Goal: Task Accomplishment & Management: Manage account settings

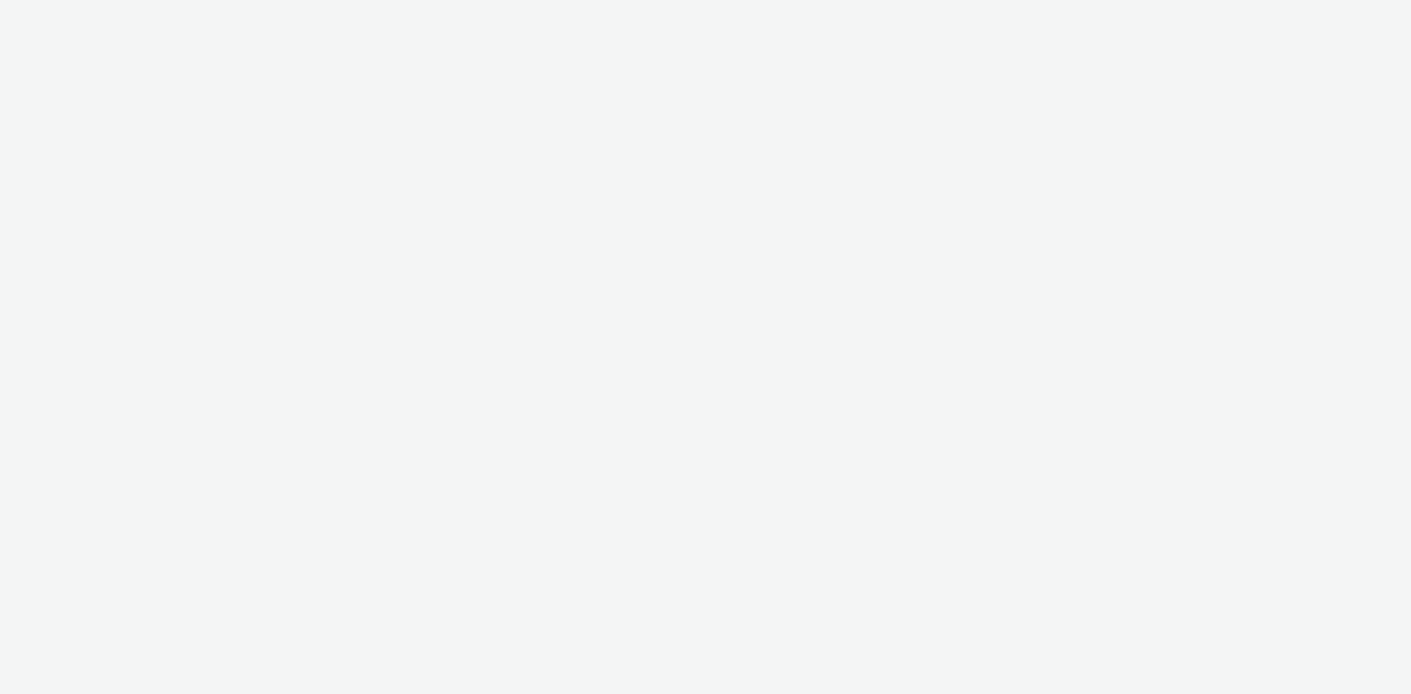
select select "8a3f6d77-30ca-4ef5-b621-f995745b8c1c"
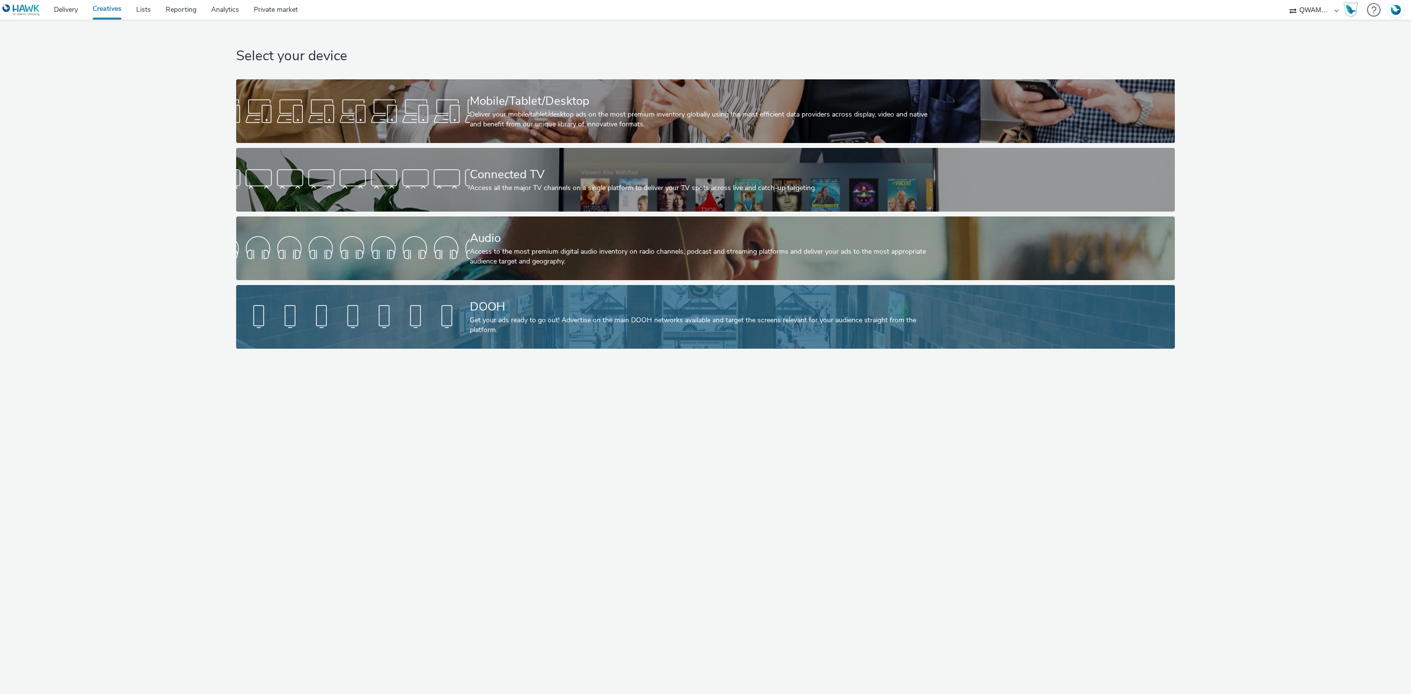
click at [413, 296] on link "DOOH Get your ads ready to go out! Advertise on the main DOOH networks availabl…" at bounding box center [705, 317] width 938 height 64
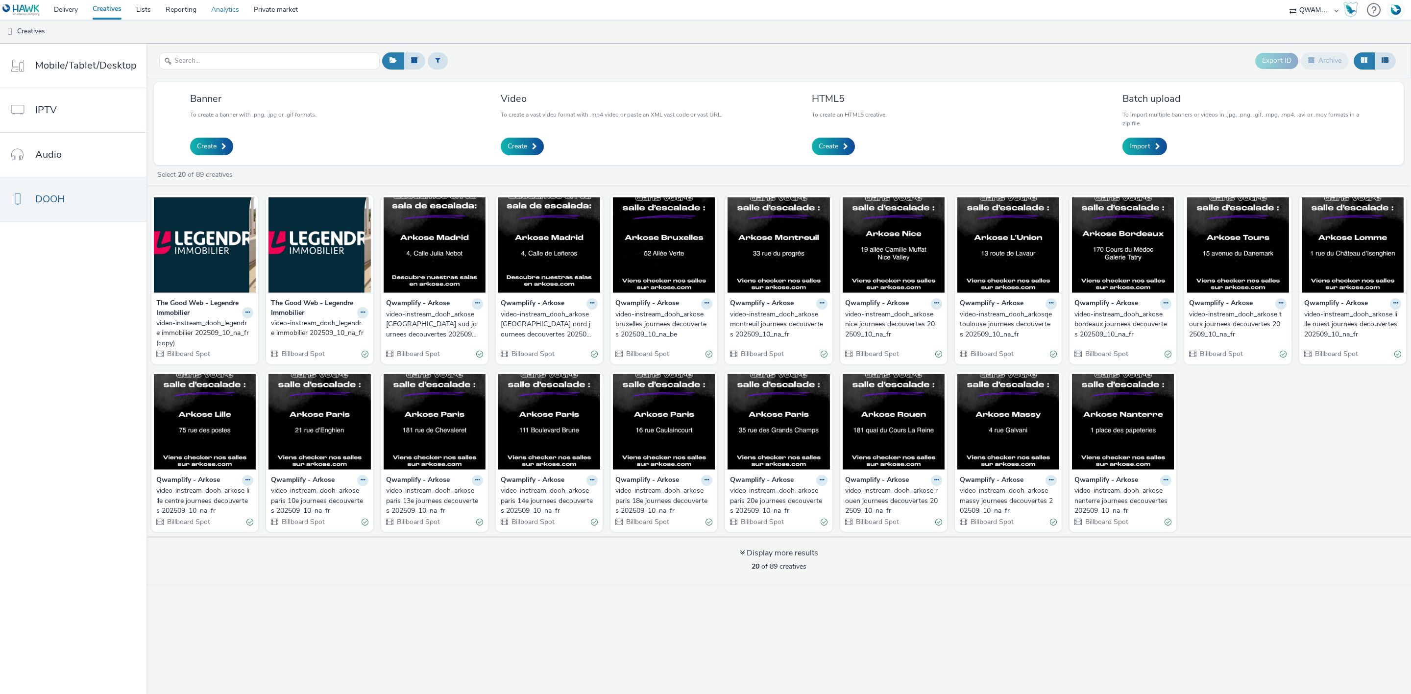
drag, startPoint x: 219, startPoint y: 7, endPoint x: 218, endPoint y: 0, distance: 6.9
click at [219, 7] on link "Analytics" at bounding box center [225, 10] width 43 height 20
click at [203, 235] on img at bounding box center [205, 245] width 102 height 96
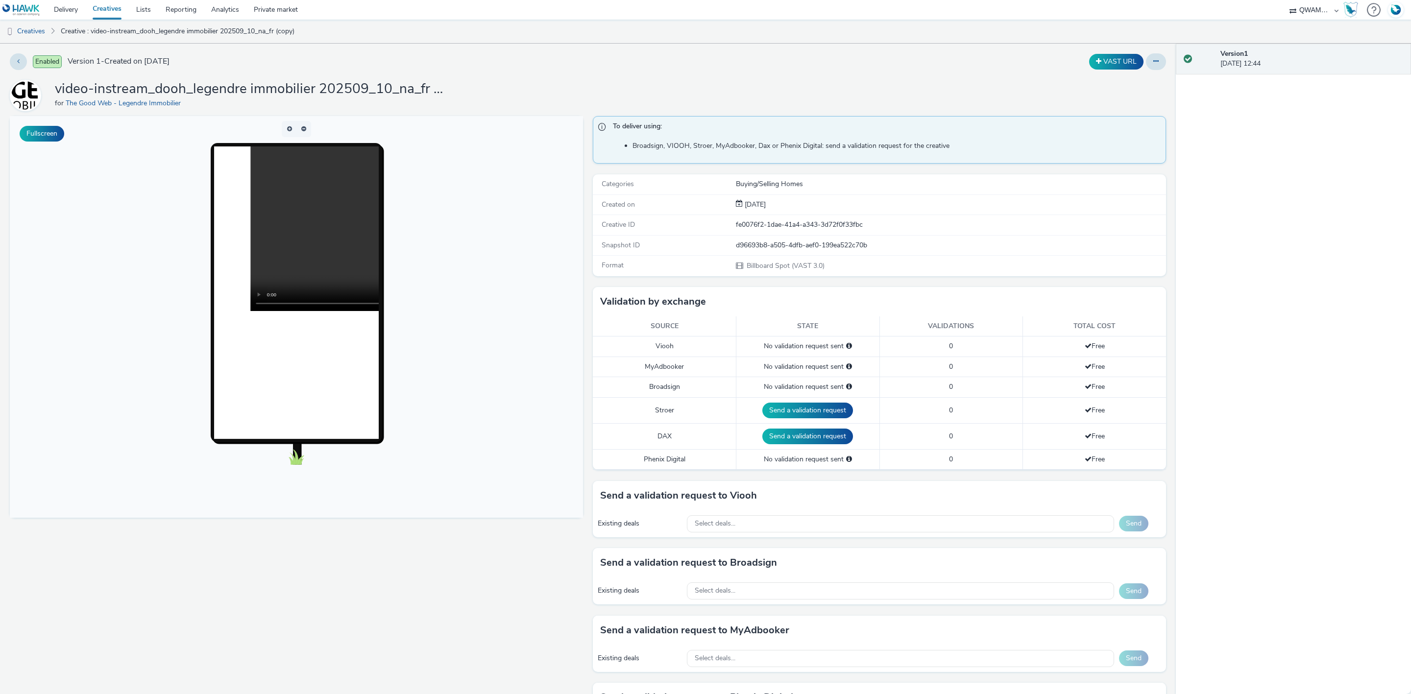
scroll to position [253, 0]
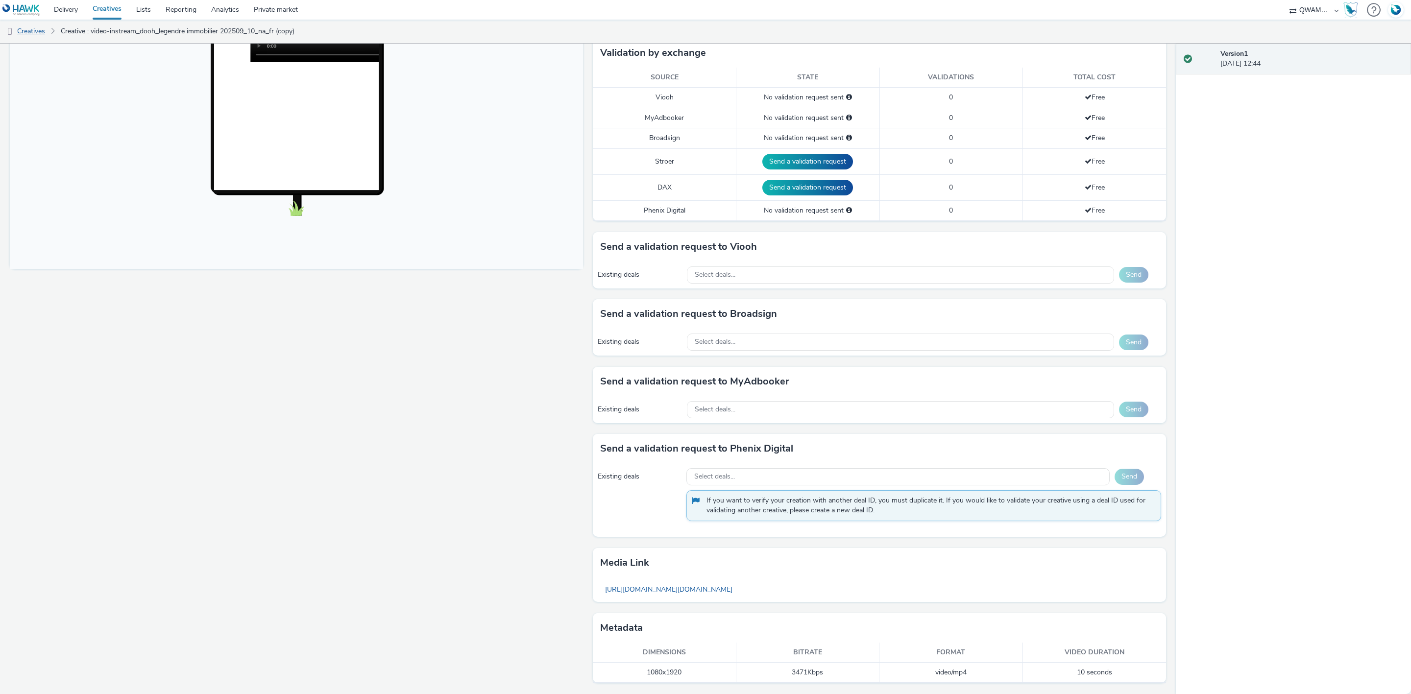
click at [45, 26] on link "Creatives" at bounding box center [25, 32] width 50 height 24
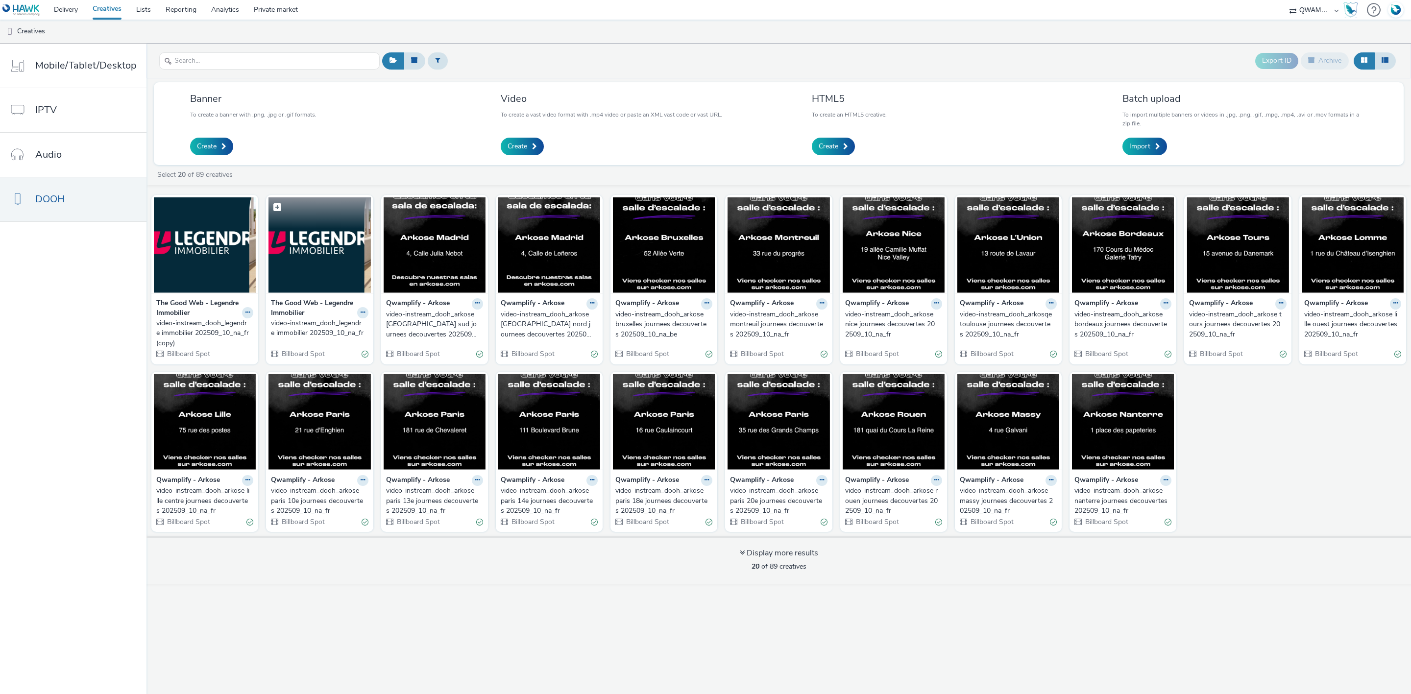
click at [302, 261] on img at bounding box center [320, 245] width 102 height 96
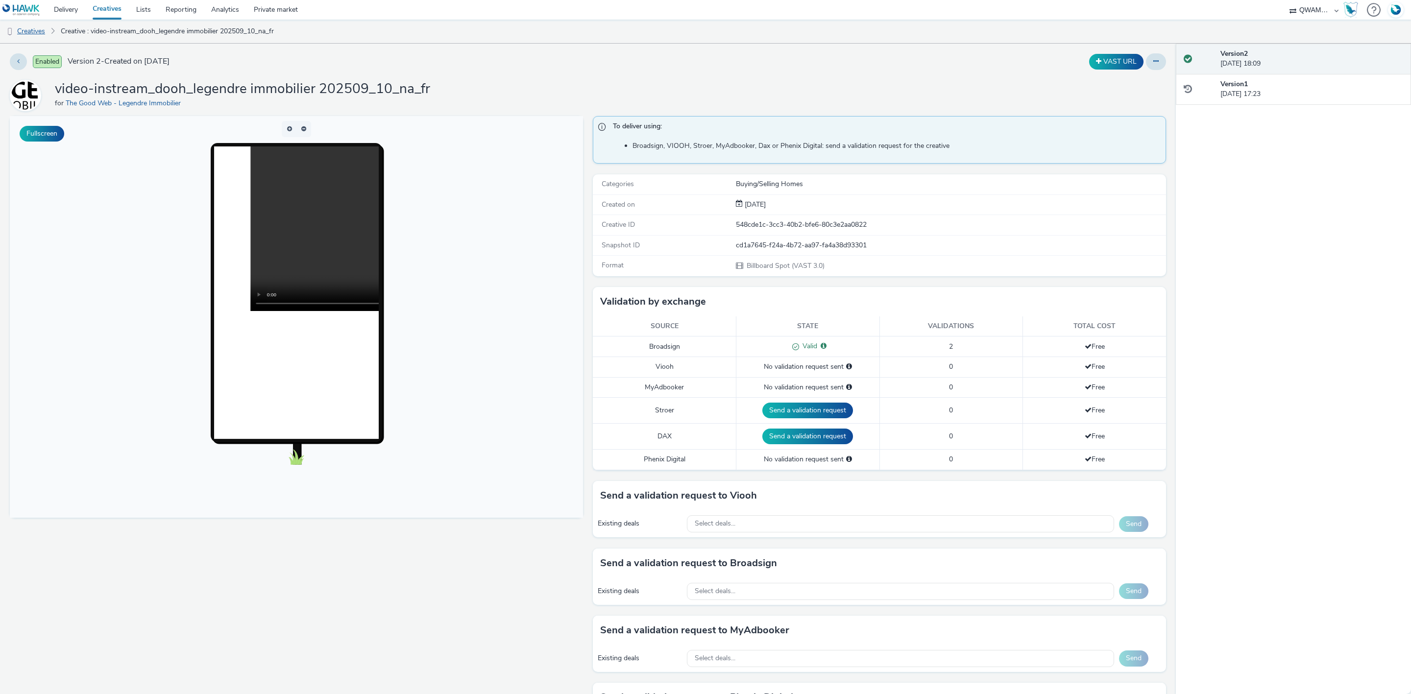
click at [43, 30] on link "Creatives" at bounding box center [25, 32] width 50 height 24
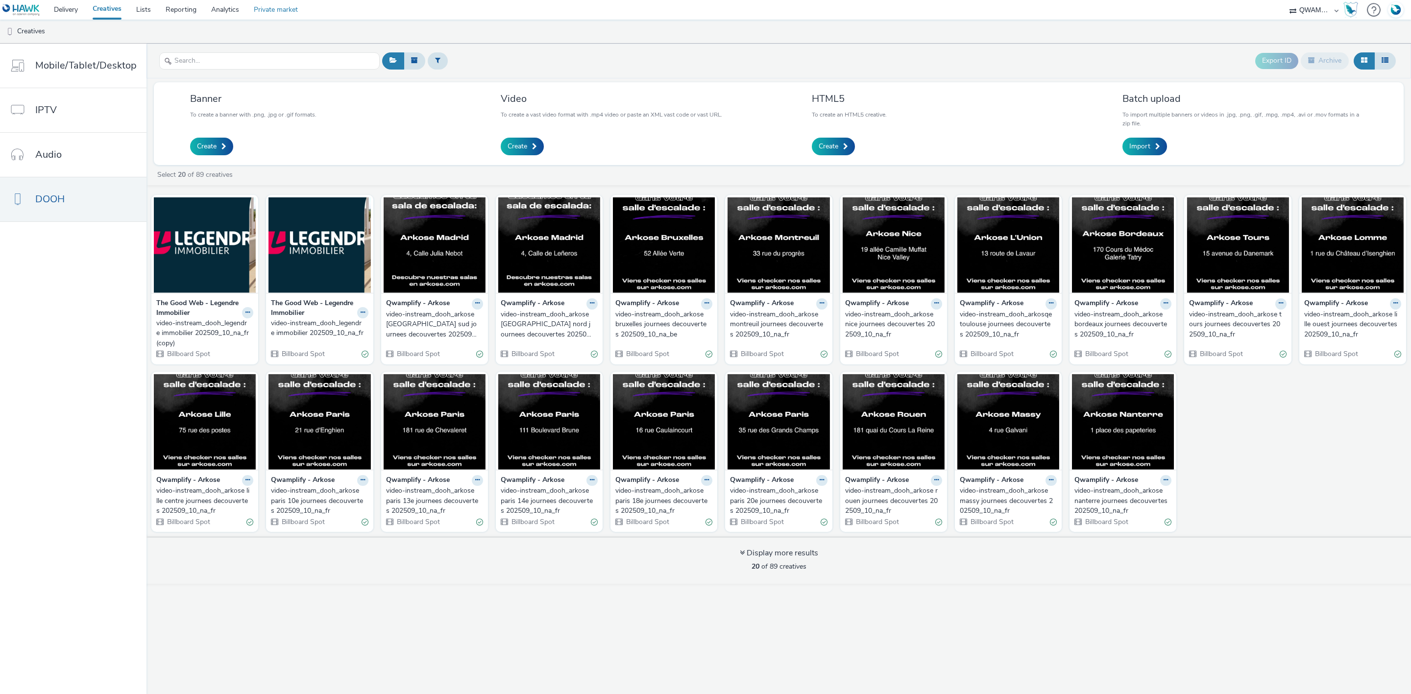
click at [249, 12] on link "Private market" at bounding box center [275, 10] width 59 height 20
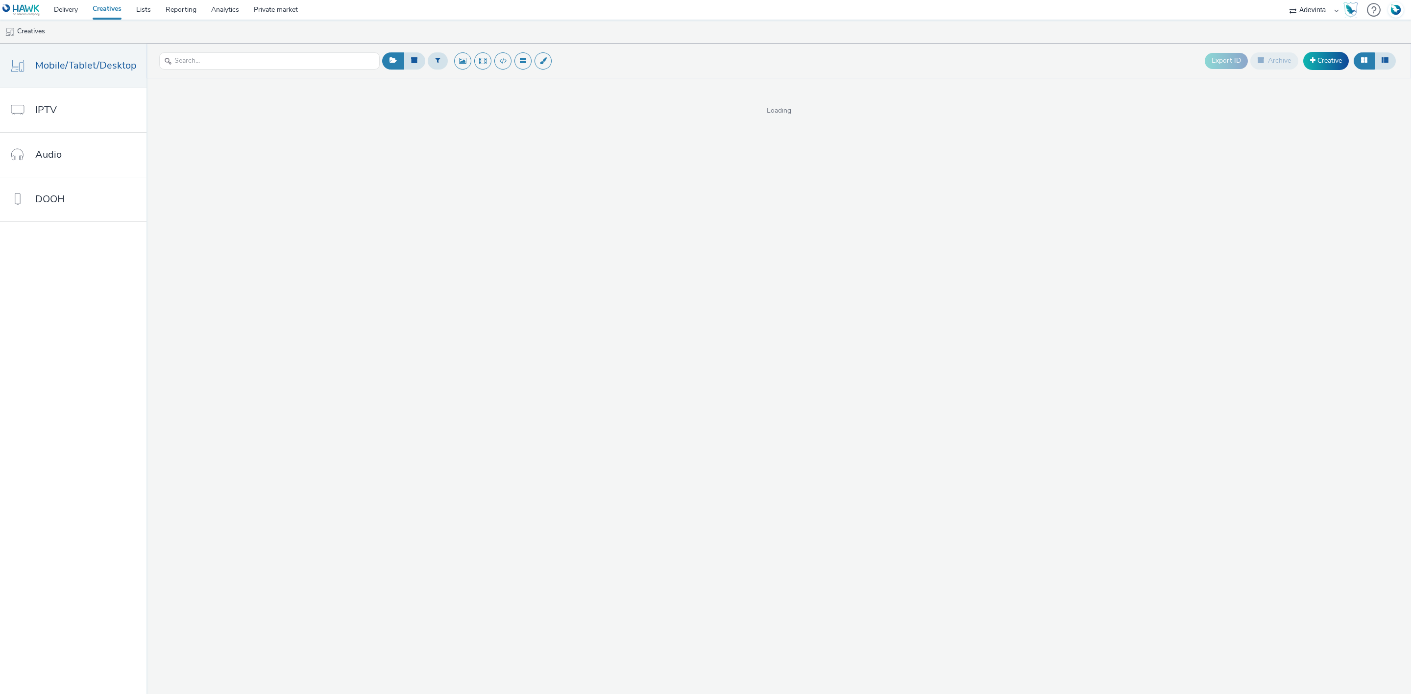
select select "a4655d9c-cd96-449f-b9a3-d2b0c2744250"
select select "24a55a22-8aa5-41c4-a59c-f152ca3b36a1"
select select "a481bd8c-4acc-4c4f-8598-4e6659adaf07"
select select "f4db3760-27fe-4d14-9c44-df0c95b595a4"
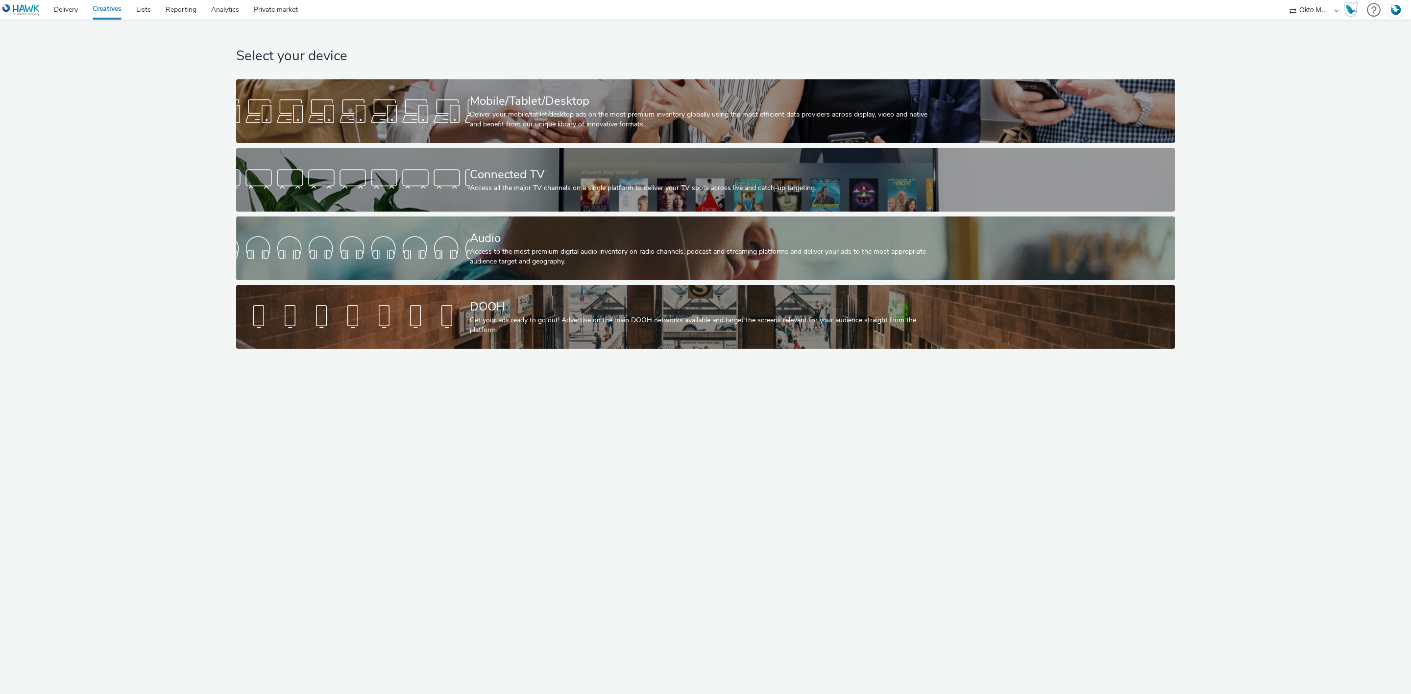
select select "d027da95-0097-4d0b-8b09-57dedb2e3a8d"
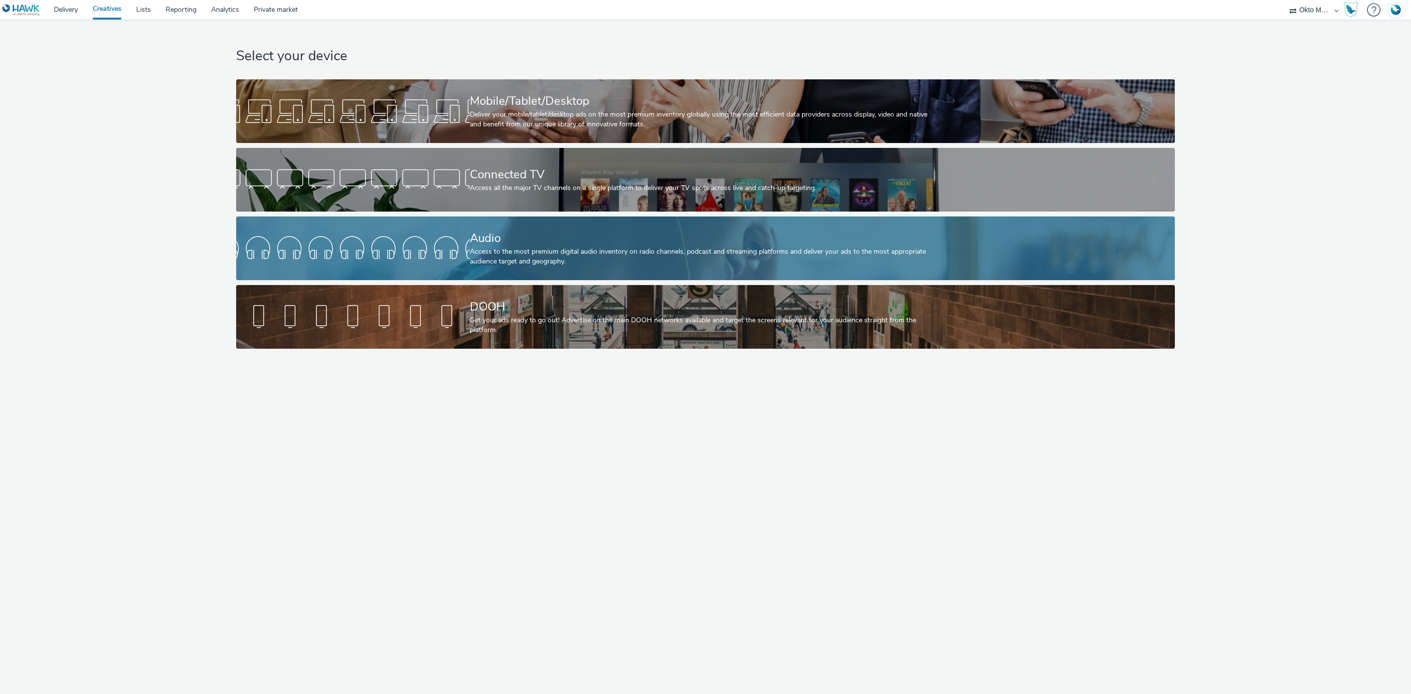
click at [519, 253] on div "Access to the most premium digital audio inventory on radio channels, podcast a…" at bounding box center [703, 257] width 467 height 20
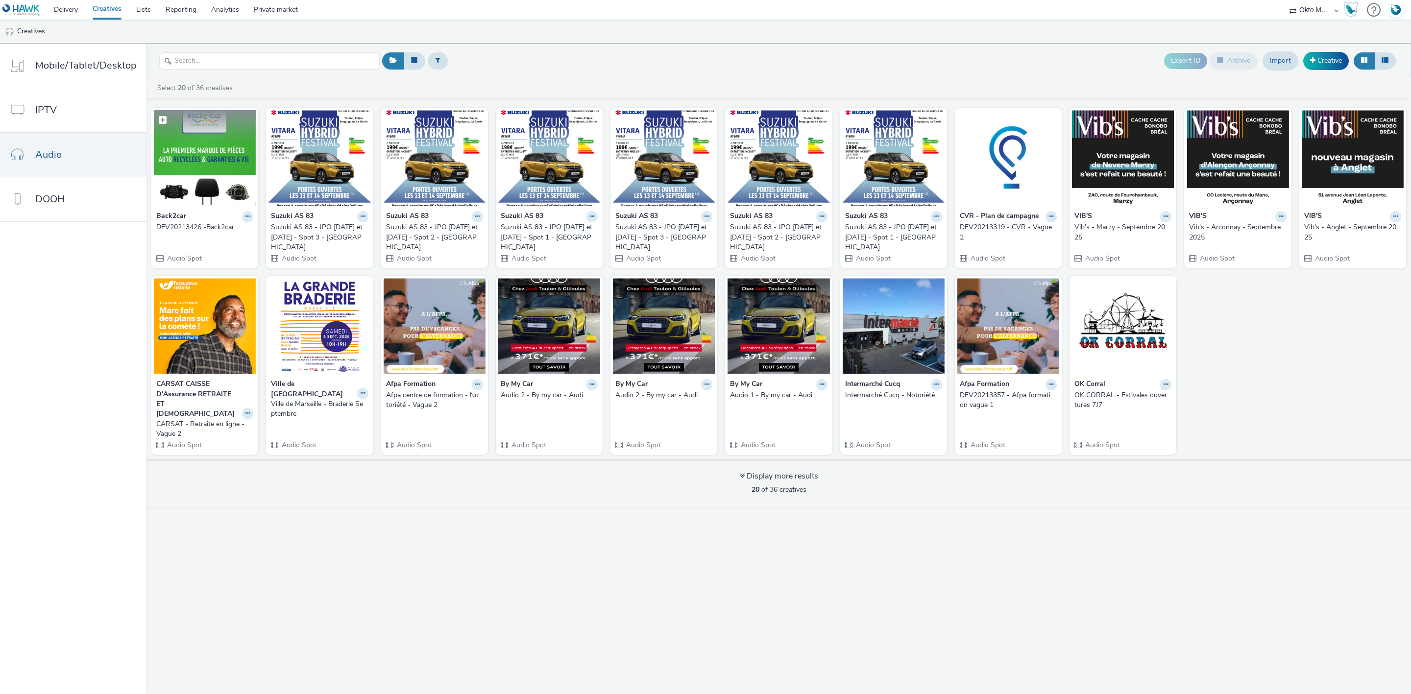
click at [181, 161] on img at bounding box center [205, 158] width 102 height 96
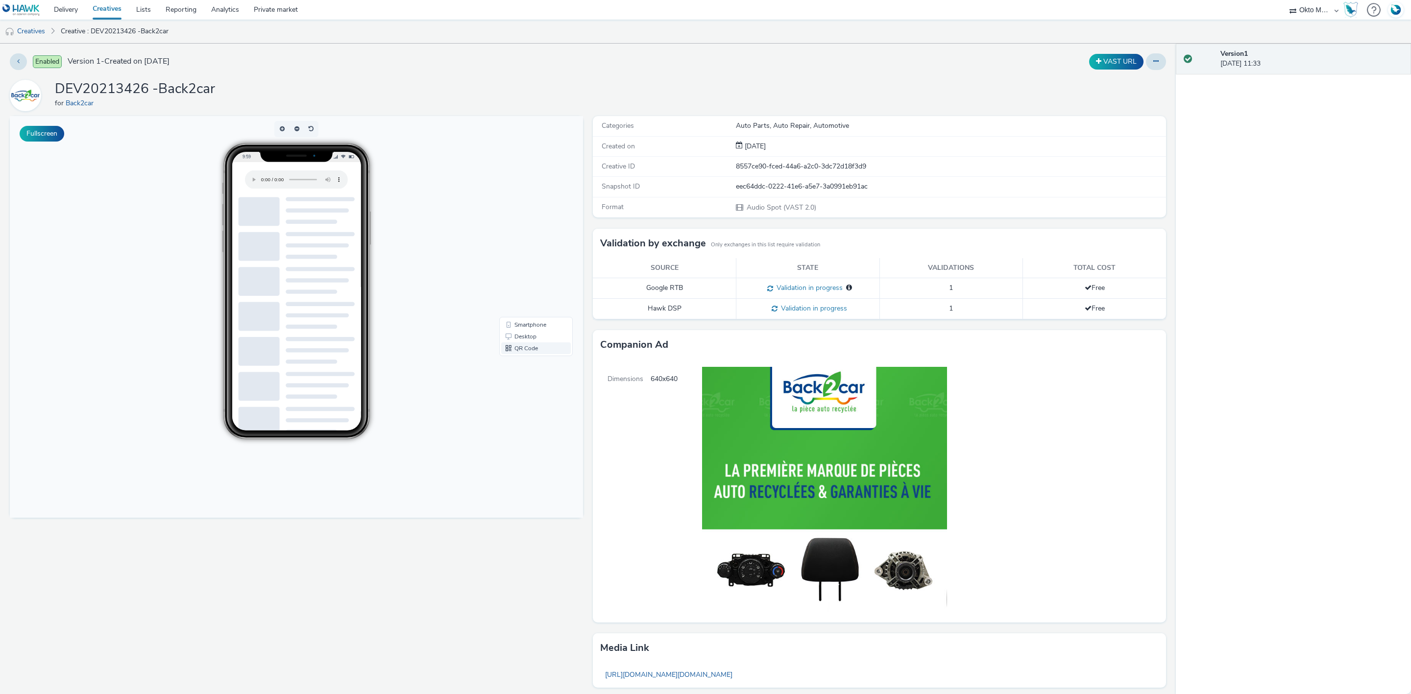
scroll to position [98, 0]
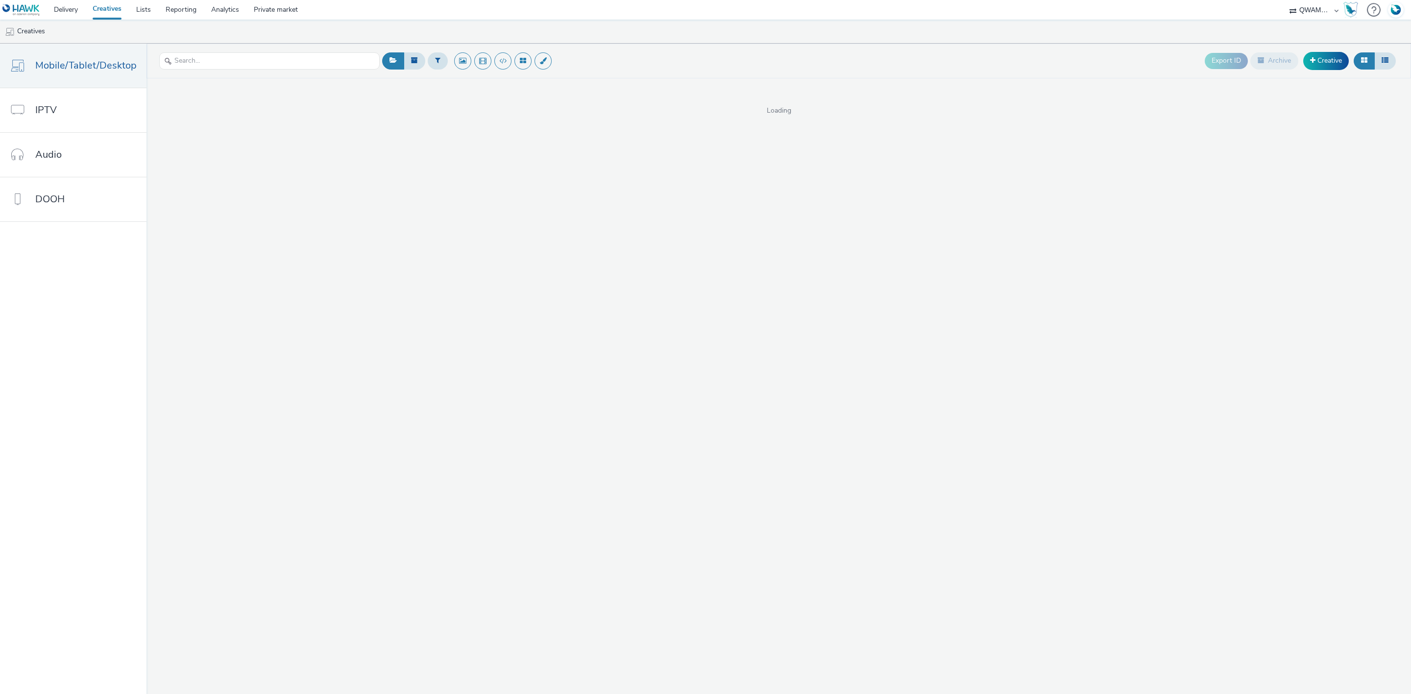
select select "8a3f6d77-30ca-4ef5-b621-f995745b8c1c"
select select "d027da95-0097-4d0b-8b09-57dedb2e3a8d"
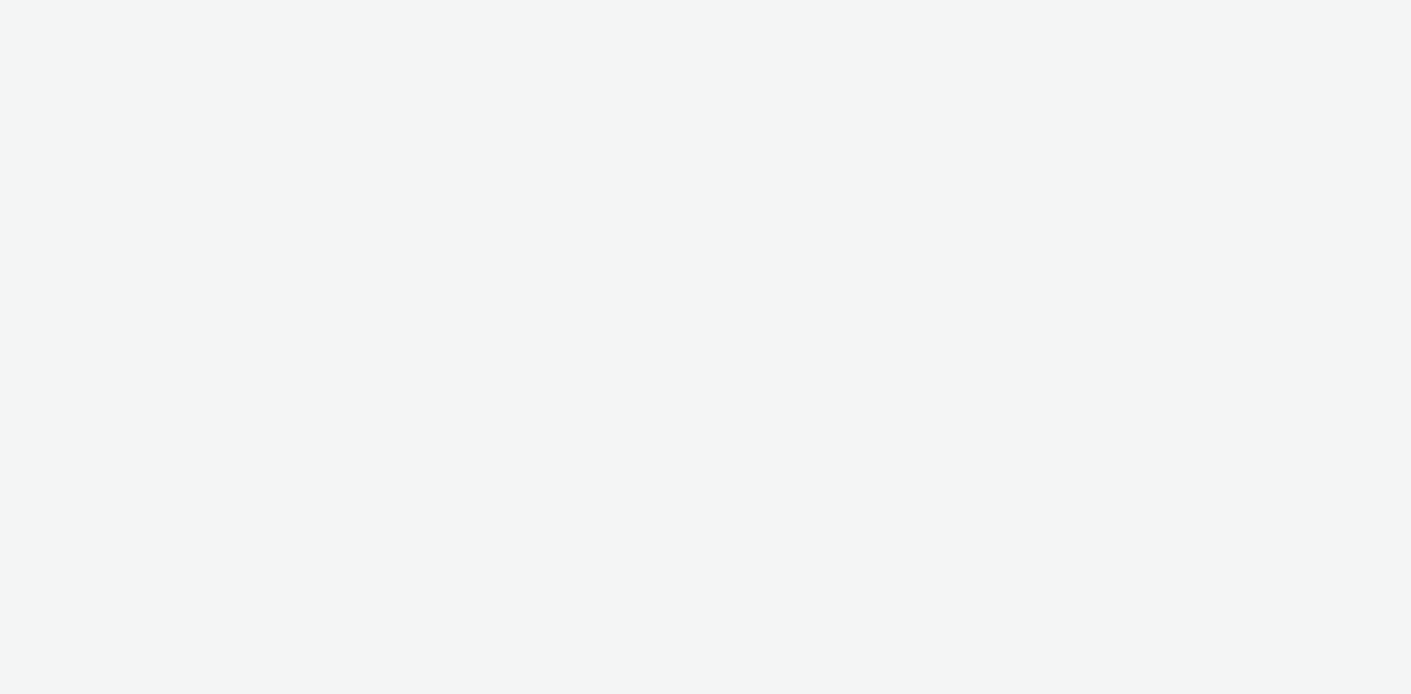
select select "d57a0b46-ef33-4938-977b-e6d07593e41f"
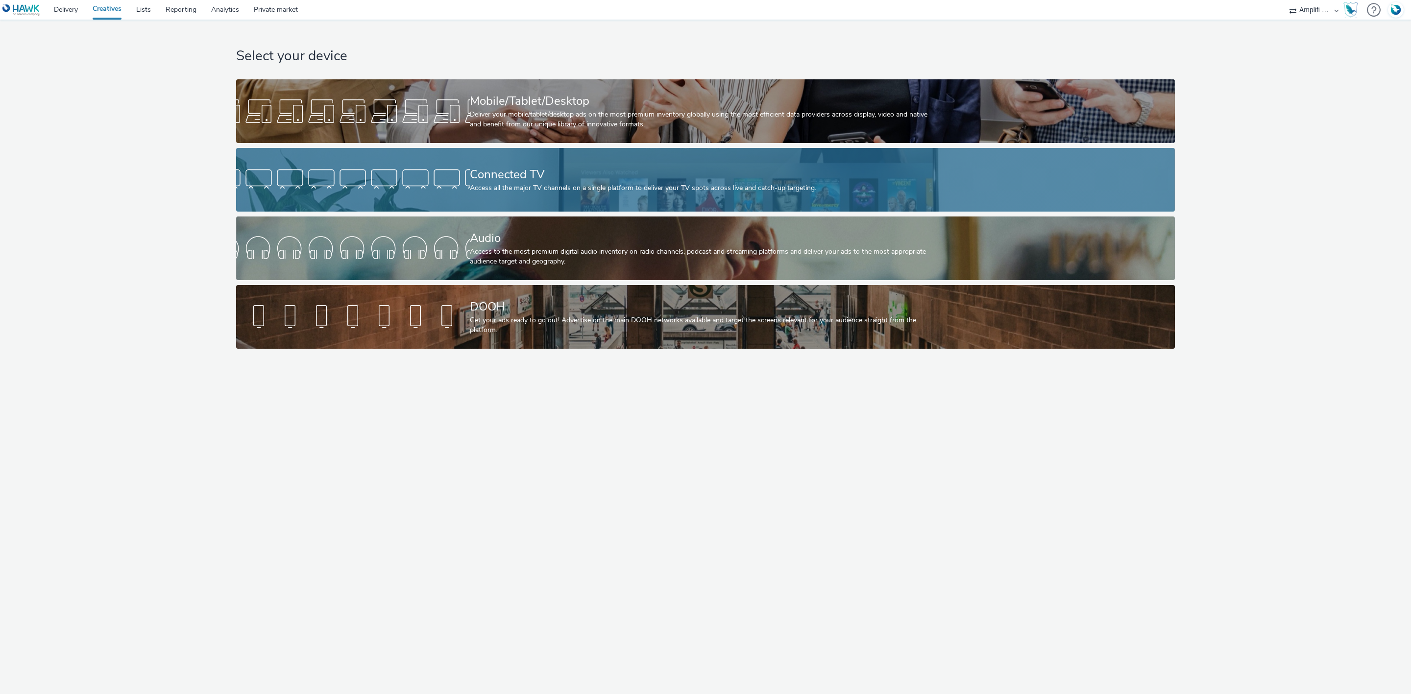
click at [598, 151] on div "Connected TV Access all the major TV channels on a single platform to deliver y…" at bounding box center [703, 180] width 467 height 64
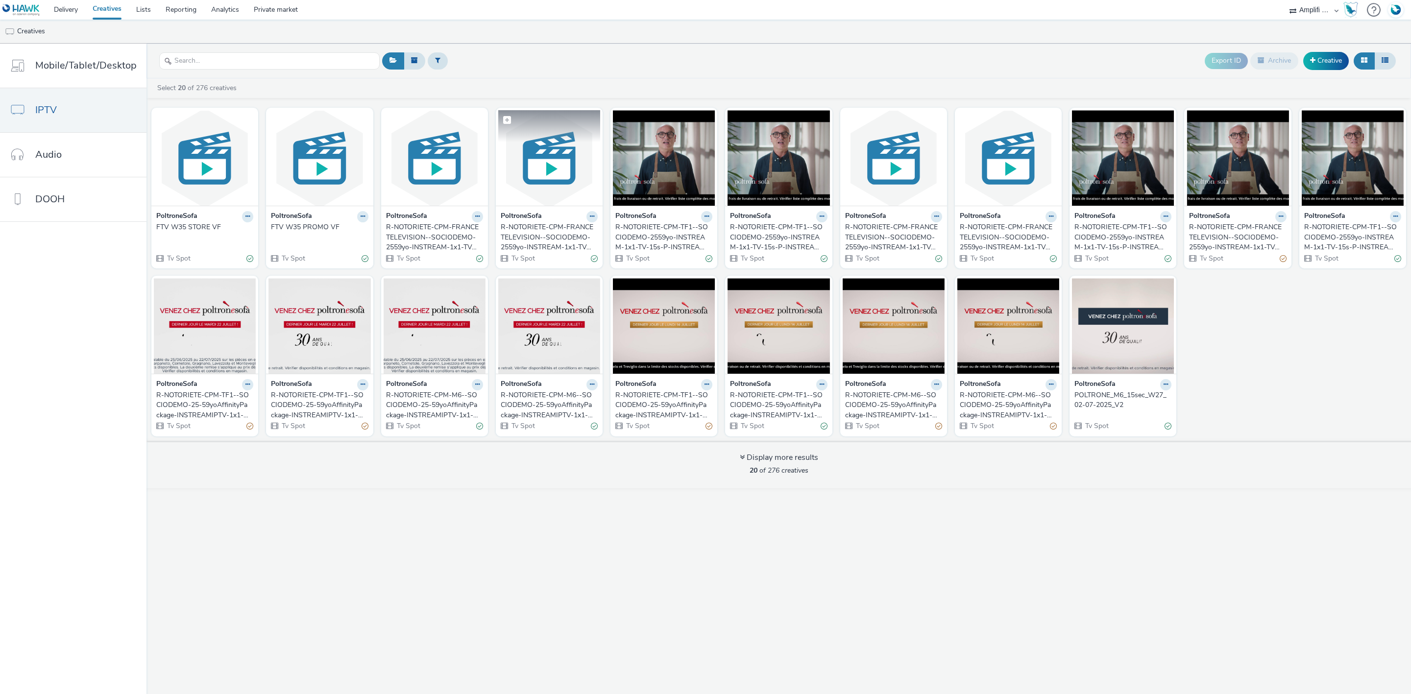
click at [576, 150] on img at bounding box center [549, 158] width 102 height 96
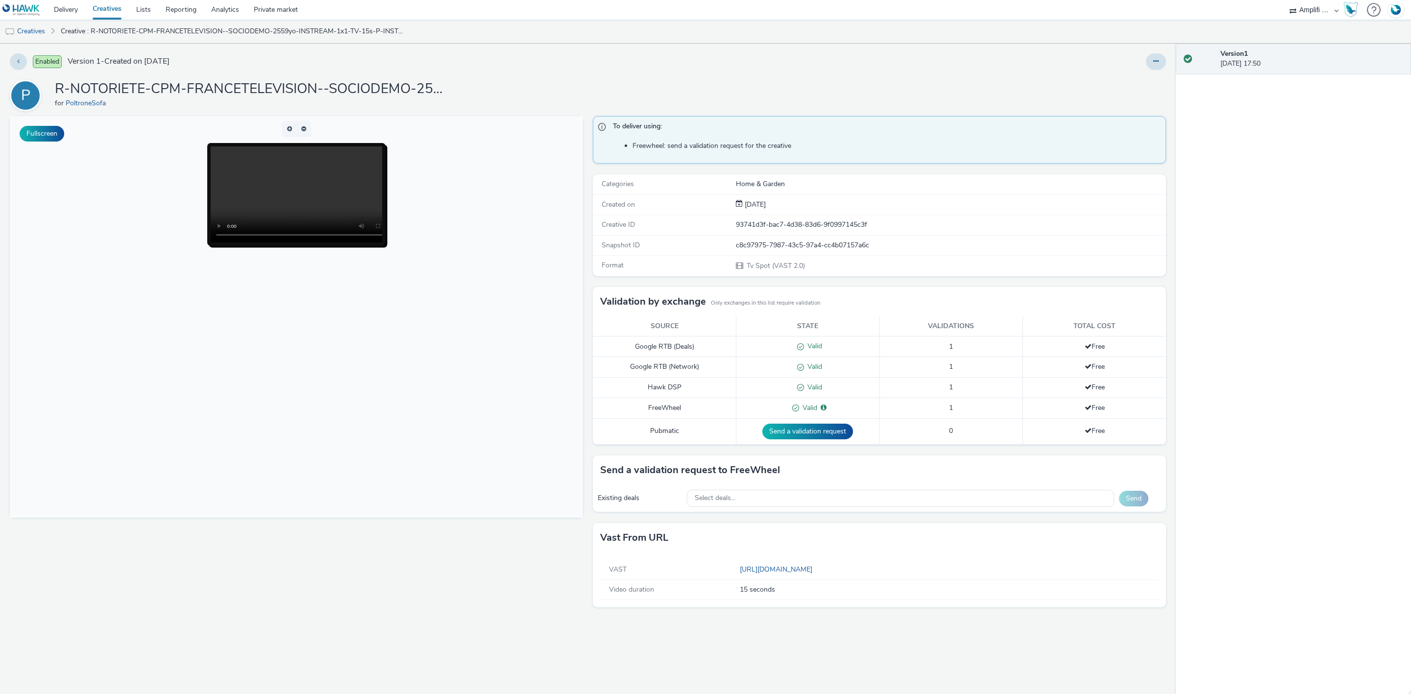
click at [50, 34] on li "Creatives" at bounding box center [28, 32] width 56 height 24
click at [47, 34] on link "Creatives" at bounding box center [25, 32] width 50 height 24
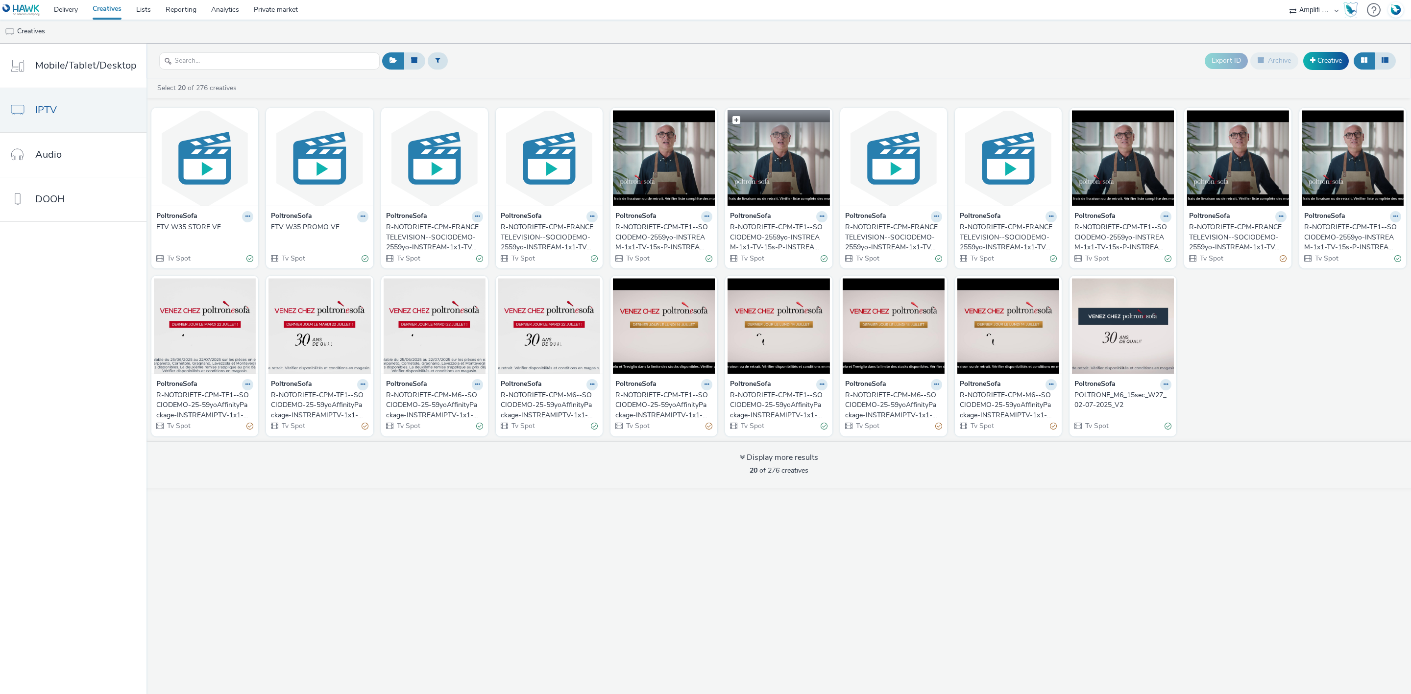
click at [788, 145] on img at bounding box center [779, 158] width 102 height 96
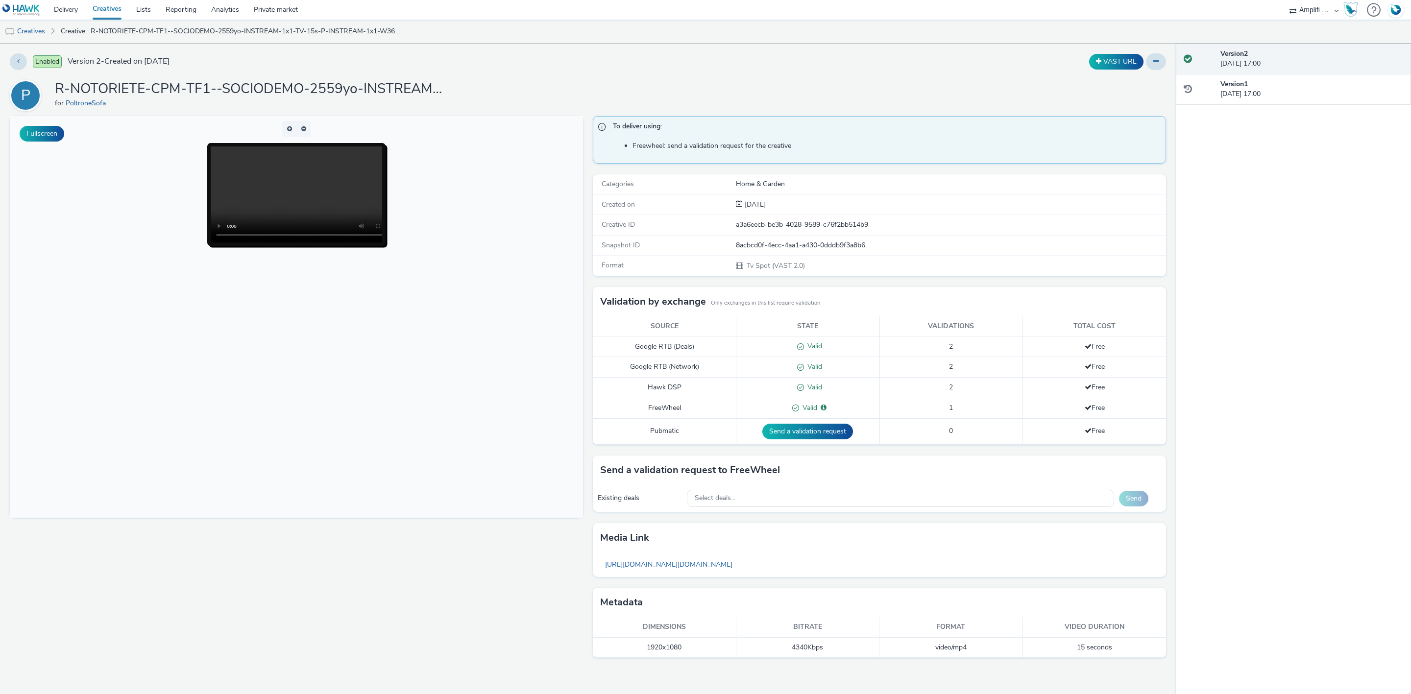
click at [1167, 61] on div "Enabled Version 2 - Created on 28 August 2025 VAST URL P R-NOTORIETE-CPM-TF1--S…" at bounding box center [588, 369] width 1176 height 651
click at [1166, 61] on div "Enabled Version 2 - Created on 28 August 2025 VAST URL P R-NOTORIETE-CPM-TF1--S…" at bounding box center [588, 369] width 1176 height 651
click at [1159, 63] on button at bounding box center [1156, 61] width 20 height 17
click at [1138, 85] on link "Edit" at bounding box center [1129, 82] width 73 height 20
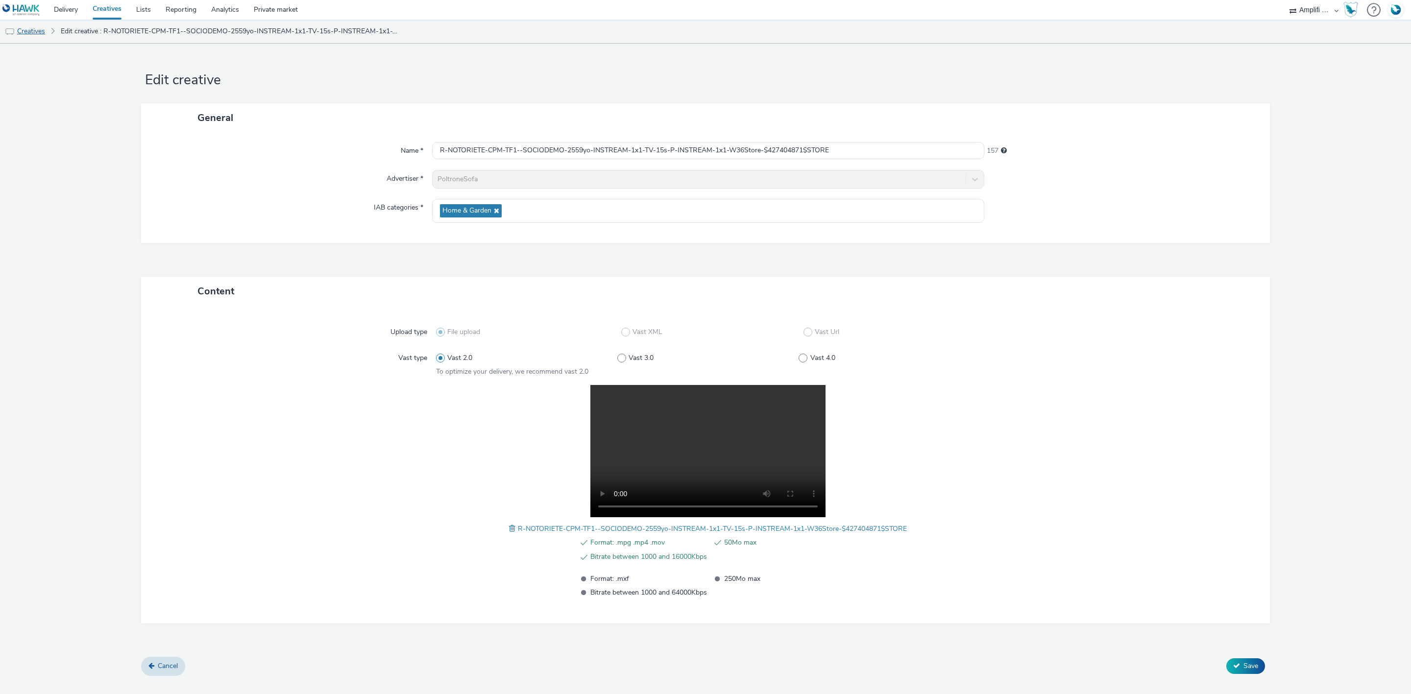
click at [39, 32] on link "Creatives" at bounding box center [25, 32] width 50 height 24
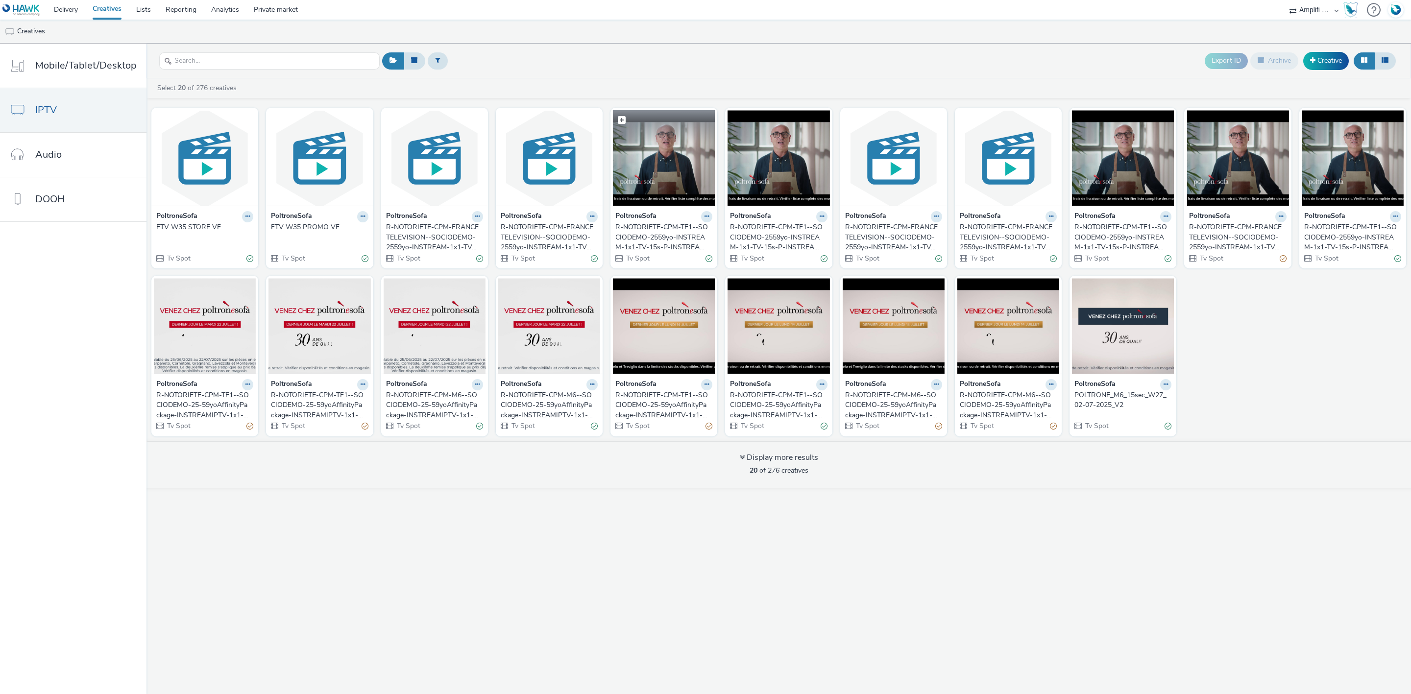
click at [672, 168] on img at bounding box center [664, 158] width 102 height 96
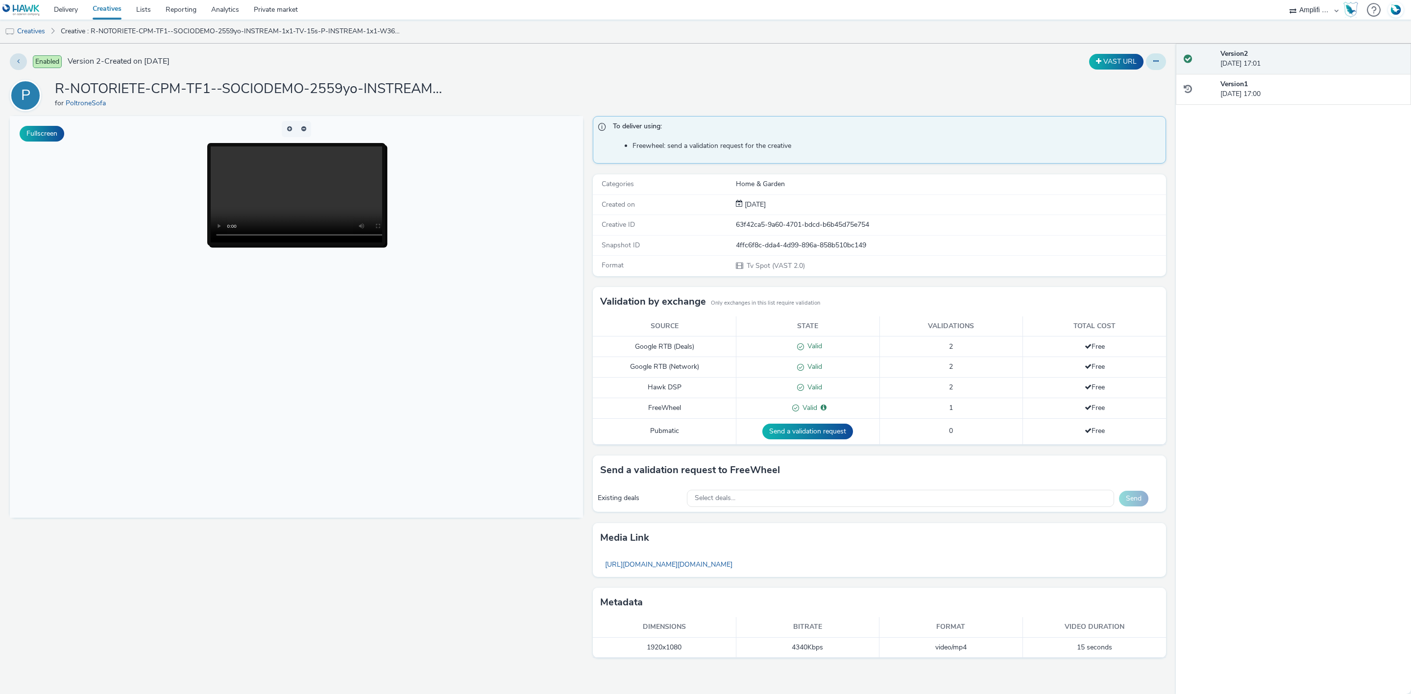
click at [1155, 64] on icon at bounding box center [1155, 61] width 5 height 7
click at [1129, 86] on link "Edit" at bounding box center [1129, 82] width 73 height 20
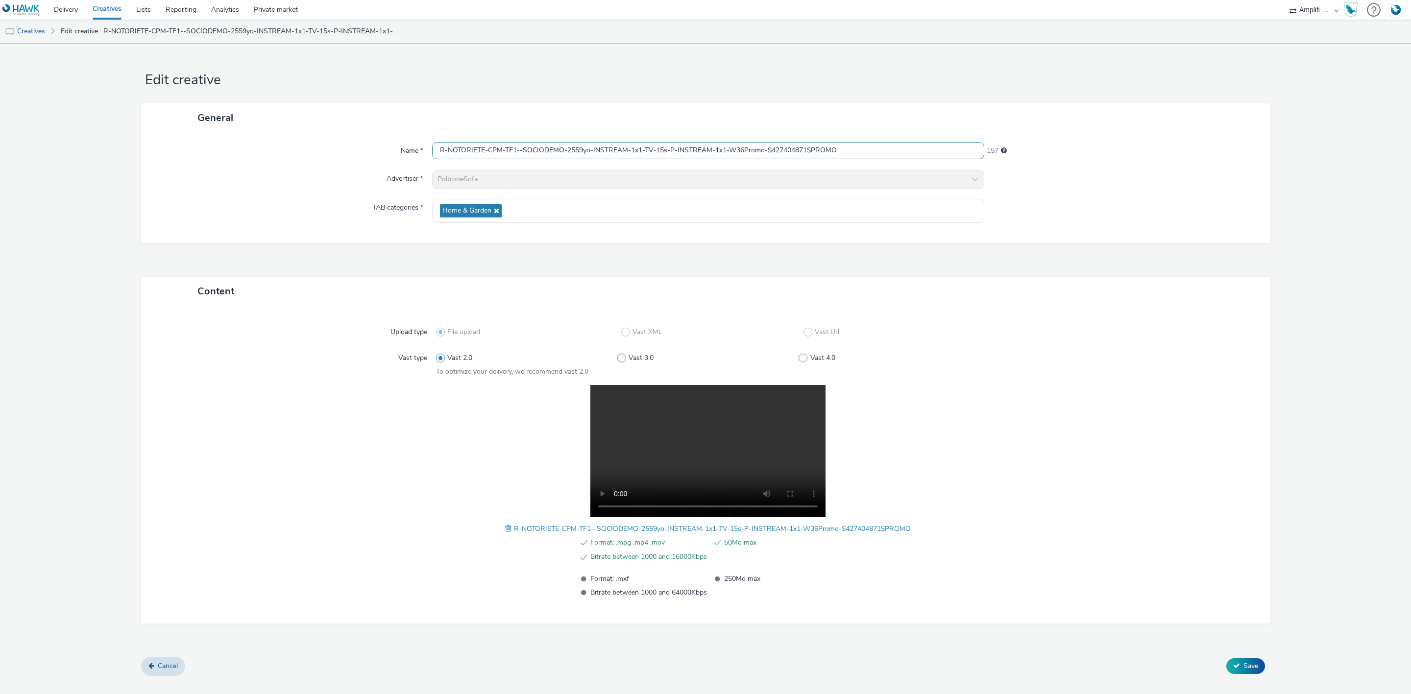
drag, startPoint x: 810, startPoint y: 150, endPoint x: 774, endPoint y: 148, distance: 36.8
click at [774, 148] on input "R-NOTORIETE-CPM-TF1--SOCIODEMO-2559yo-INSTREAM-1x1-TV-15s-P-INSTREAM-1x1-W36Pro…" at bounding box center [708, 150] width 552 height 17
click at [33, 34] on link "Creatives" at bounding box center [25, 32] width 50 height 24
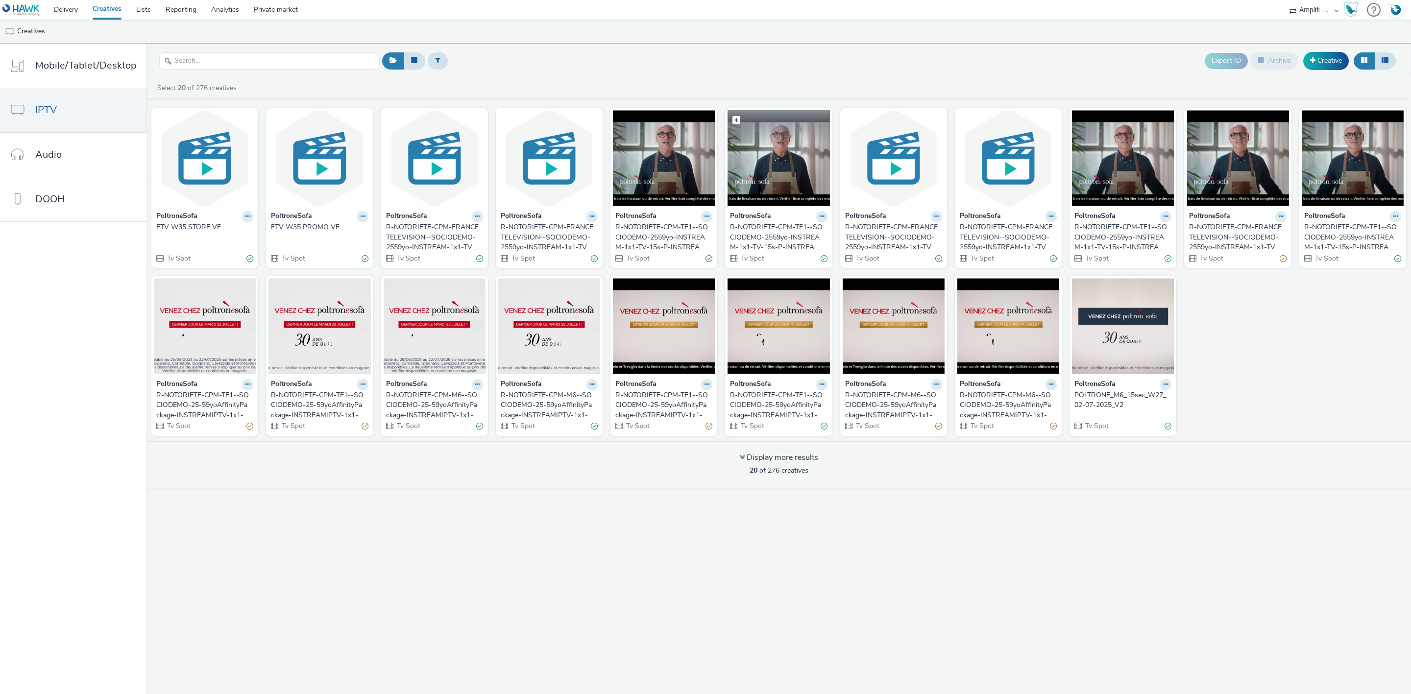
click at [780, 168] on img at bounding box center [779, 158] width 102 height 96
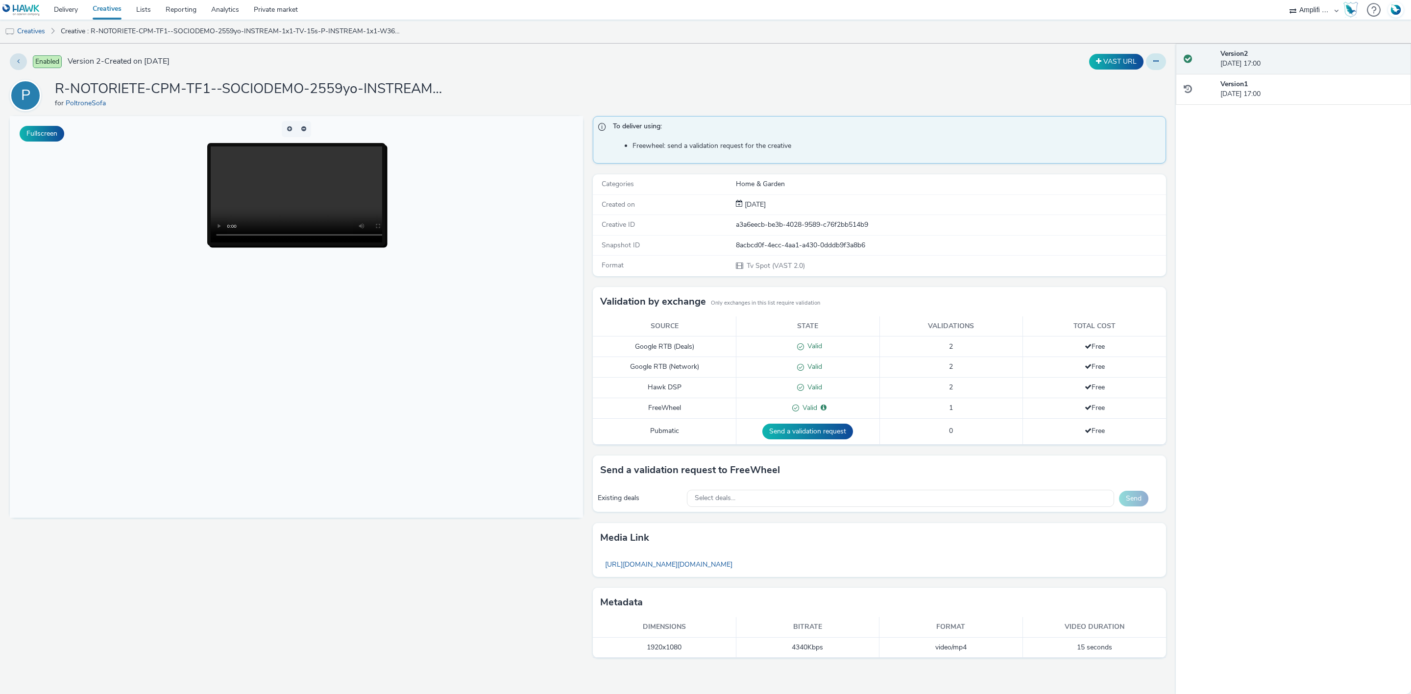
click at [1146, 65] on button at bounding box center [1156, 61] width 20 height 17
click at [1133, 84] on link "Edit" at bounding box center [1129, 82] width 73 height 20
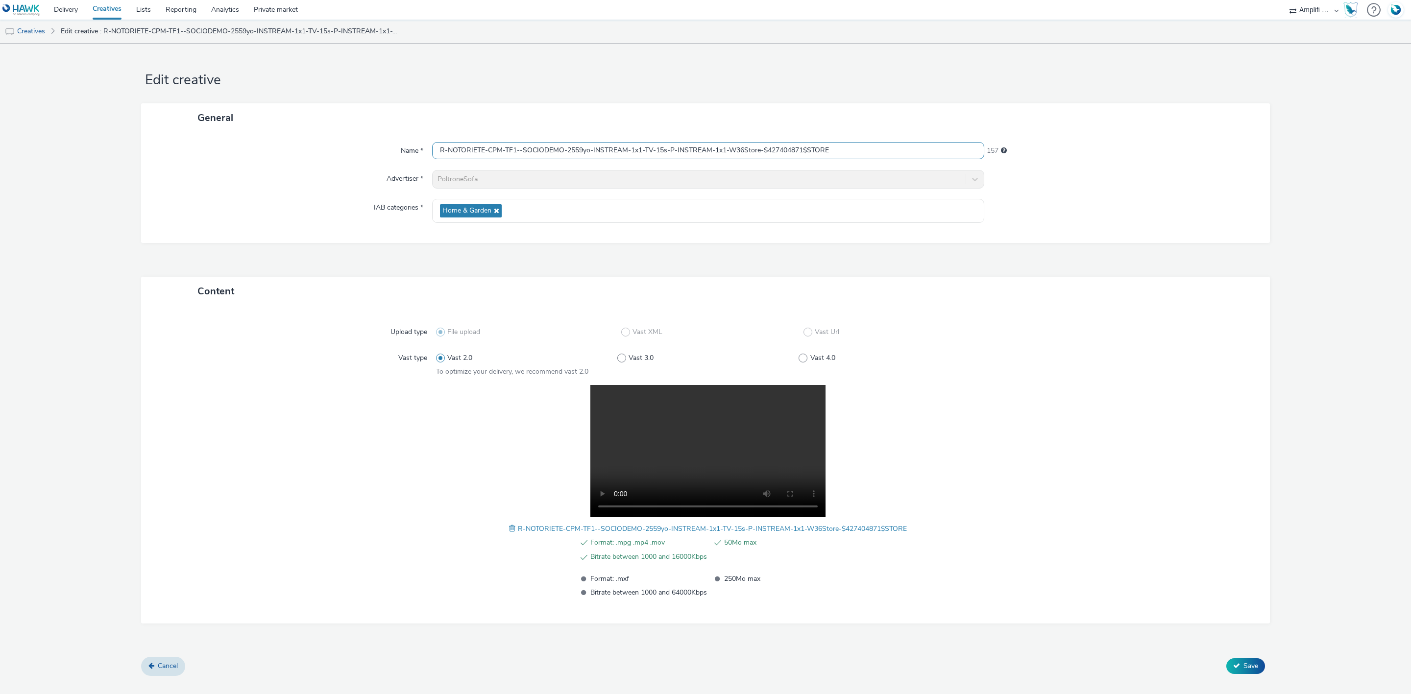
click at [844, 147] on input "R-NOTORIETE-CPM-TF1--SOCIODEMO-2559yo-INSTREAM-1x1-TV-15s-P-INSTREAM-1x1-W36Sto…" at bounding box center [708, 150] width 552 height 17
paste input "427404871"
type input "R-NOTORIETE-CPM-TF1--SOCIODEMO-2559yo-INSTREAM-1x1-TV-15s-P-INSTREAM-1x1-W36Sto…"
click at [39, 31] on link "Creatives" at bounding box center [25, 32] width 50 height 24
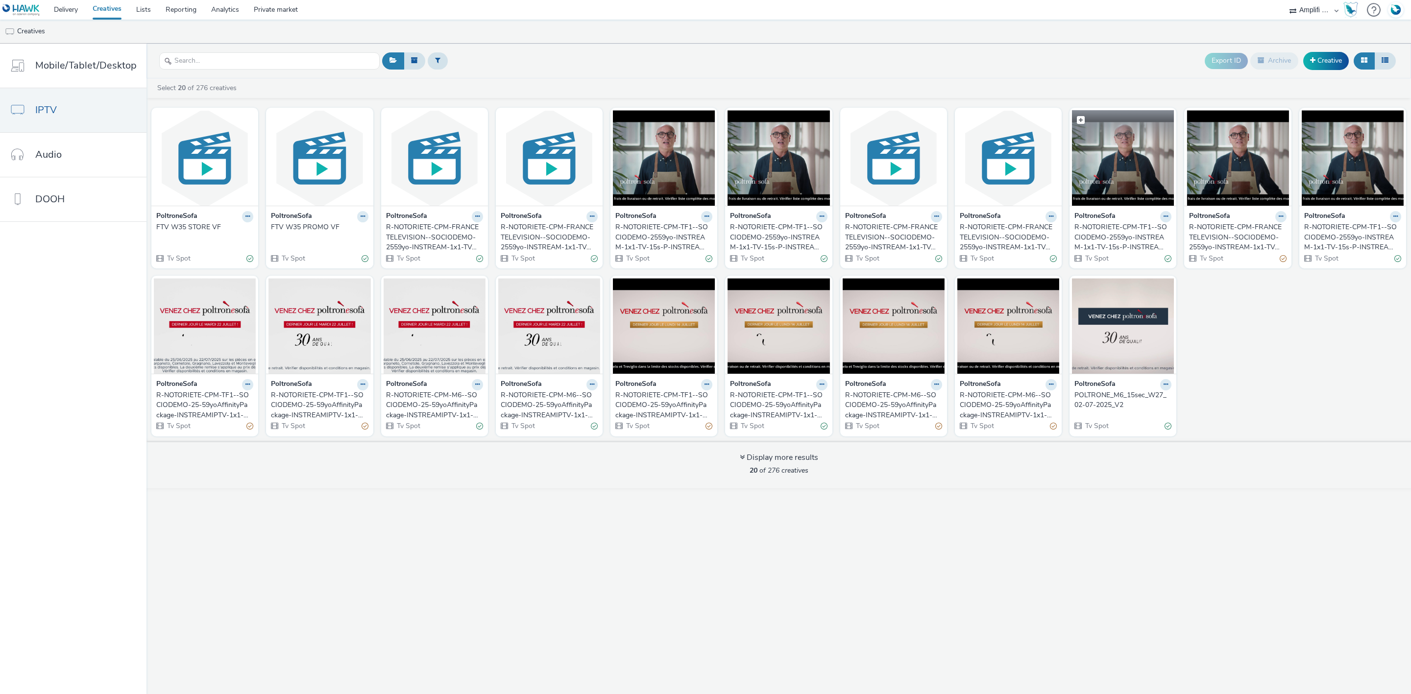
click at [1144, 182] on img at bounding box center [1123, 158] width 102 height 96
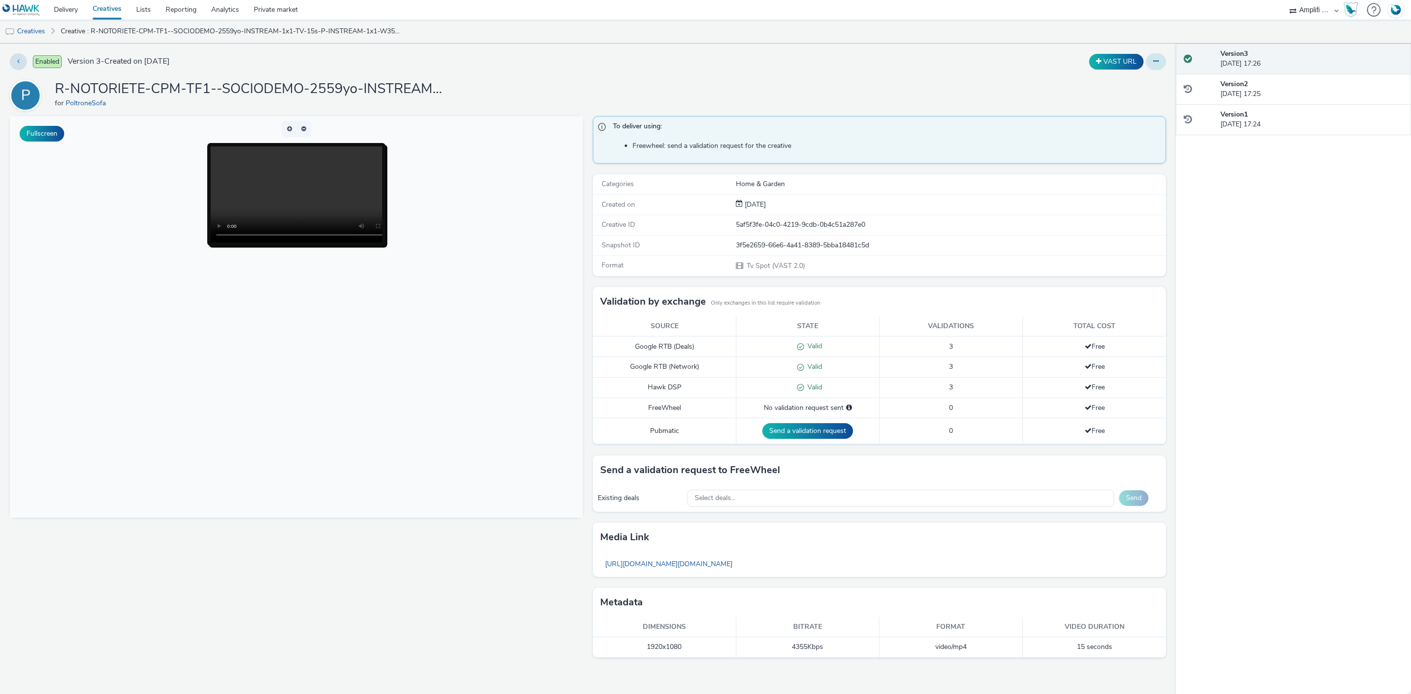
click at [1158, 63] on icon at bounding box center [1155, 61] width 5 height 7
click at [1133, 78] on link "Edit" at bounding box center [1129, 82] width 73 height 20
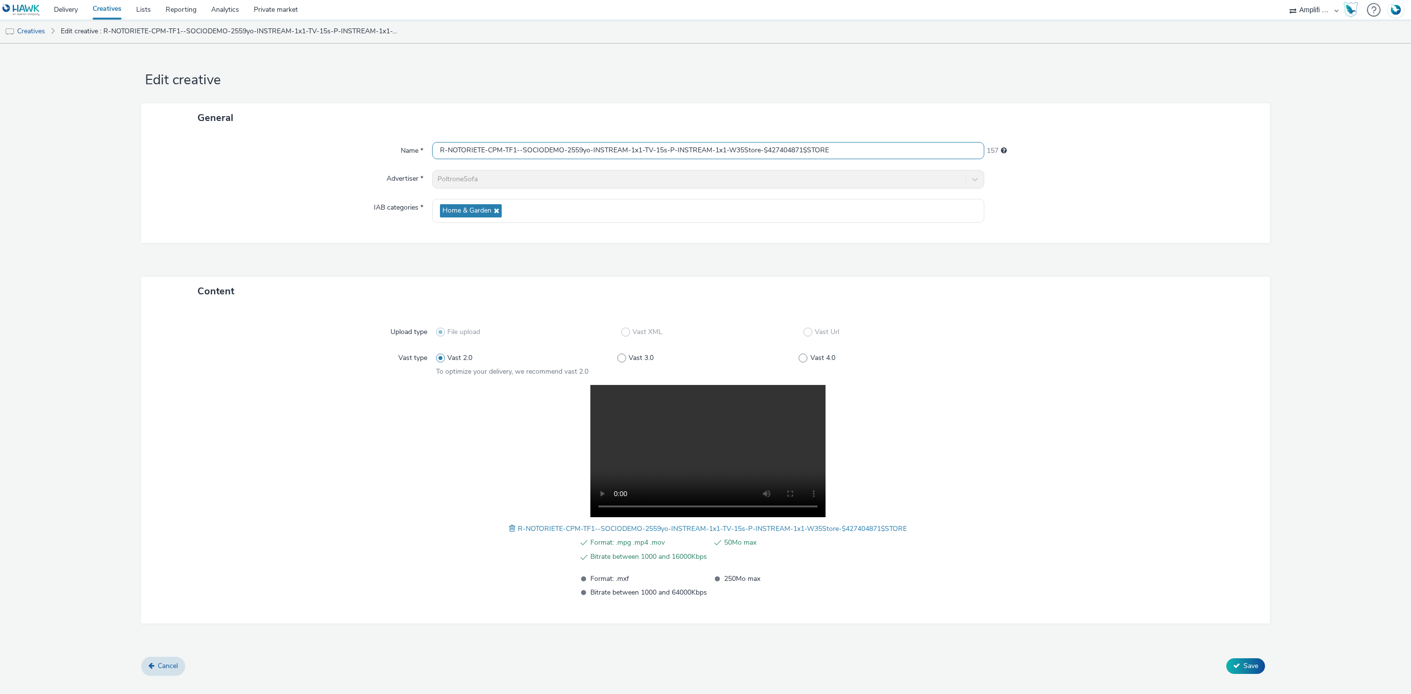
click at [895, 142] on input "R-NOTORIETE-CPM-TF1--SOCIODEMO-2559yo-INSTREAM-1x1-TV-15s-P-INSTREAM-1x1-W35Sto…" at bounding box center [708, 150] width 552 height 17
paste input "427404871"
type input "R-NOTORIETE-CPM-TF1--SOCIODEMO-2559yo-INSTREAM-1x1-TV-15s-P-INSTREAM-1x1-W35Sto…"
click at [29, 35] on link "Creatives" at bounding box center [25, 32] width 50 height 24
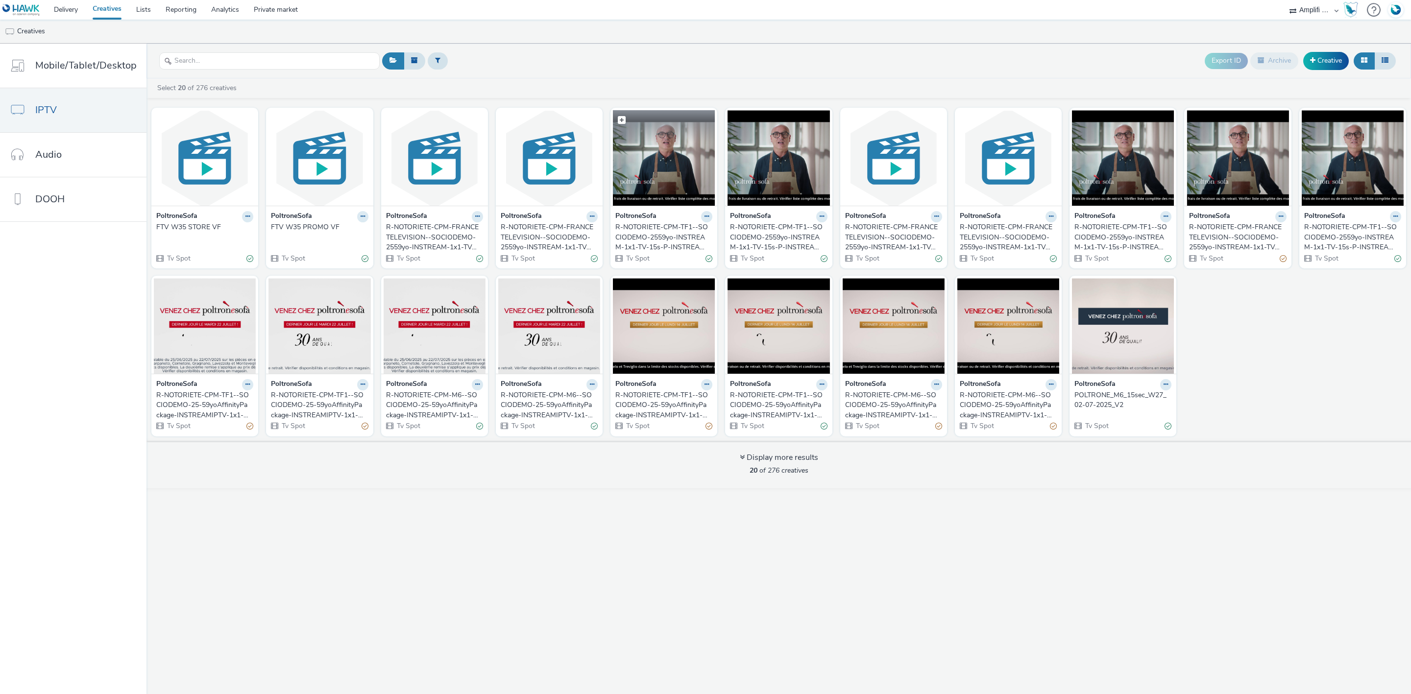
click at [672, 177] on img at bounding box center [664, 158] width 102 height 96
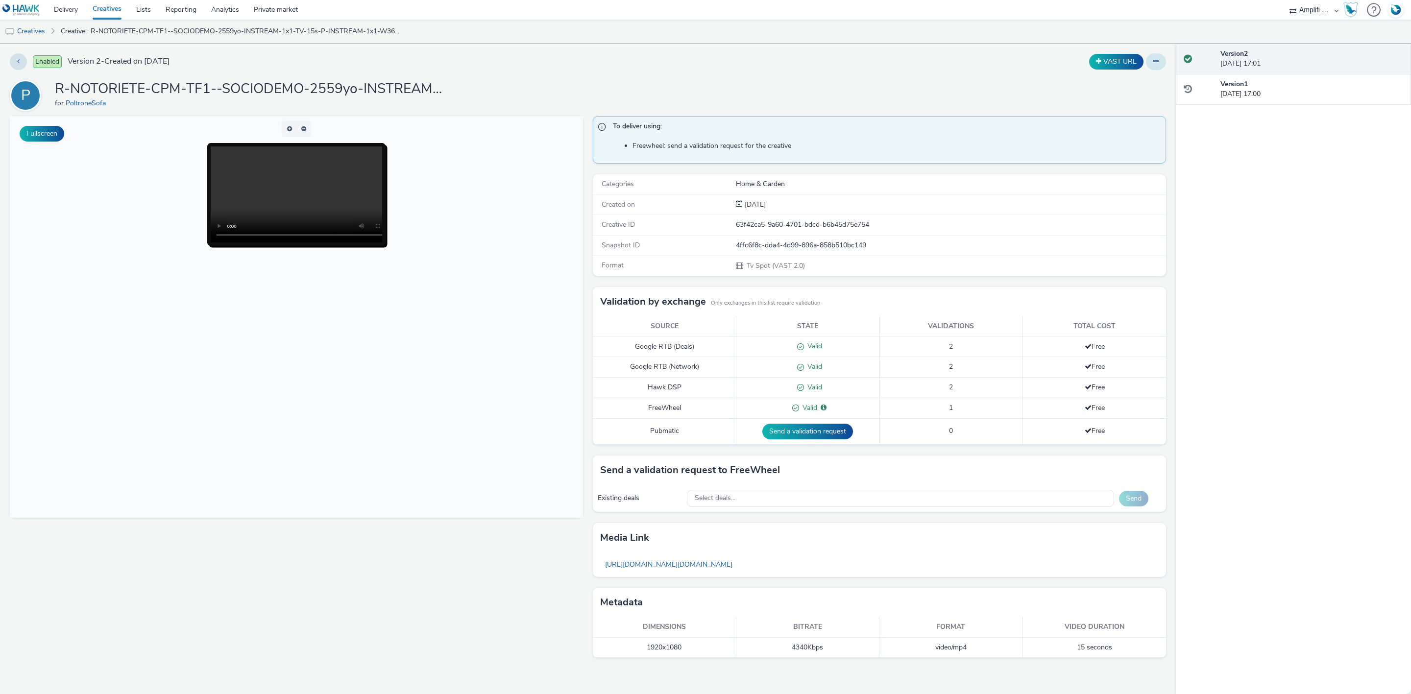
click at [1160, 59] on button at bounding box center [1156, 61] width 20 height 17
click at [1121, 81] on link "Edit" at bounding box center [1129, 82] width 73 height 20
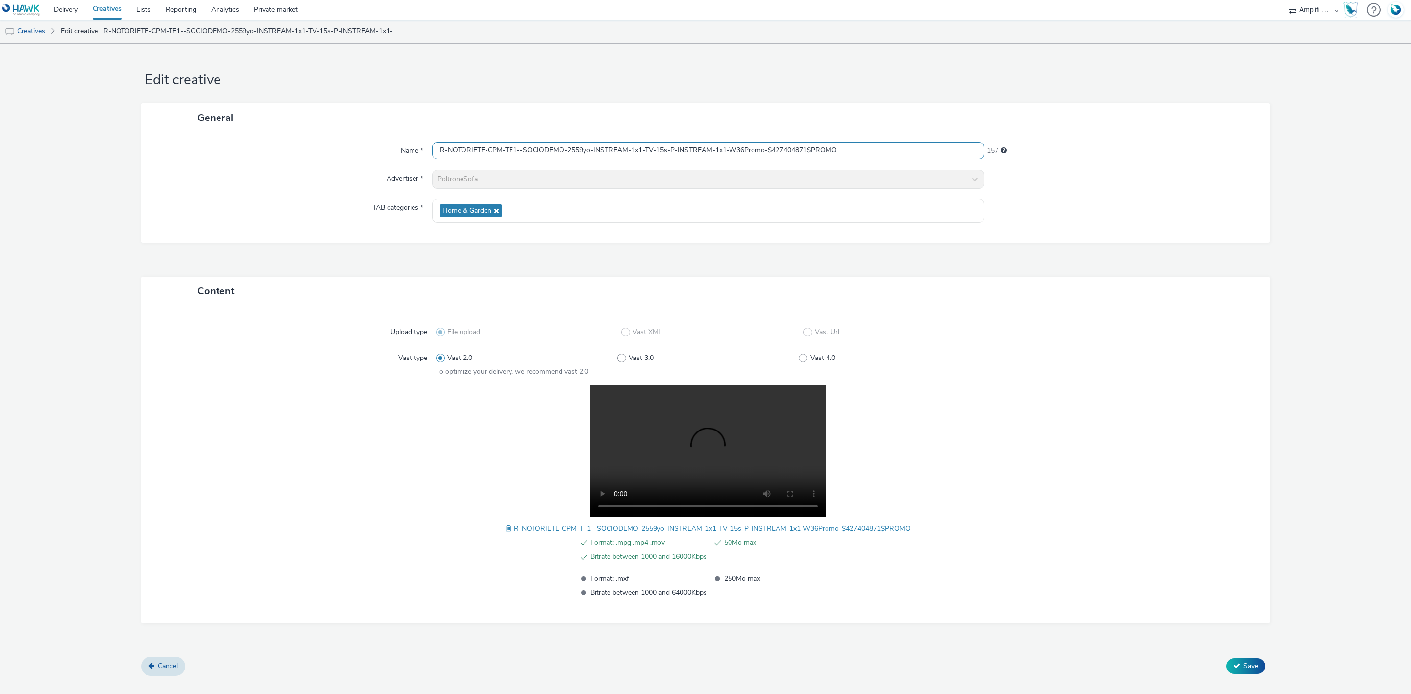
drag, startPoint x: 860, startPoint y: 153, endPoint x: 183, endPoint y: 166, distance: 677.3
click at [183, 166] on div "Name * R-NOTORIETE-CPM-TF1--SOCIODEMO-2559yo-INSTREAM-1x1-TV-15s-P-INSTREAM-1x1…" at bounding box center [705, 187] width 1129 height 111
click at [337, 160] on div "Name * R-NOTORIETE-CPM-TF1--SOCIODEMO-2559yo-INSTREAM-1x1-TV-15s-P-INSTREAM-1x1…" at bounding box center [705, 187] width 1129 height 111
click at [34, 34] on link "Creatives" at bounding box center [25, 32] width 50 height 24
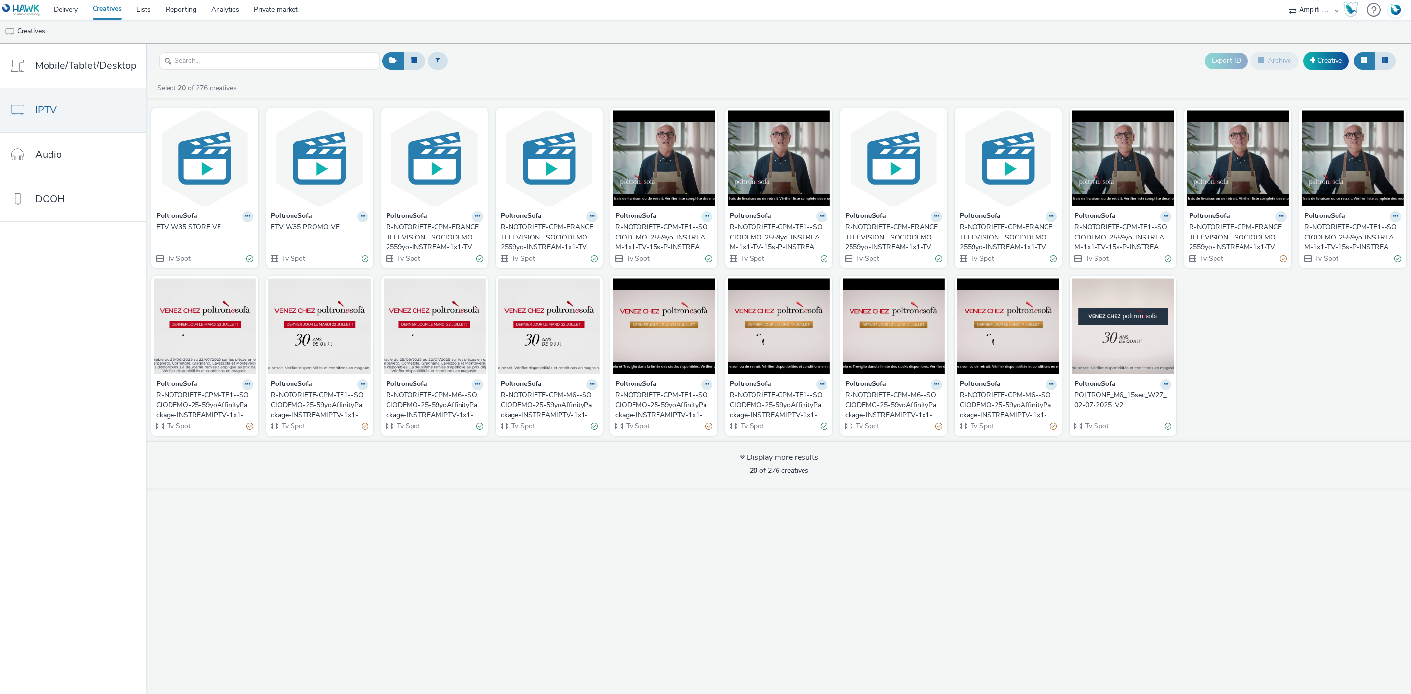
click at [708, 219] on button at bounding box center [706, 216] width 11 height 11
click at [701, 250] on link "Duplicate" at bounding box center [675, 254] width 73 height 20
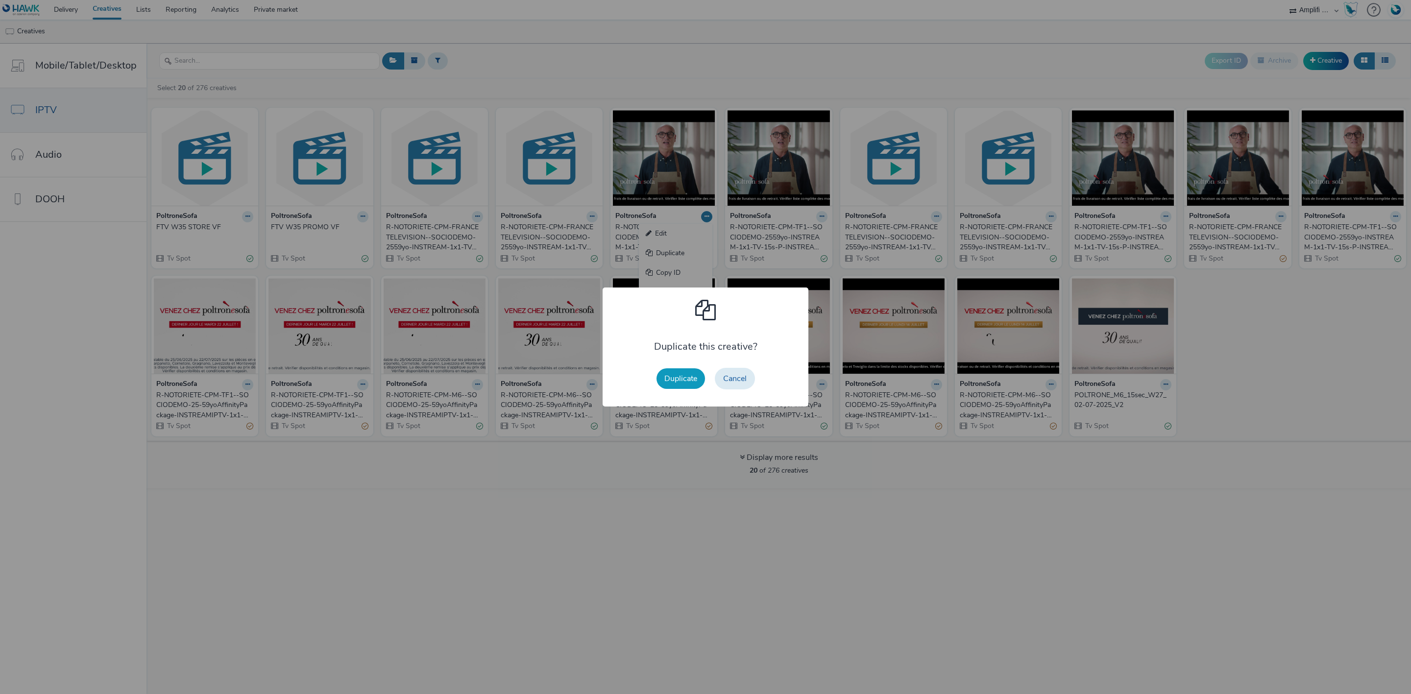
click at [685, 382] on button "Duplicate" at bounding box center [681, 378] width 49 height 21
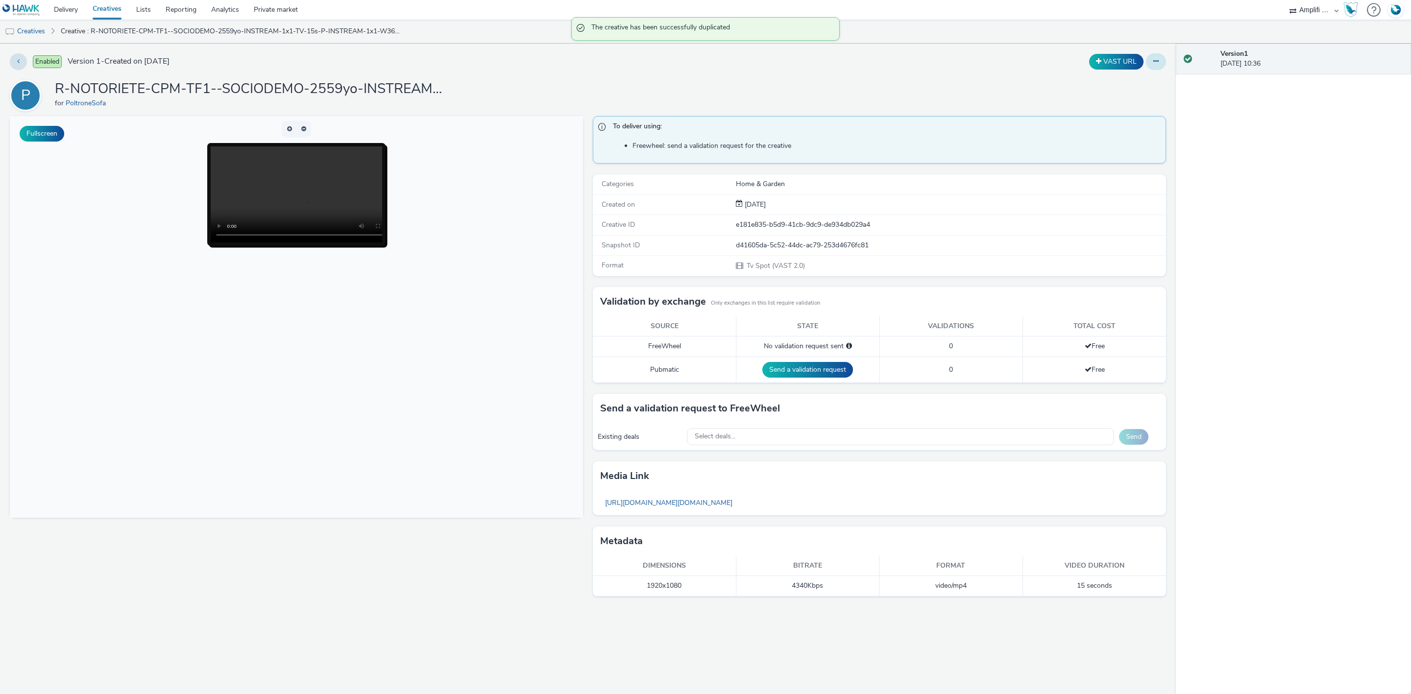
click at [1153, 70] on button at bounding box center [1156, 61] width 20 height 17
click at [1123, 77] on link "Edit" at bounding box center [1129, 82] width 73 height 20
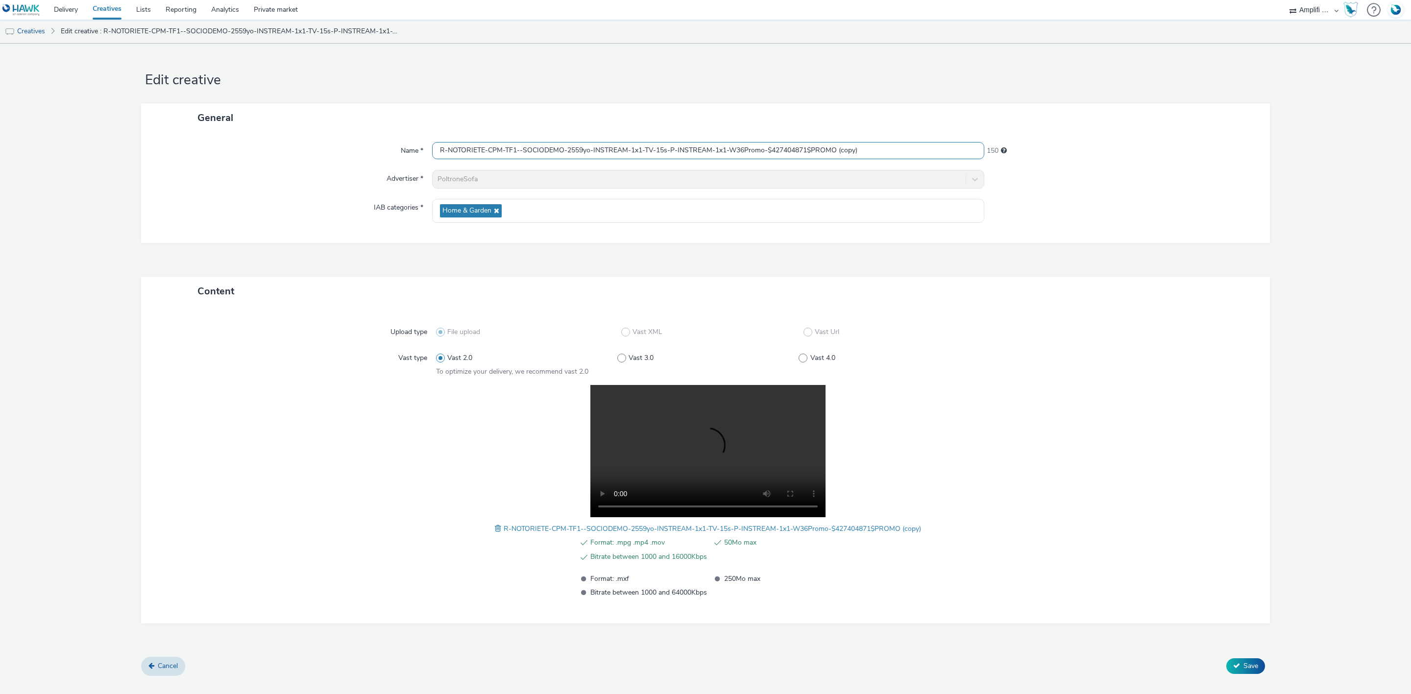
click at [744, 150] on input "R-NOTORIETE-CPM-TF1--SOCIODEMO-2559yo-INSTREAM-1x1-TV-15s-P-INSTREAM-1x1-W36Pro…" at bounding box center [708, 150] width 552 height 17
click at [855, 148] on input "R-NOTORIETE-CPM-TF1--SOCIODEMO-2559yo-INSTREAM-1x1-TV-15s-P-INSTREAM-1x1-W37Pro…" at bounding box center [708, 150] width 552 height 17
click at [869, 148] on input "R-NOTORIETE-CPM-TF1--SOCIODEMO-2559yo-INSTREAM-1x1-TV-15s-P-INSTREAM-1x1-W37Pro…" at bounding box center [708, 150] width 552 height 17
type input "R-NOTORIETE-CPM-TF1--SOCIODEMO-2559yo-INSTREAM-1x1-TV-15s-P-INSTREAM-1x1-W37Pro…"
click at [1178, 294] on div "Content" at bounding box center [705, 291] width 1129 height 29
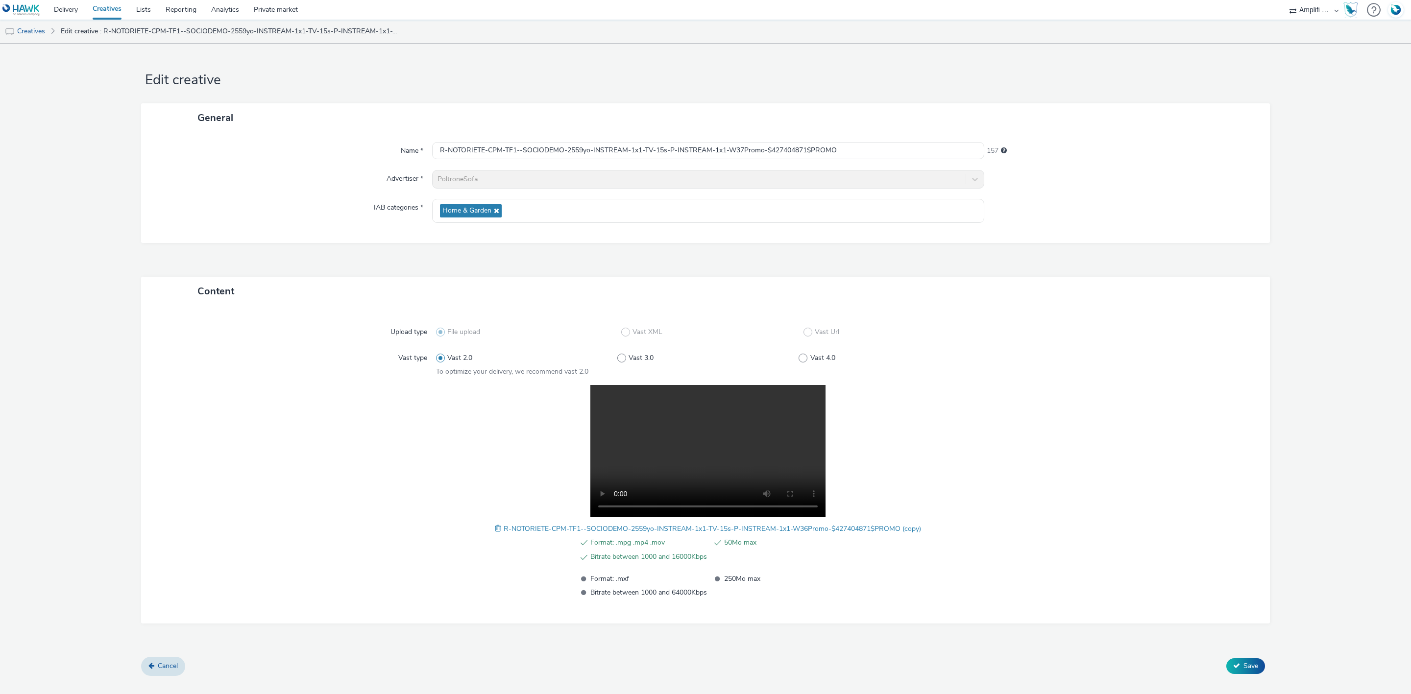
click at [495, 530] on span at bounding box center [499, 528] width 9 height 11
click at [1241, 663] on button "Save" at bounding box center [1245, 667] width 39 height 16
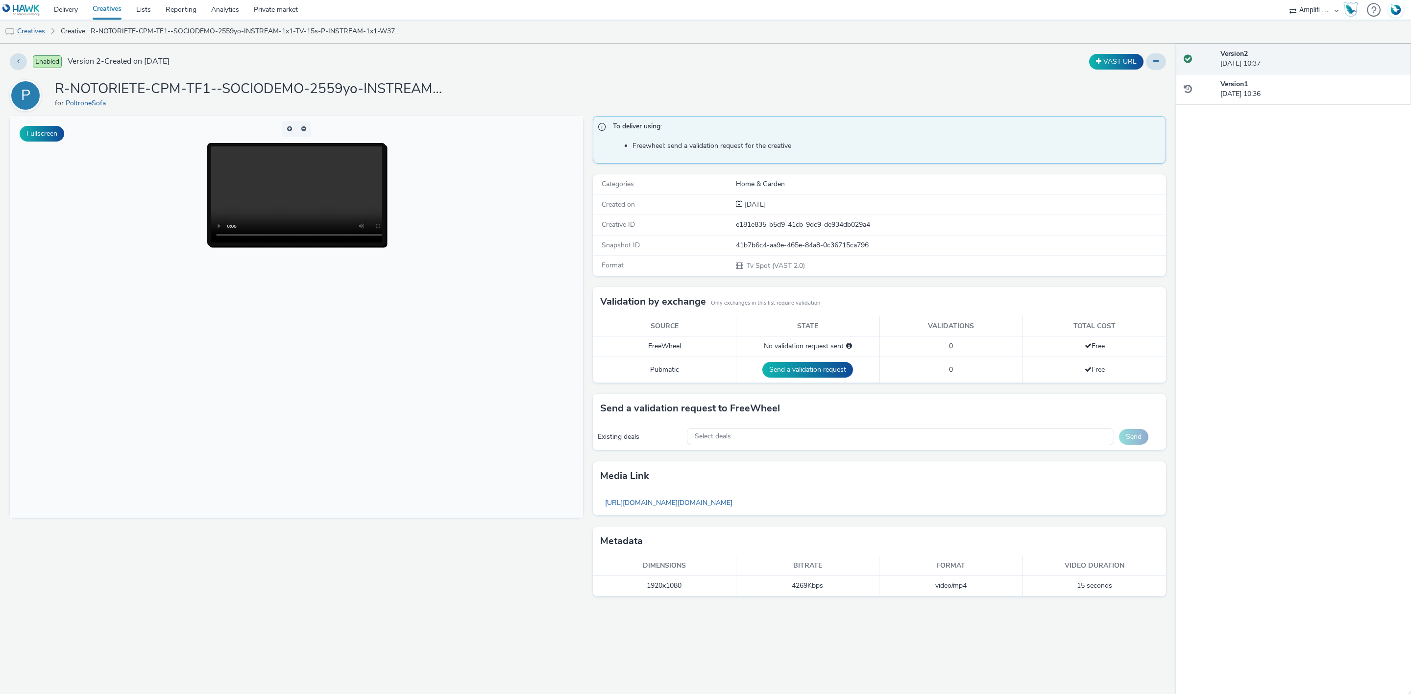
click at [44, 34] on link "Creatives" at bounding box center [25, 32] width 50 height 24
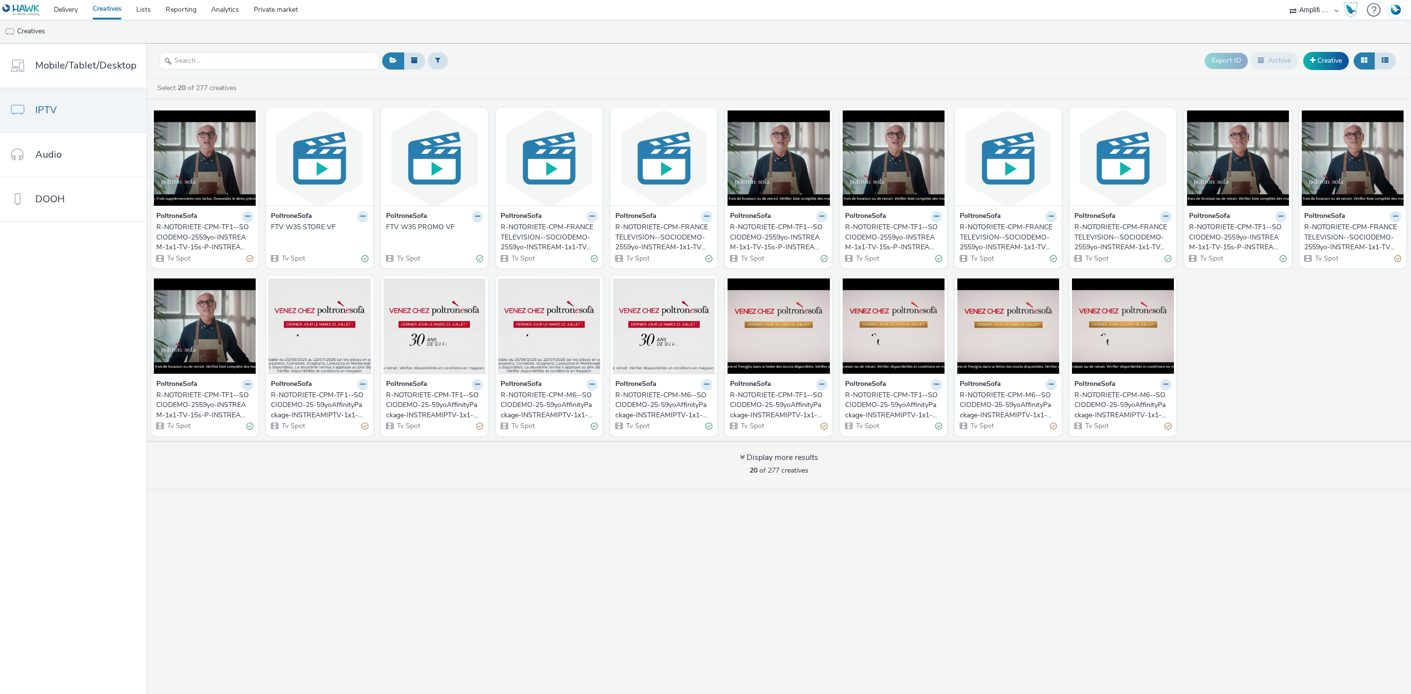
click at [936, 216] on icon at bounding box center [936, 217] width 4 height 6
click at [904, 259] on link "Duplicate" at bounding box center [905, 254] width 73 height 20
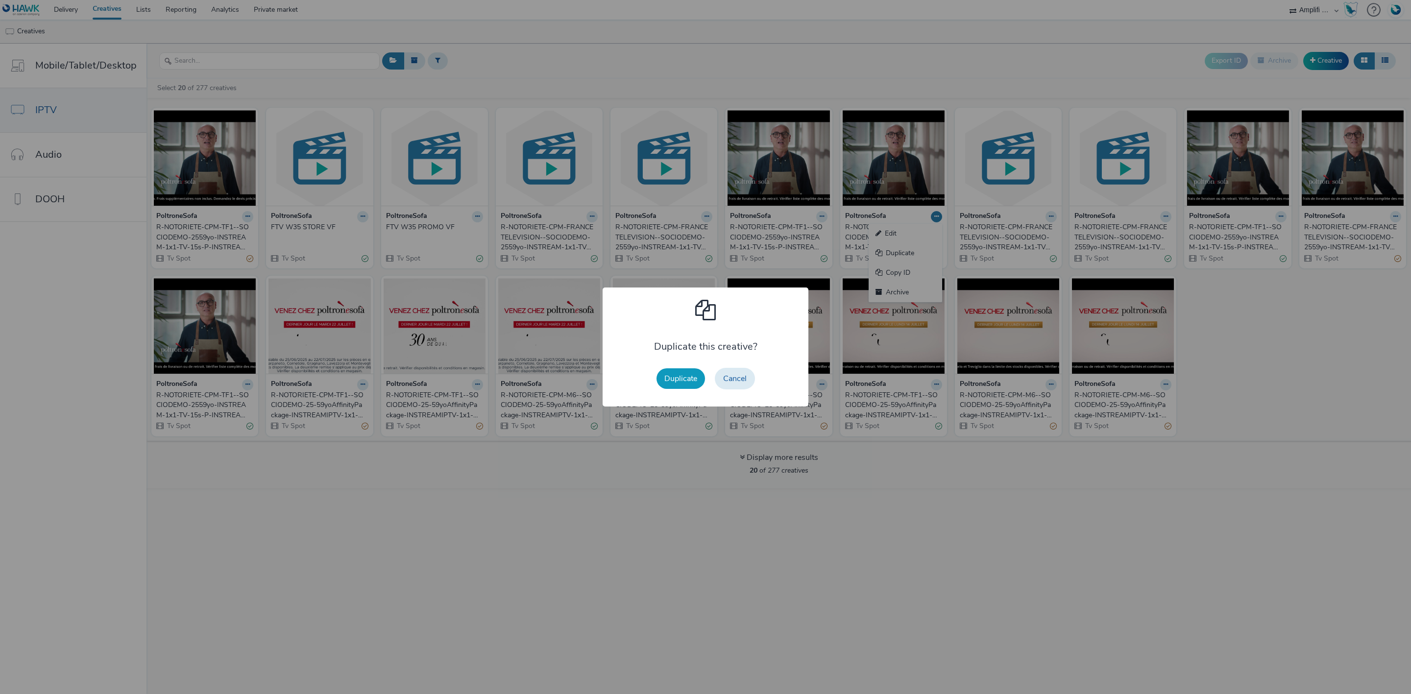
click at [672, 381] on button "Duplicate" at bounding box center [681, 378] width 49 height 21
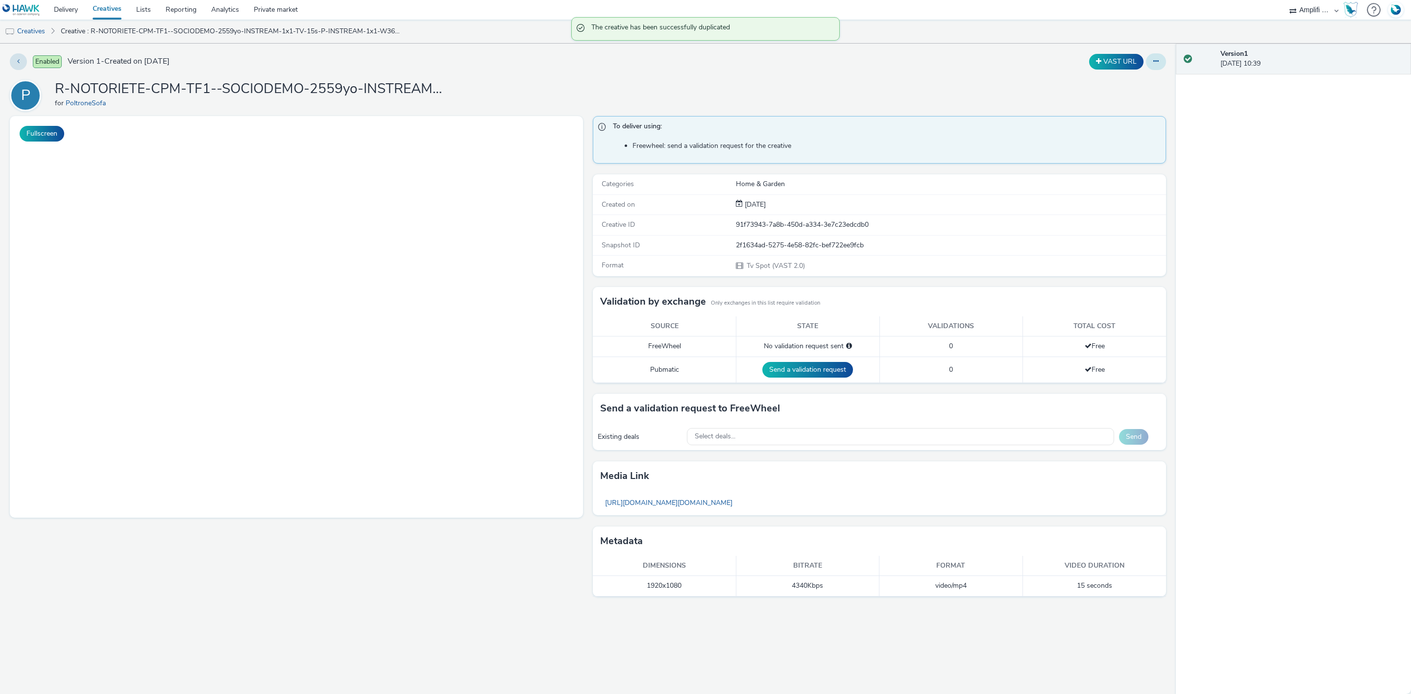
click at [1151, 65] on button at bounding box center [1156, 61] width 20 height 17
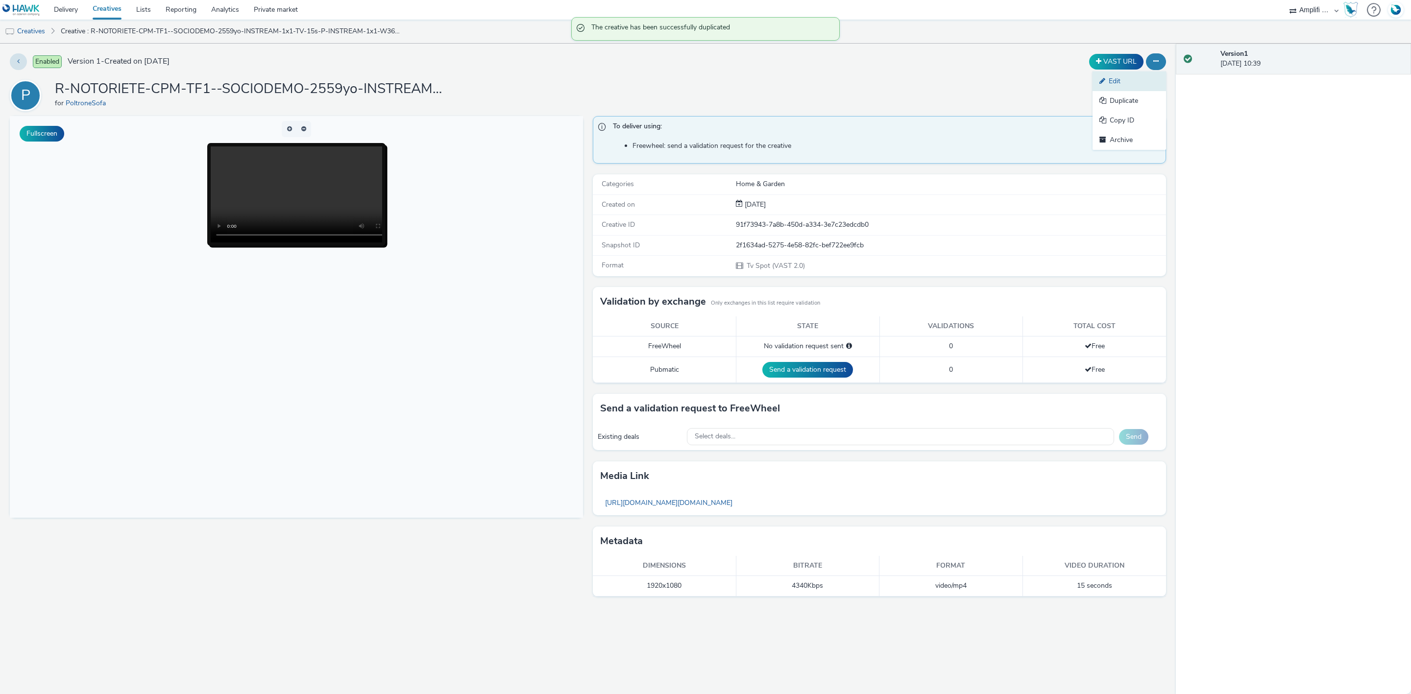
click at [1126, 83] on link "Edit" at bounding box center [1129, 82] width 73 height 20
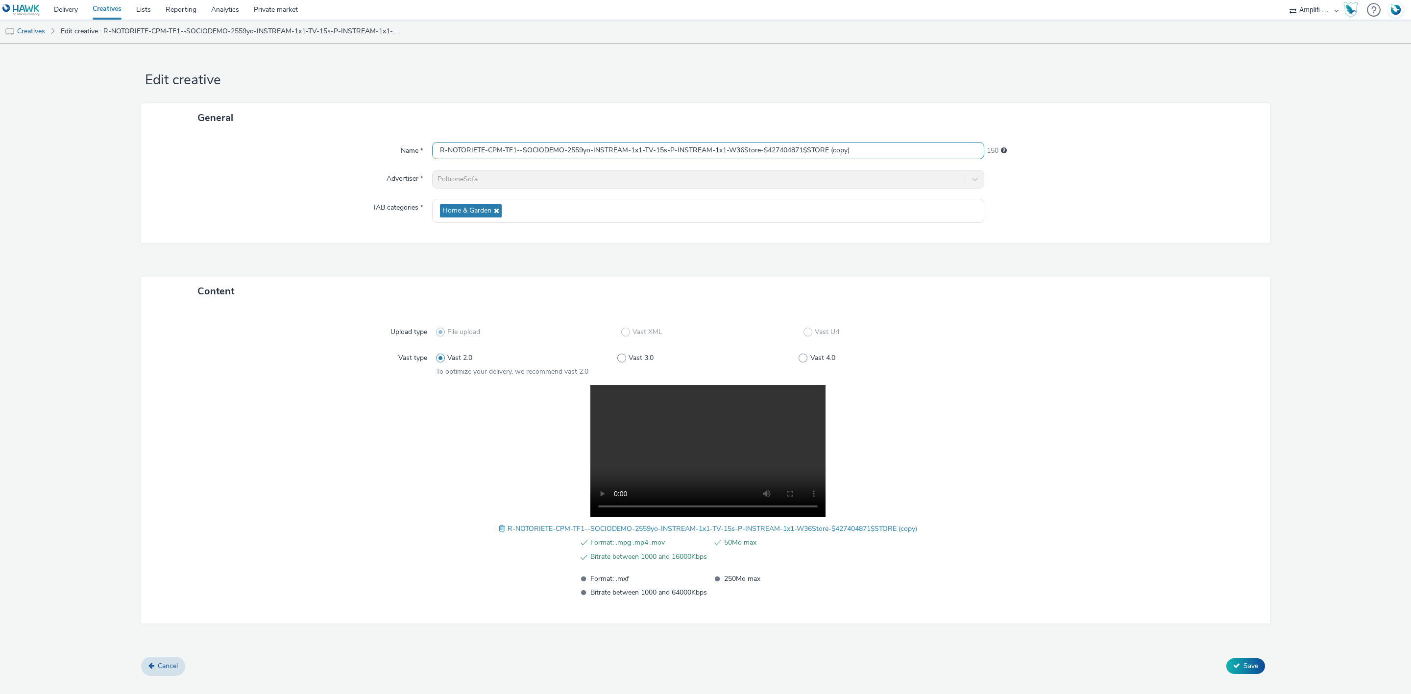
click at [747, 150] on input "R-NOTORIETE-CPM-TF1--SOCIODEMO-2559yo-INSTREAM-1x1-TV-15s-P-INSTREAM-1x1-W36Sto…" at bounding box center [708, 150] width 552 height 17
click at [870, 146] on input "R-NOTORIETE-CPM-TF1--SOCIODEMO-2559yo-INSTREAM-1x1-TV-15s-P-INSTREAM-1x1-W37Sto…" at bounding box center [708, 150] width 552 height 17
type input "R-NOTORIETE-CPM-TF1--SOCIODEMO-2559yo-INSTREAM-1x1-TV-15s-P-INSTREAM-1x1-W37Sto…"
click at [165, 668] on span "Cancel" at bounding box center [168, 665] width 20 height 9
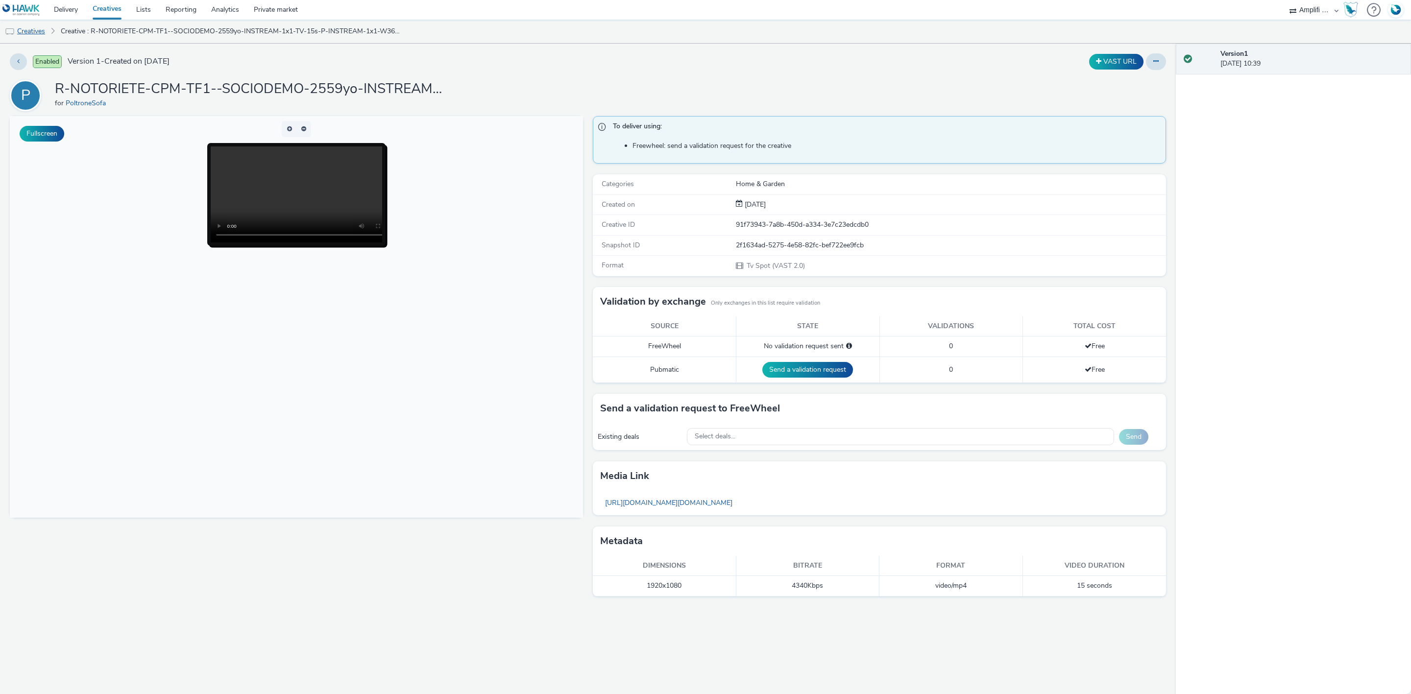
click at [40, 31] on link "Creatives" at bounding box center [25, 32] width 50 height 24
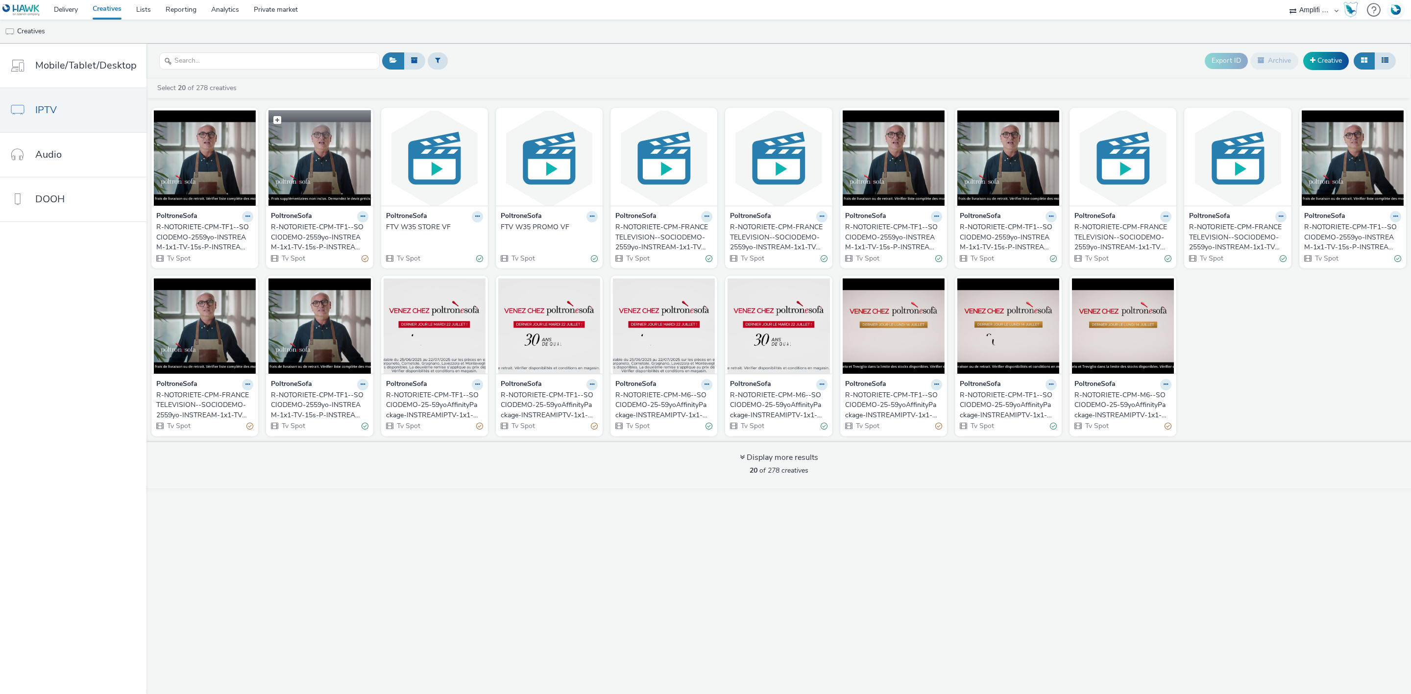
click at [324, 121] on label at bounding box center [320, 119] width 102 height 19
checkbox input "true"
click at [311, 166] on img at bounding box center [320, 158] width 102 height 96
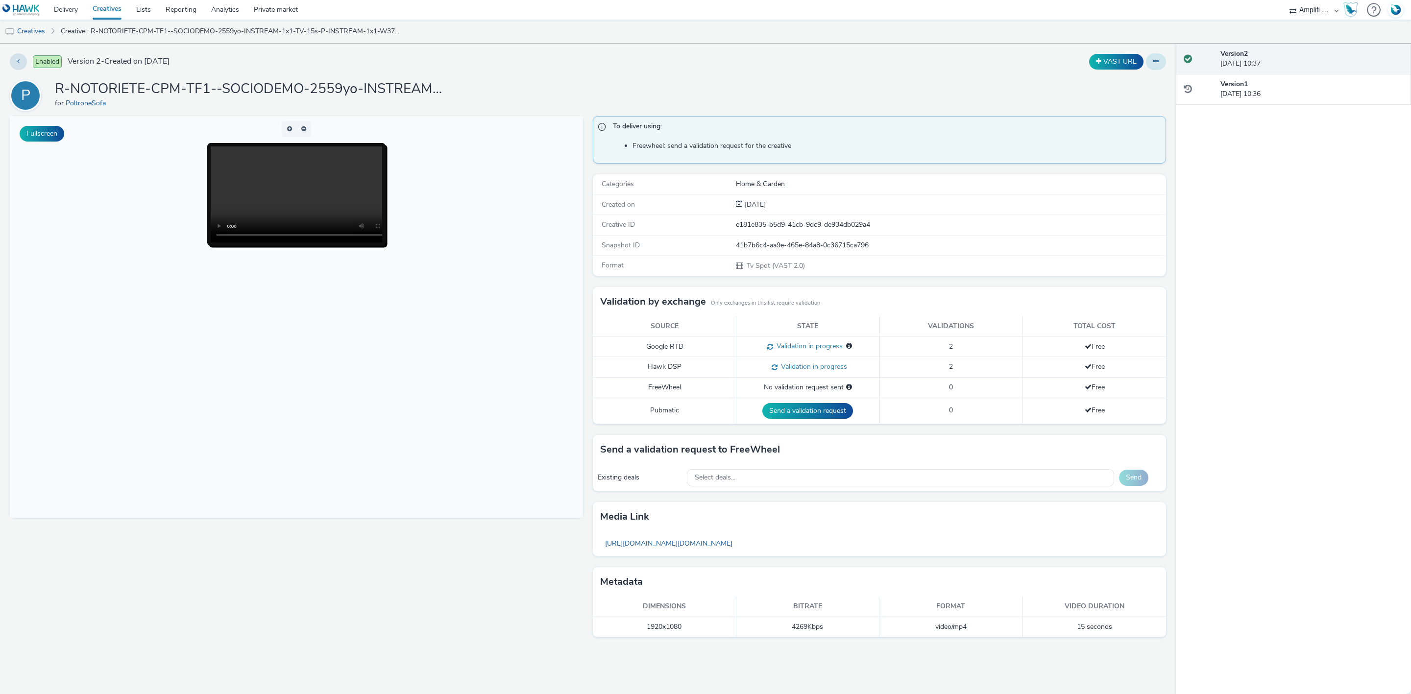
click at [1151, 60] on button at bounding box center [1156, 61] width 20 height 17
click at [1141, 84] on link "Edit" at bounding box center [1129, 82] width 73 height 20
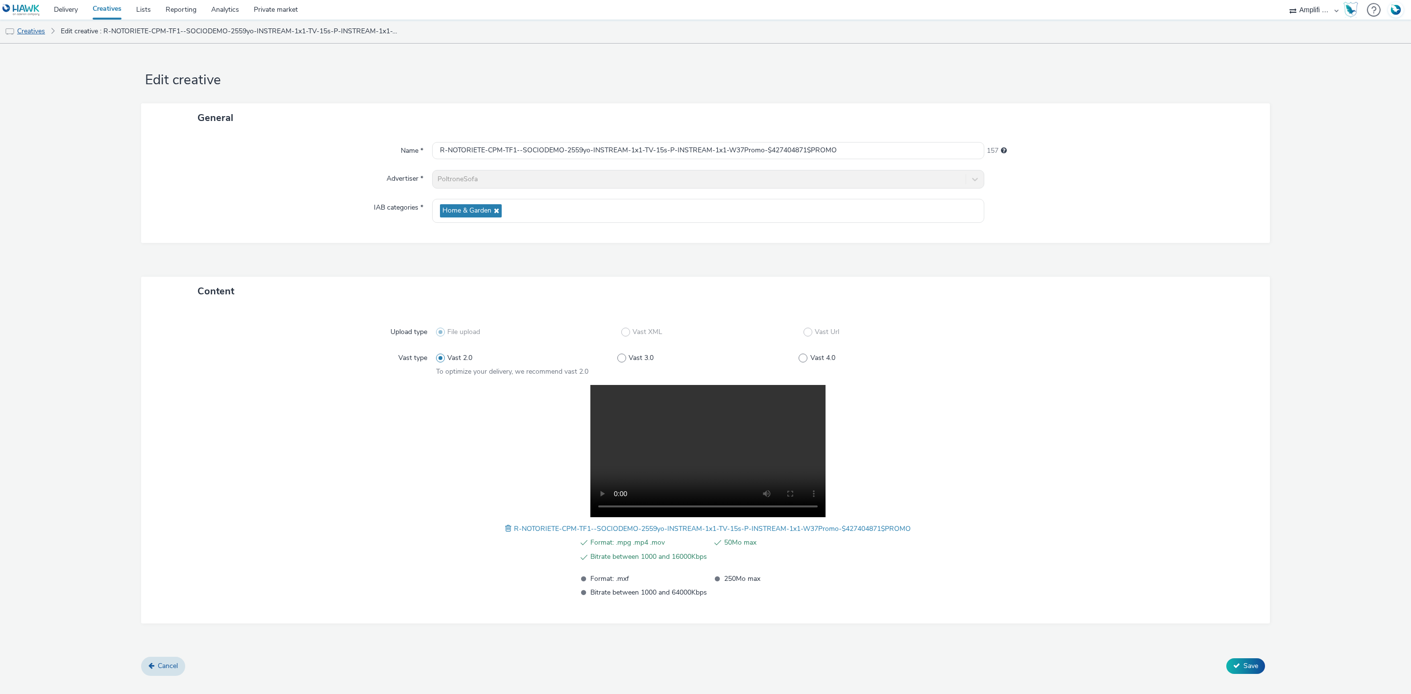
click at [28, 29] on link "Creatives" at bounding box center [25, 32] width 50 height 24
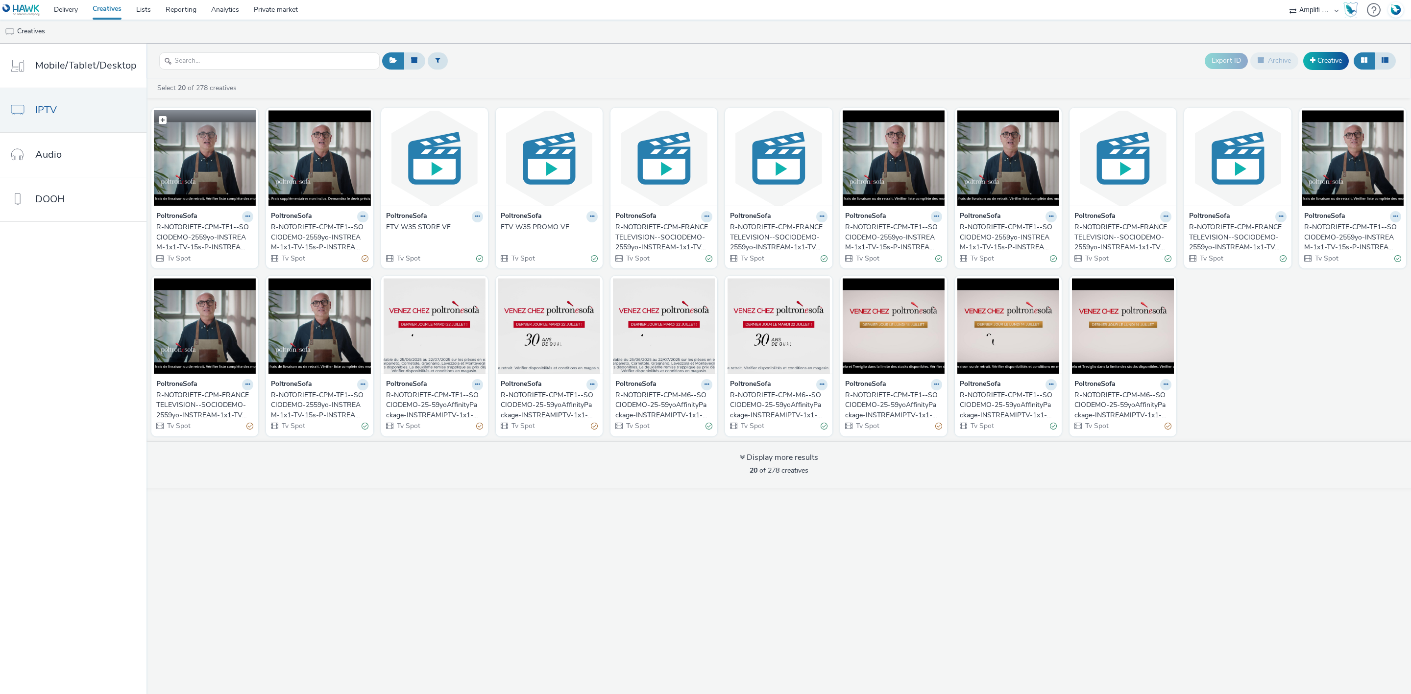
click at [203, 171] on img at bounding box center [205, 158] width 102 height 96
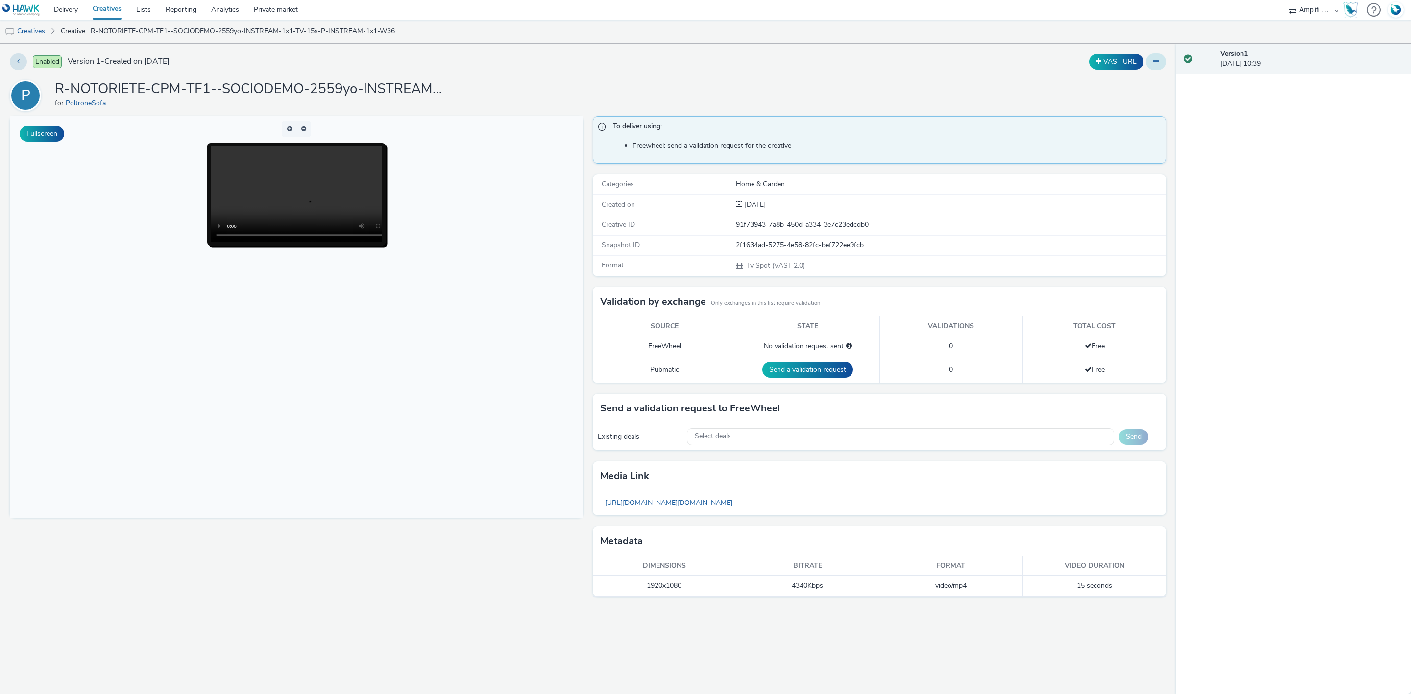
click at [1154, 62] on icon at bounding box center [1155, 61] width 5 height 7
click at [1145, 80] on link "Edit" at bounding box center [1129, 82] width 73 height 20
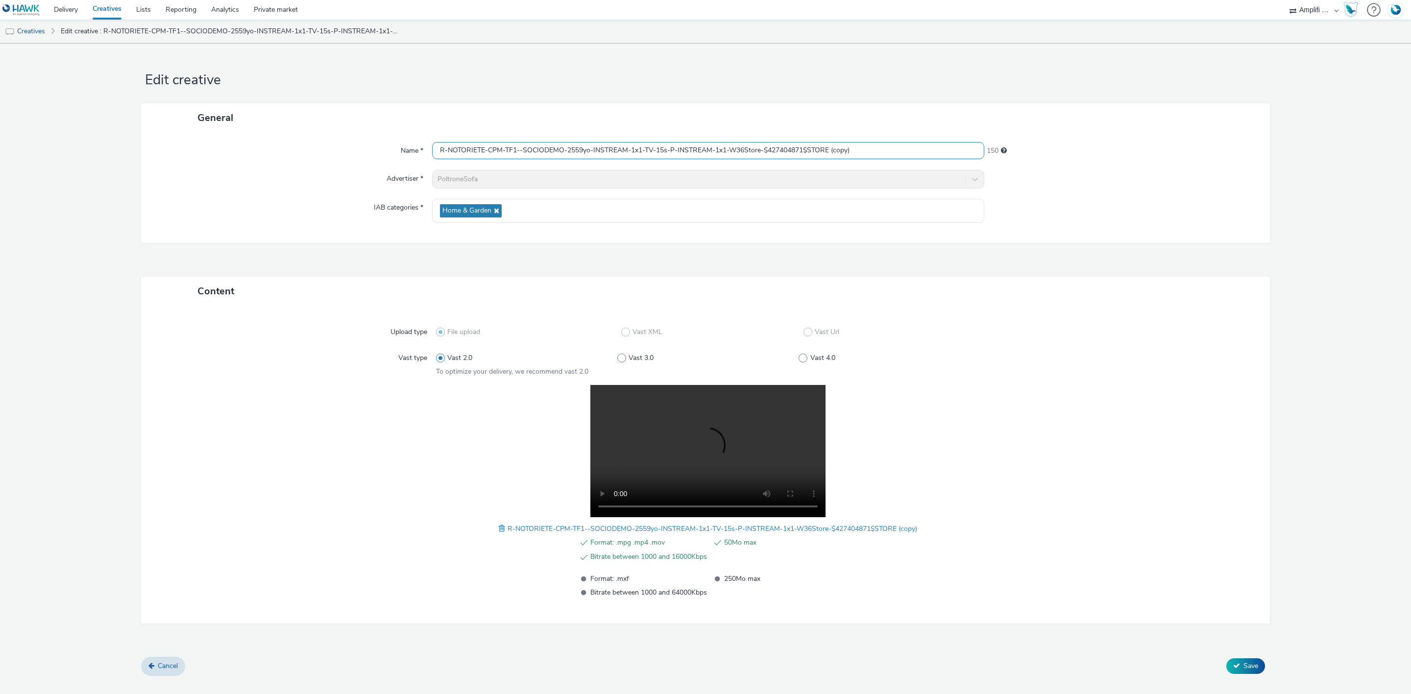
click at [864, 155] on input "R-NOTORIETE-CPM-TF1--SOCIODEMO-2559yo-INSTREAM-1x1-TV-15s-P-INSTREAM-1x1-W36Sto…" at bounding box center [708, 150] width 552 height 17
click at [744, 152] on input "R-NOTORIETE-CPM-TF1--SOCIODEMO-2559yo-INSTREAM-1x1-TV-15s-P-INSTREAM-1x1-W36Sto…" at bounding box center [708, 150] width 552 height 17
type input "R-NOTORIETE-CPM-TF1--SOCIODEMO-2559yo-INSTREAM-1x1-TV-15s-P-INSTREAM-1x1-W37Sto…"
click at [501, 532] on span at bounding box center [503, 528] width 9 height 11
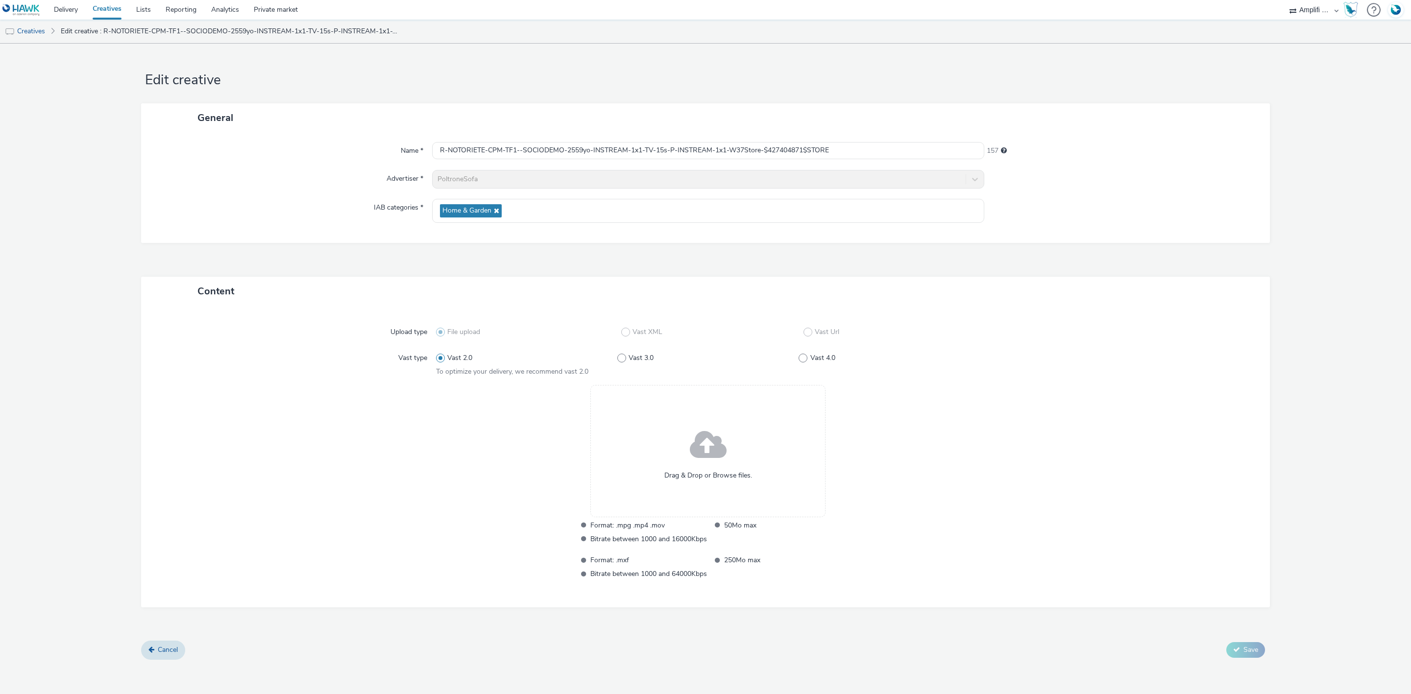
click at [696, 479] on span "Drag & Drop or Browse files." at bounding box center [708, 476] width 88 height 10
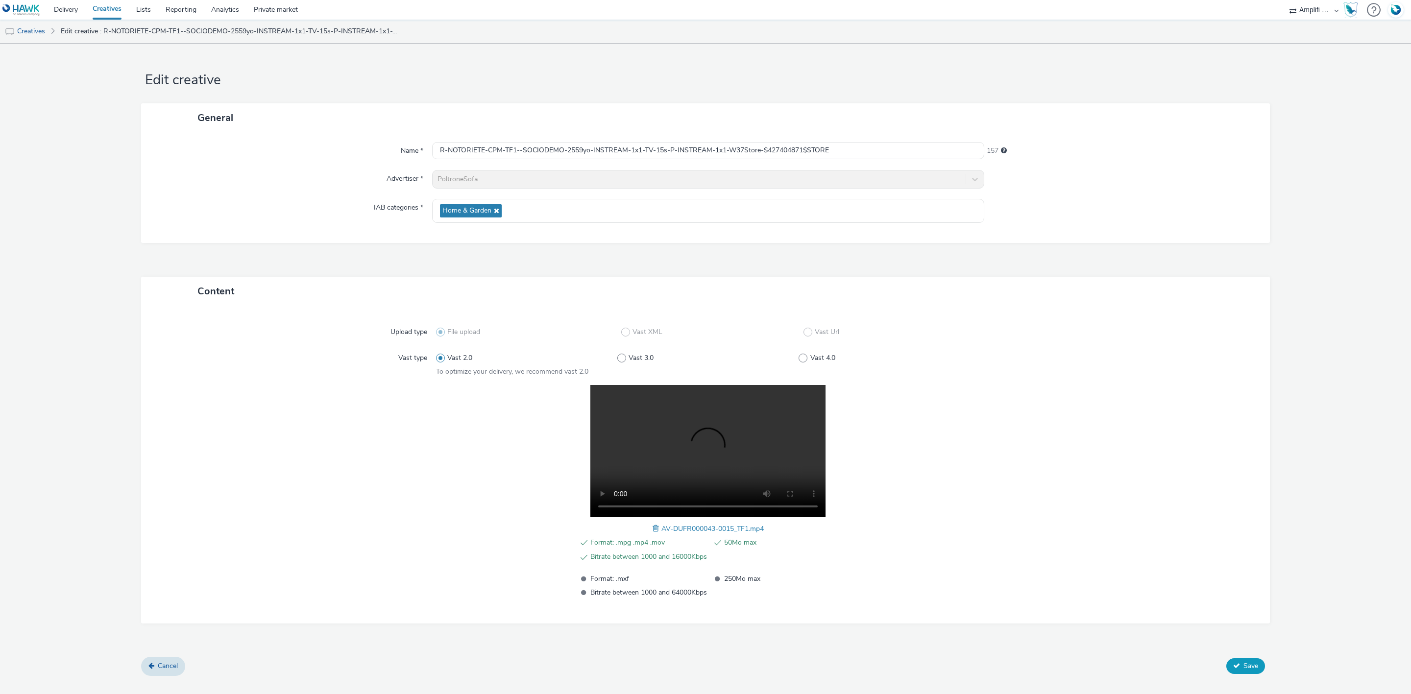
click at [1239, 664] on icon at bounding box center [1236, 665] width 7 height 7
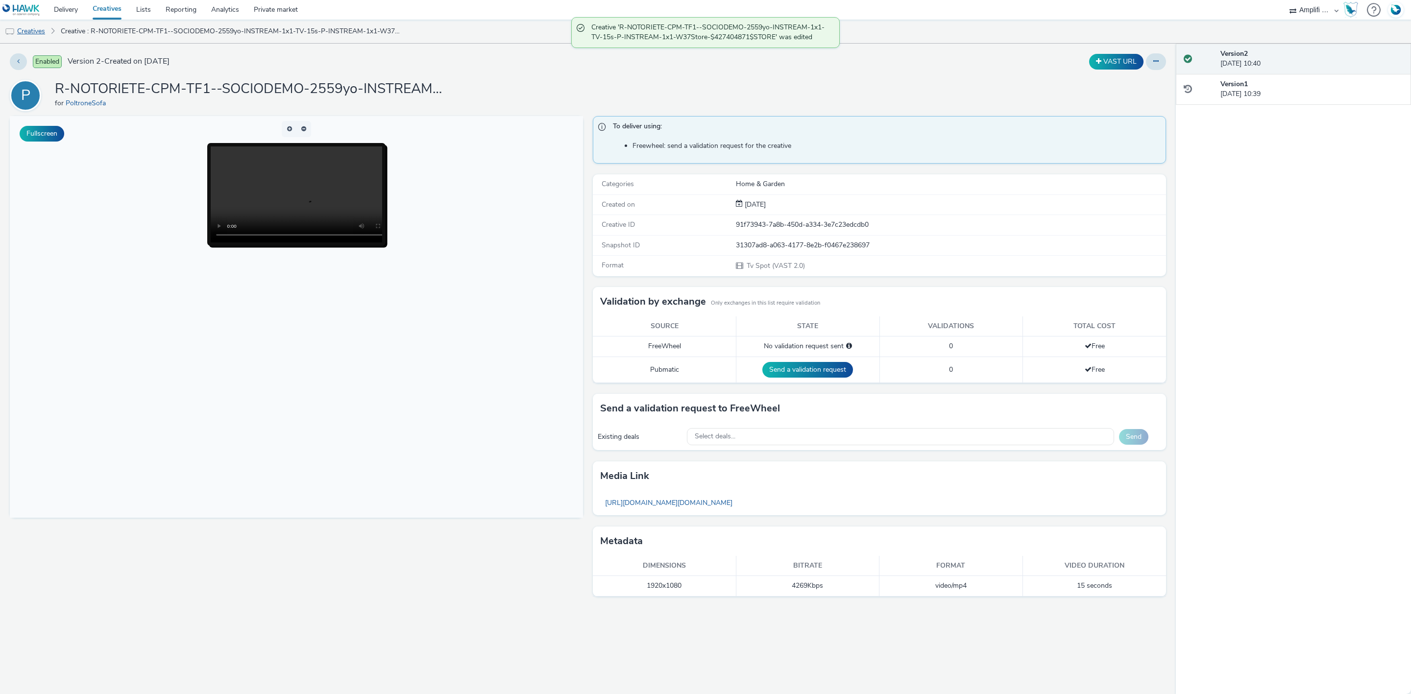
click at [37, 28] on link "Creatives" at bounding box center [25, 32] width 50 height 24
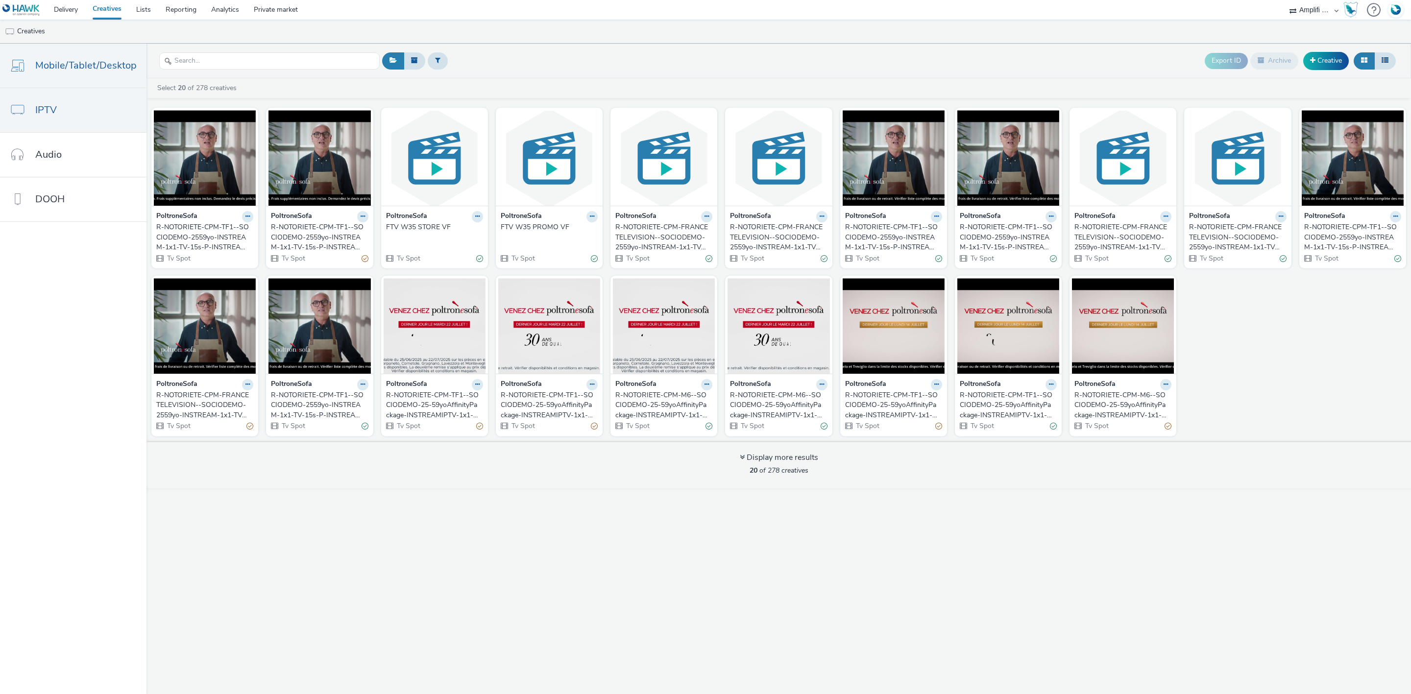
click at [91, 71] on span "Mobile/Tablet/Desktop" at bounding box center [85, 65] width 101 height 14
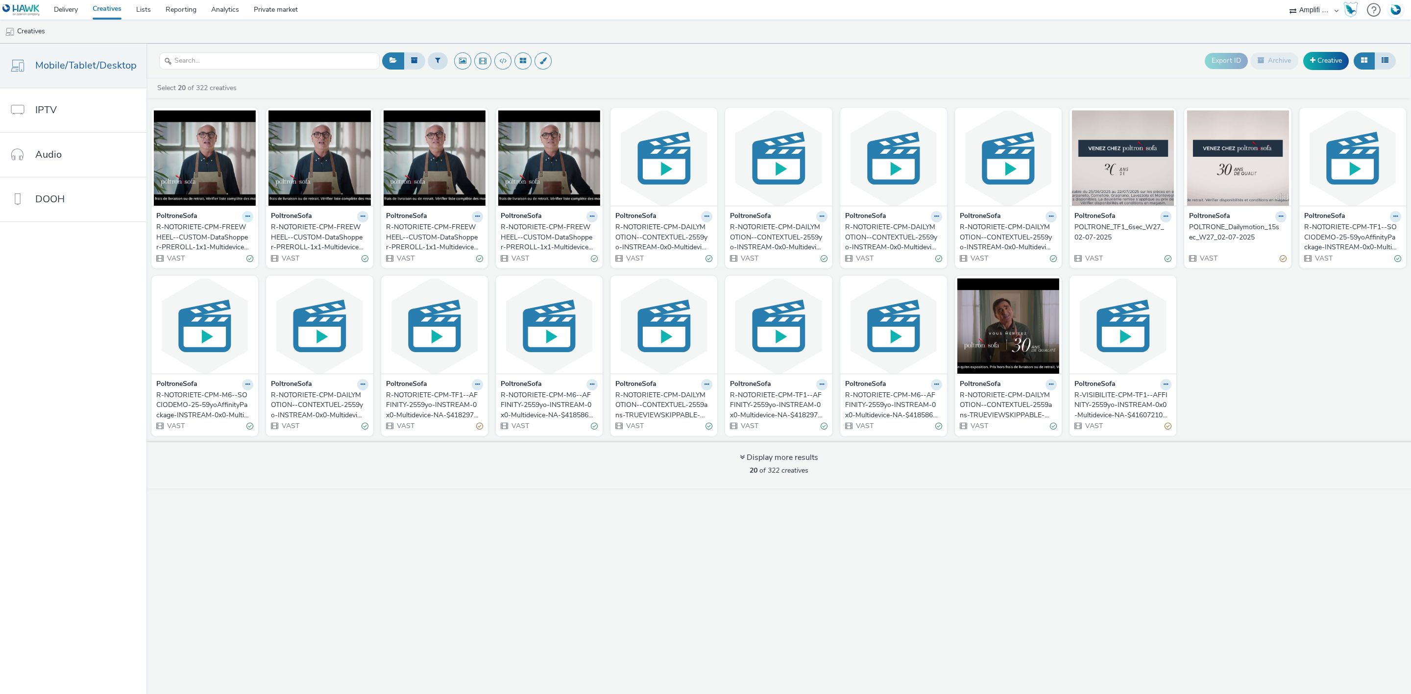
click at [242, 218] on button at bounding box center [247, 216] width 11 height 11
click at [213, 254] on link "Duplicate" at bounding box center [216, 254] width 73 height 20
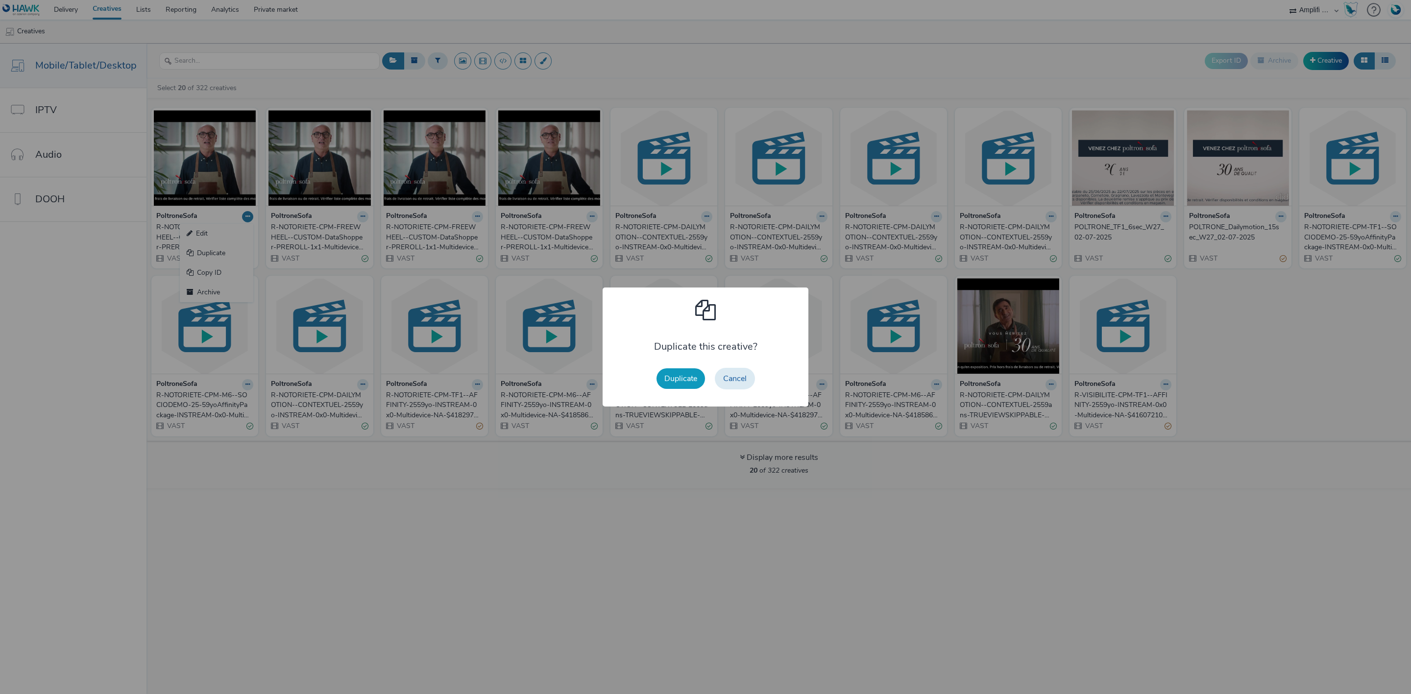
click at [687, 375] on button "Duplicate" at bounding box center [681, 378] width 49 height 21
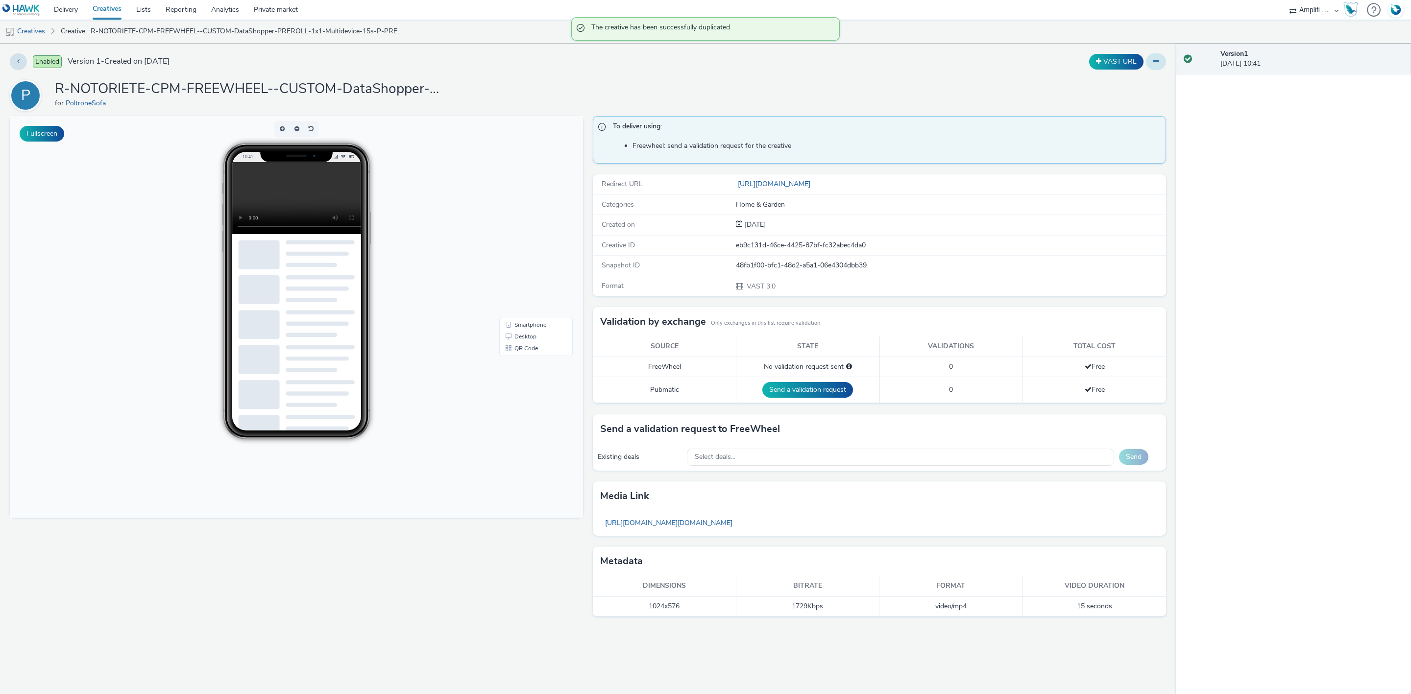
click at [1161, 61] on button at bounding box center [1156, 61] width 20 height 17
click at [1123, 82] on link "Edit" at bounding box center [1129, 82] width 73 height 20
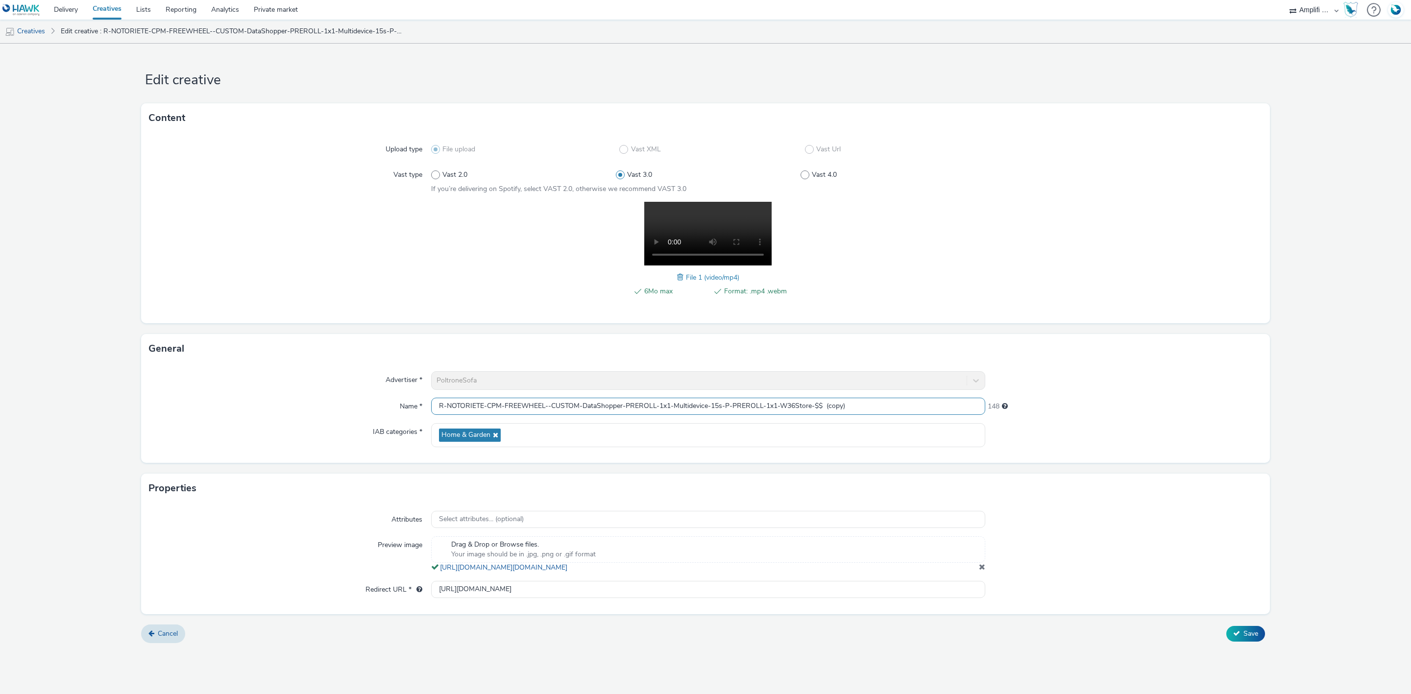
drag, startPoint x: 862, startPoint y: 401, endPoint x: 823, endPoint y: 405, distance: 38.9
click at [823, 405] on input "R-NOTORIETE-CPM-FREEWHEEL--CUSTOM-DataShopper-PREROLL-1x1-Multidevice-15s-P-PRE…" at bounding box center [708, 406] width 554 height 17
click at [797, 407] on input "R-NOTORIETE-CPM-FREEWHEEL--CUSTOM-DataShopper-PREROLL-1x1-Multidevice-15s-P-PRE…" at bounding box center [708, 406] width 554 height 17
type input "R-NOTORIETE-CPM-FREEWHEEL--CUSTOM-DataShopper-PREROLL-1x1-Multidevice-15s-P-PRE…"
click at [680, 275] on span at bounding box center [681, 277] width 9 height 11
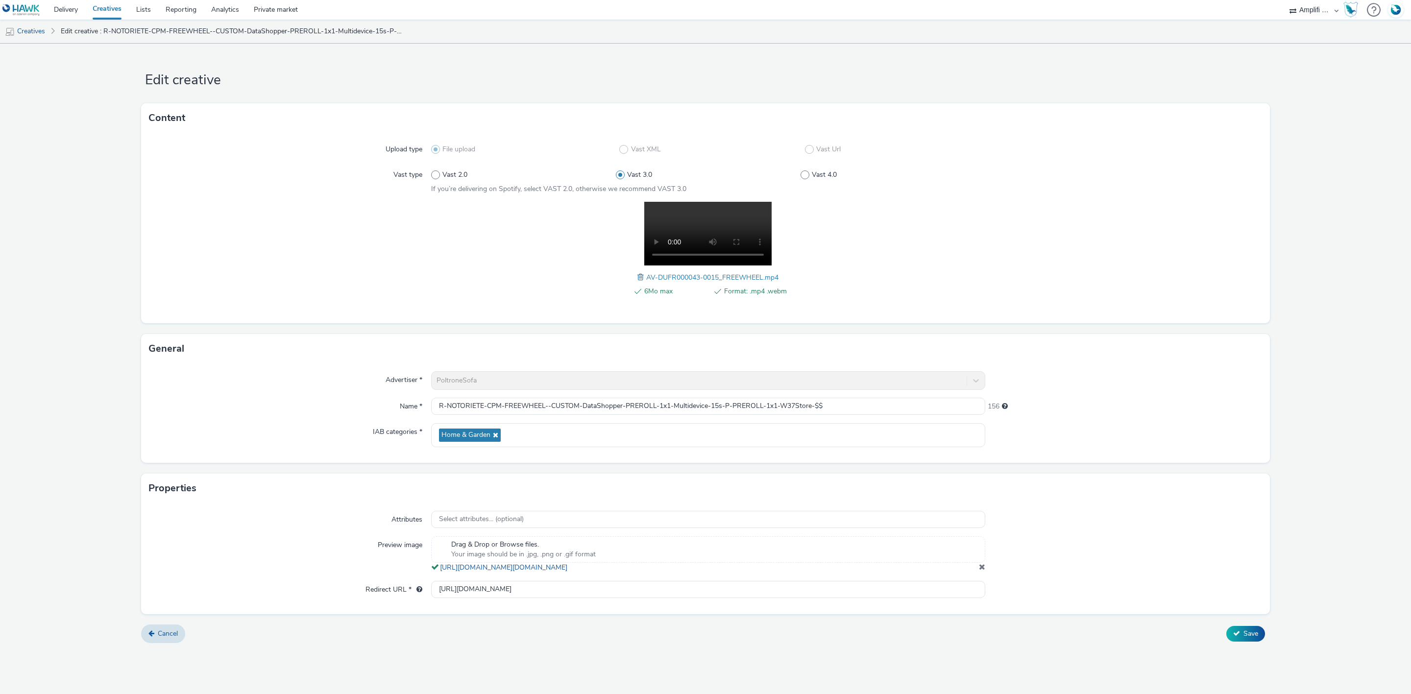
click at [640, 278] on span at bounding box center [641, 277] width 9 height 11
click at [1254, 638] on span "Save" at bounding box center [1251, 633] width 15 height 9
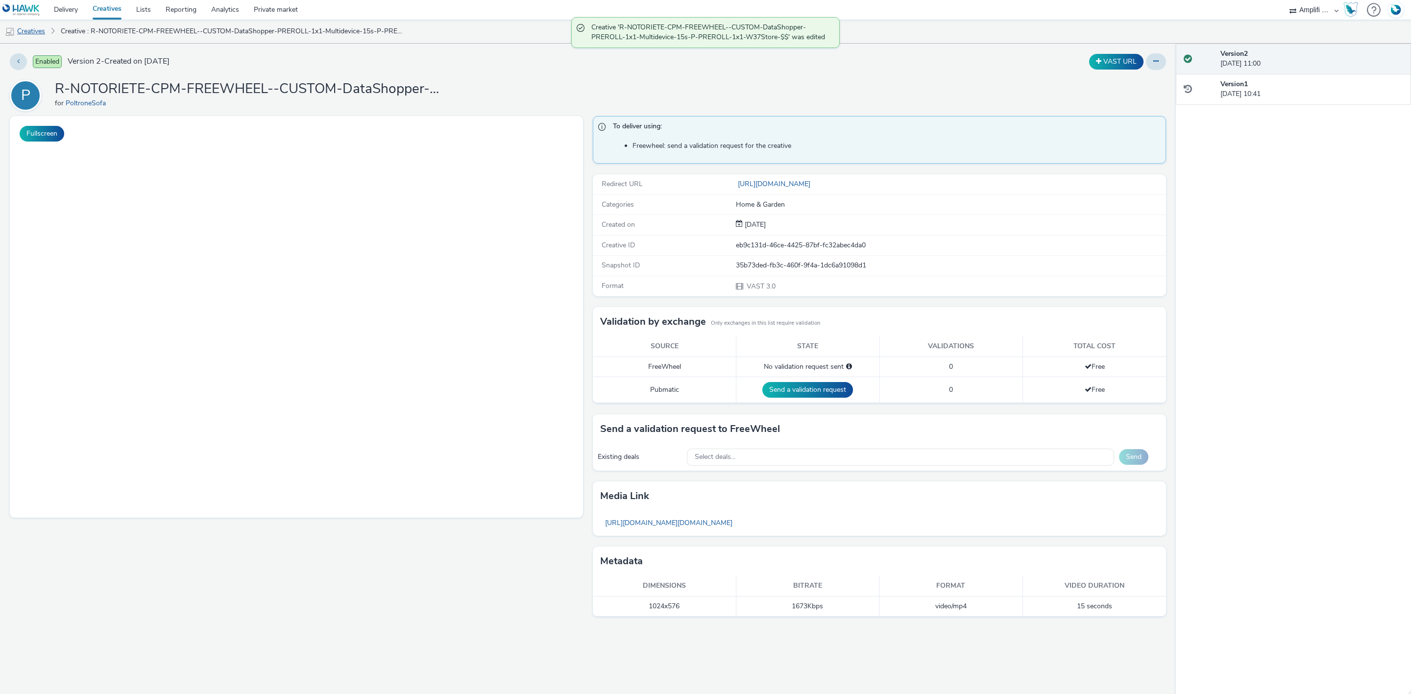
click at [41, 32] on link "Creatives" at bounding box center [25, 32] width 50 height 24
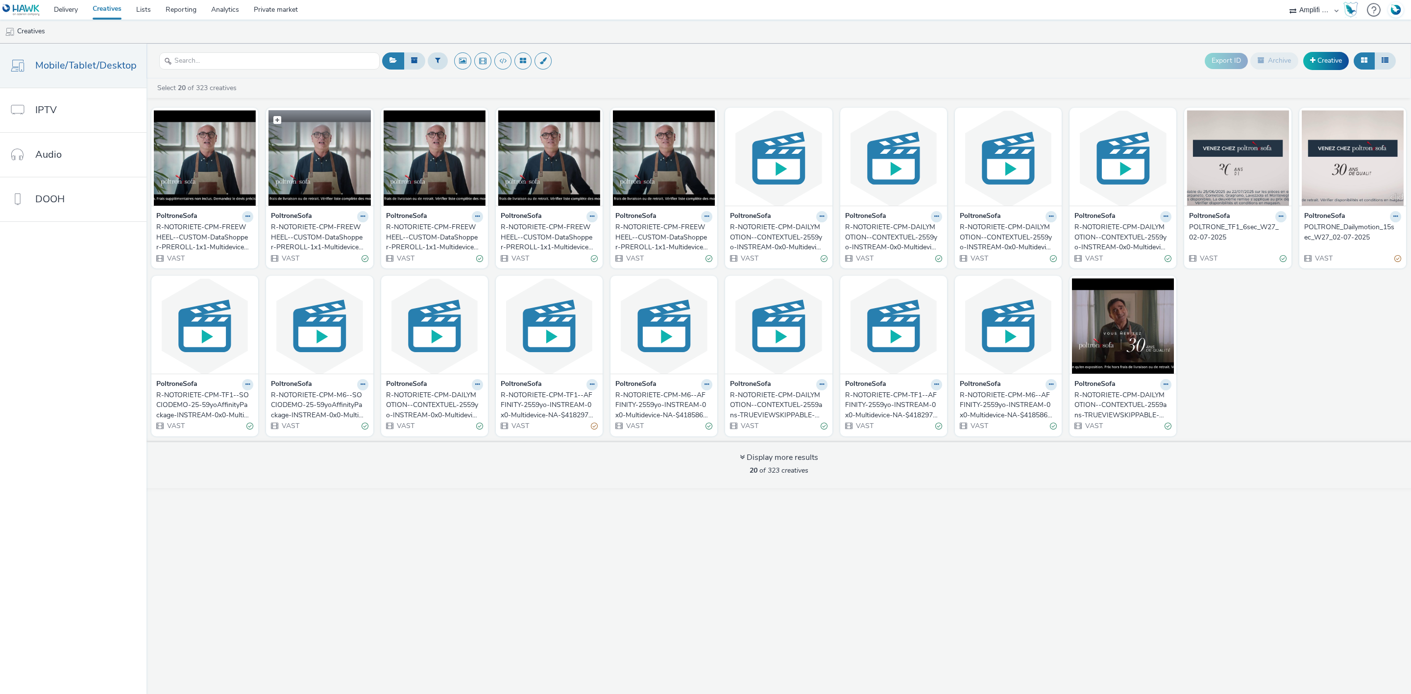
click at [327, 156] on img at bounding box center [320, 158] width 102 height 96
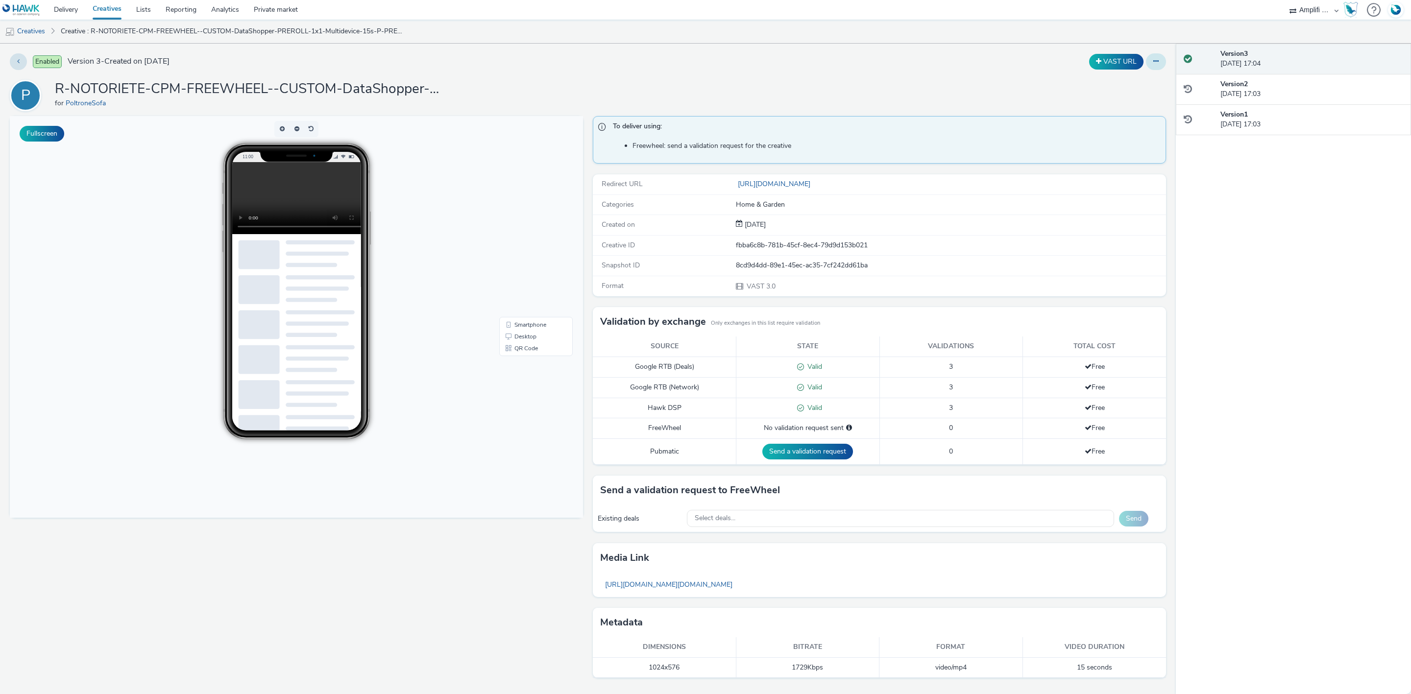
click at [1155, 58] on icon at bounding box center [1155, 61] width 5 height 7
click at [1110, 83] on link "Edit" at bounding box center [1129, 82] width 73 height 20
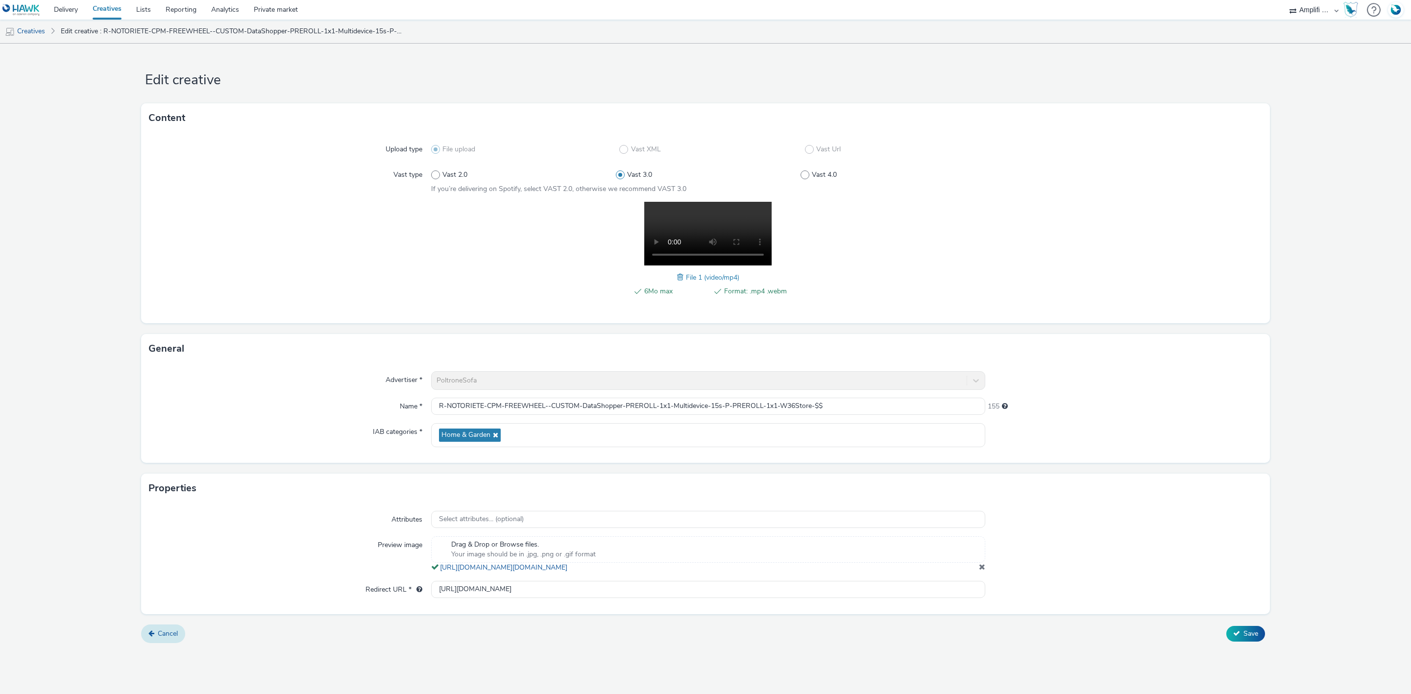
click at [168, 643] on link "Cancel" at bounding box center [163, 634] width 44 height 19
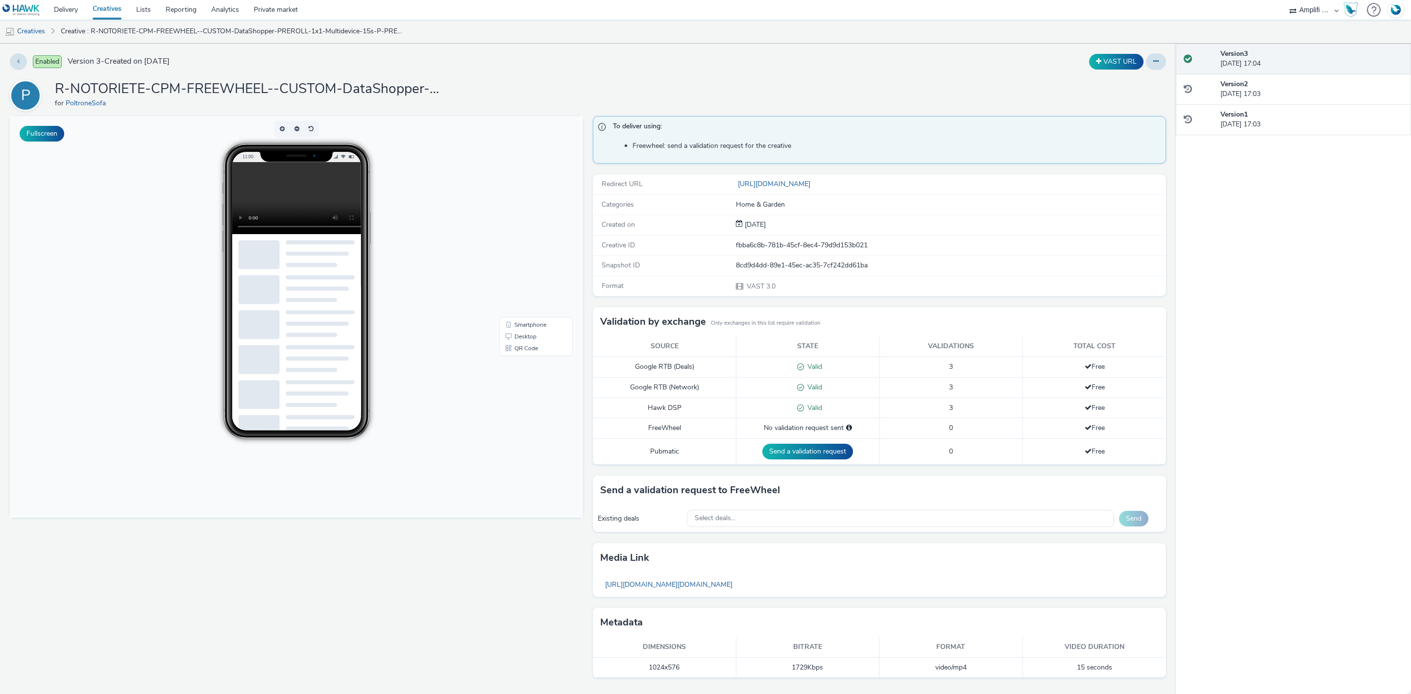
click at [51, 27] on li "Creatives" at bounding box center [28, 32] width 56 height 24
click at [35, 34] on link "Creatives" at bounding box center [25, 32] width 50 height 24
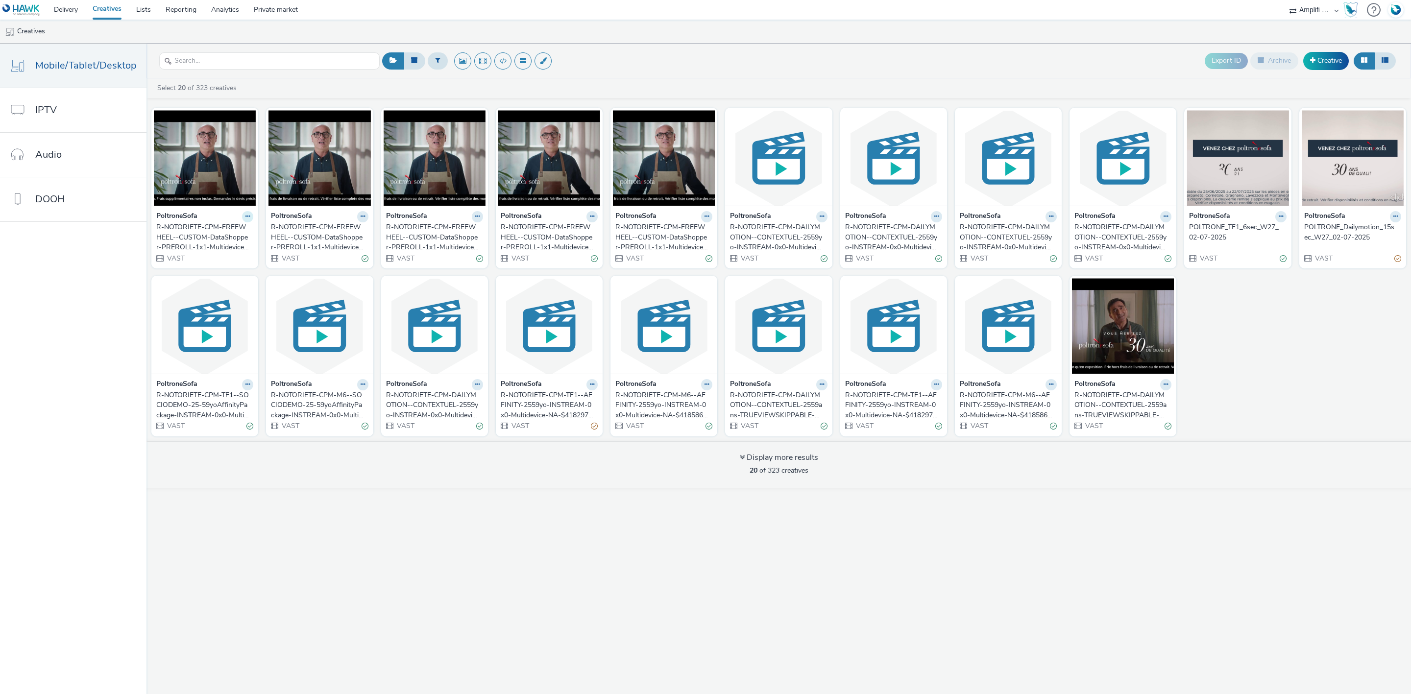
click at [242, 215] on button at bounding box center [247, 216] width 11 height 11
click at [225, 232] on link "Edit" at bounding box center [216, 234] width 73 height 20
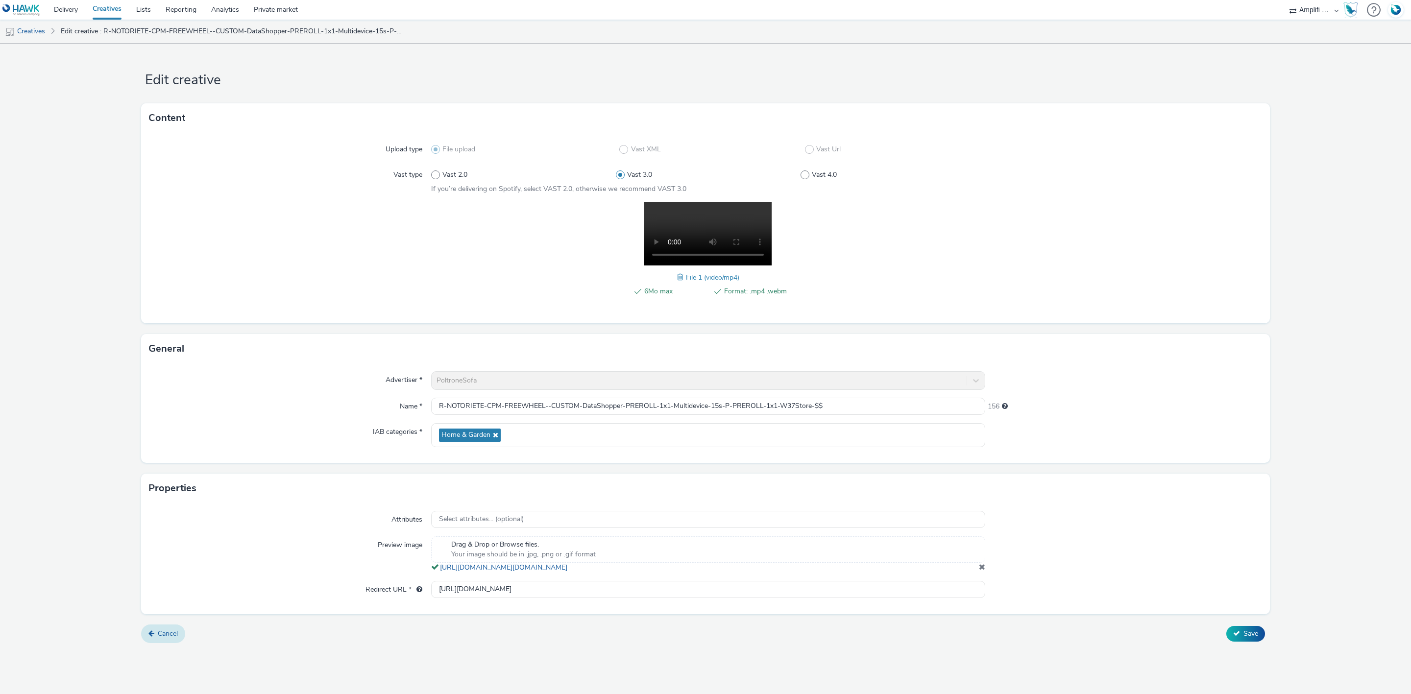
click at [159, 638] on span "Cancel" at bounding box center [168, 633] width 20 height 9
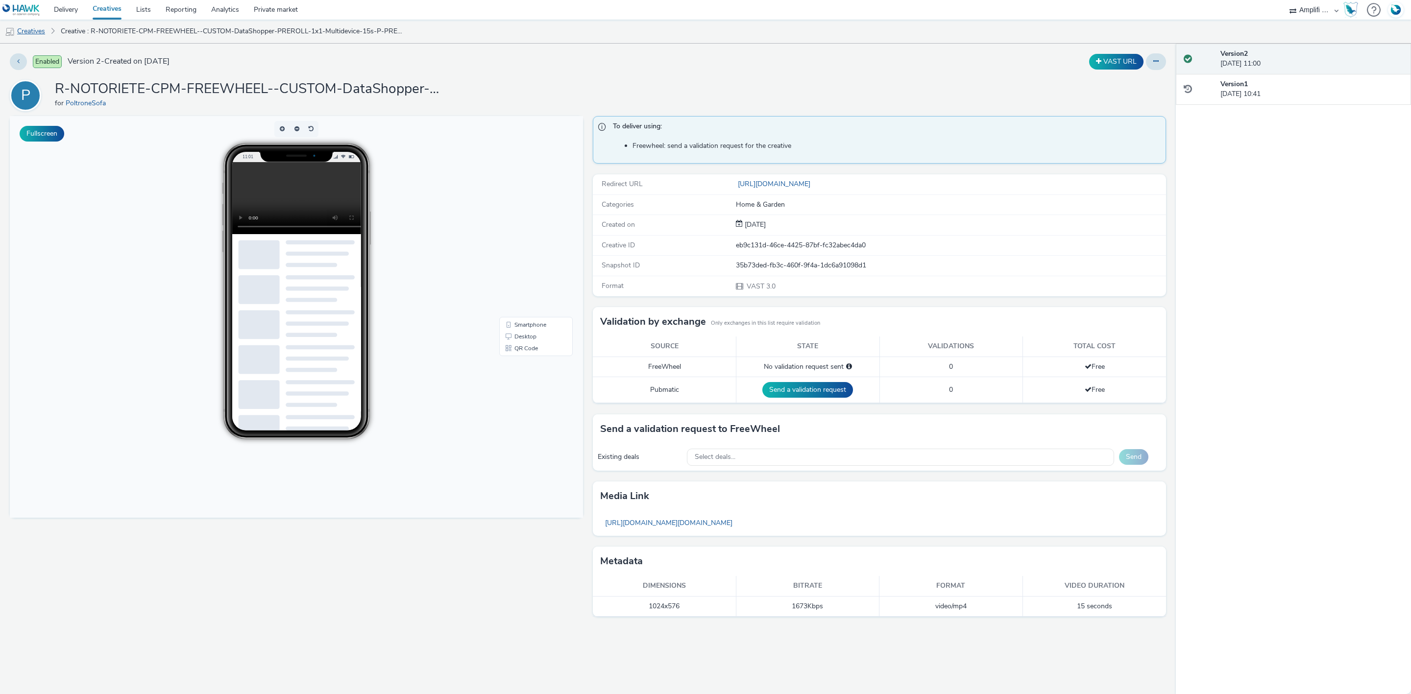
click at [34, 35] on link "Creatives" at bounding box center [25, 32] width 50 height 24
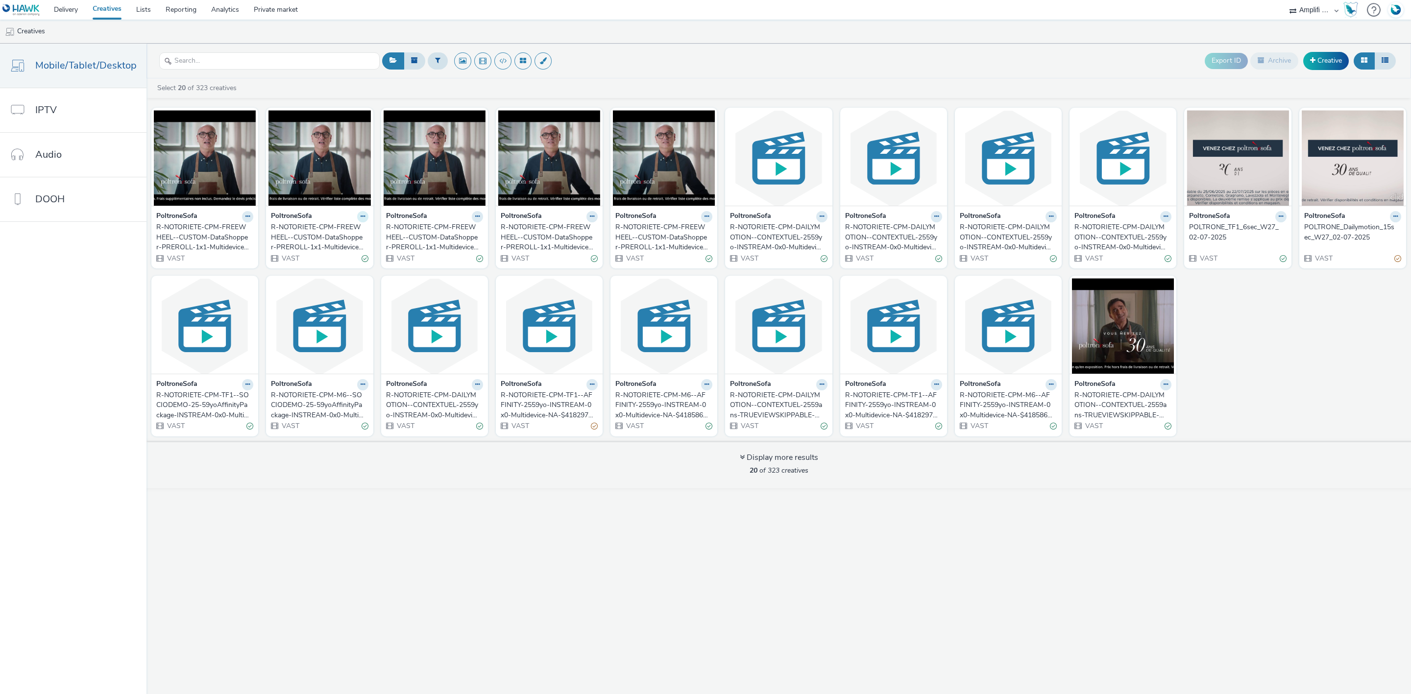
click at [361, 220] on icon at bounding box center [363, 217] width 4 height 6
click at [353, 233] on link "Edit" at bounding box center [331, 234] width 73 height 20
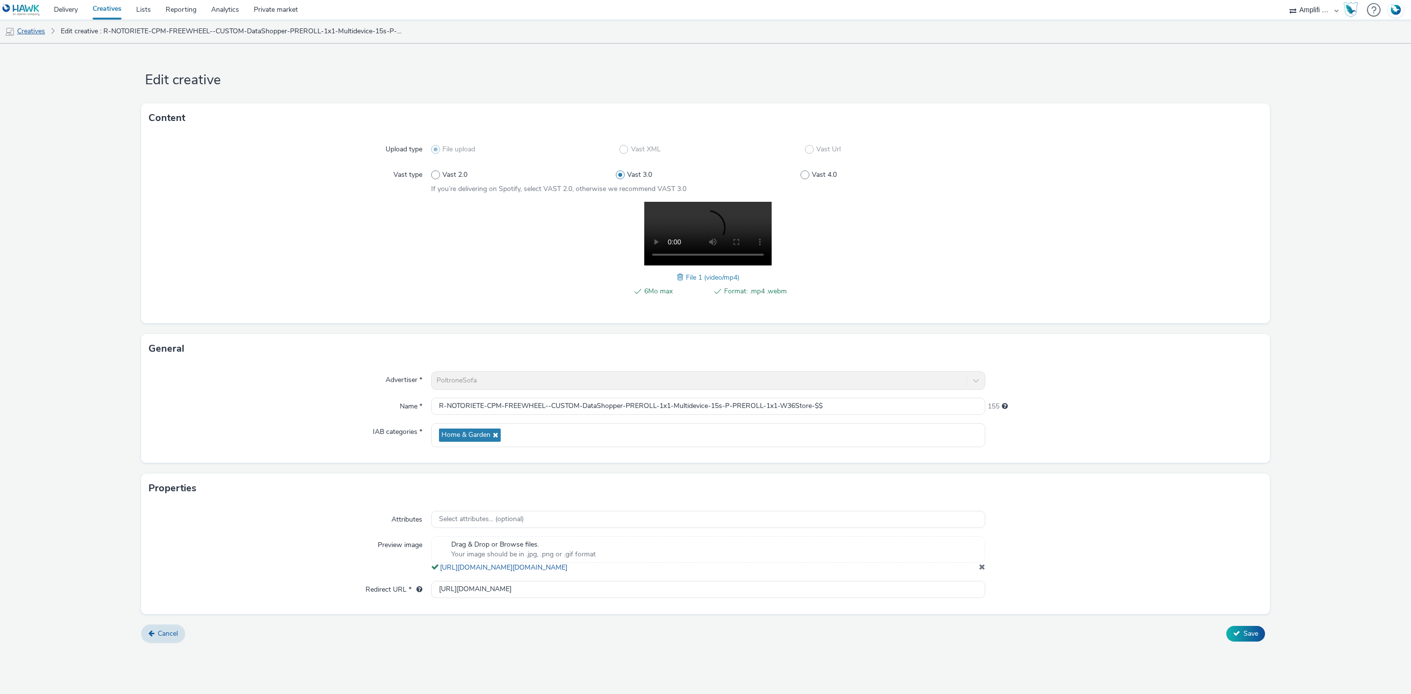
click at [34, 28] on link "Creatives" at bounding box center [25, 32] width 50 height 24
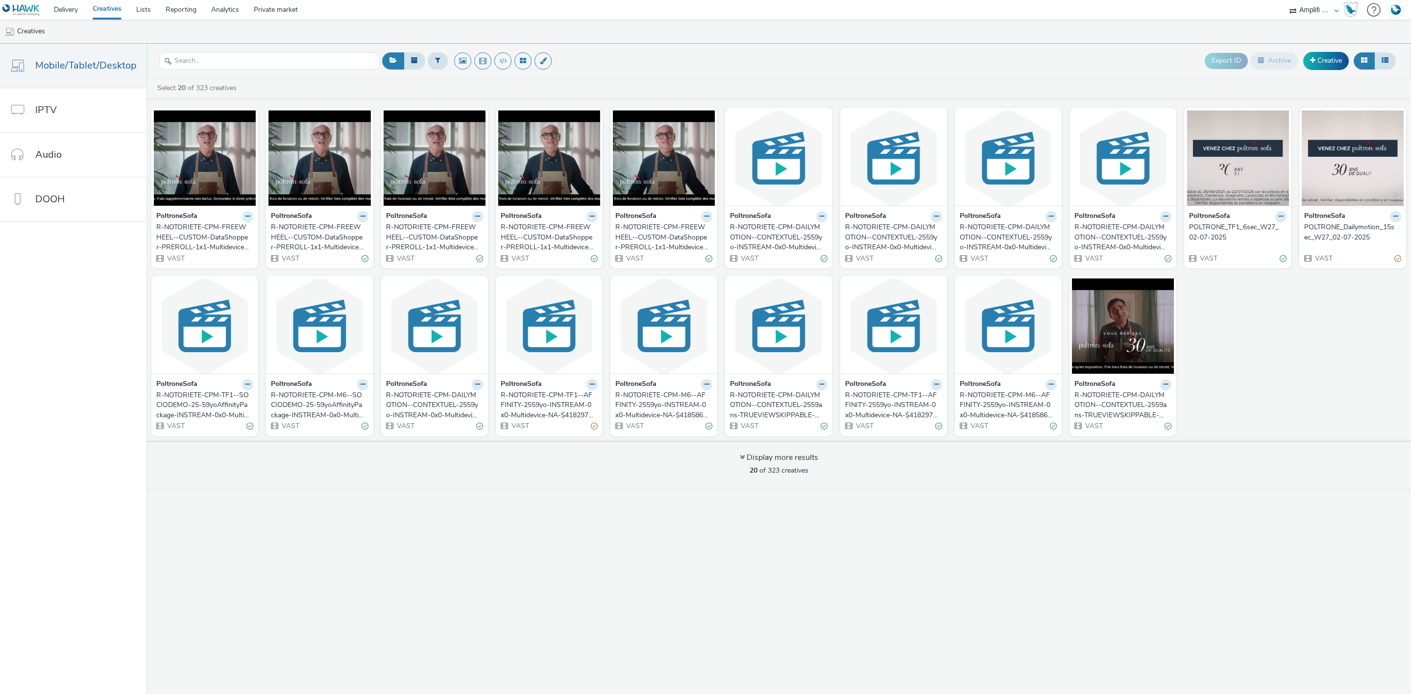
click at [245, 216] on icon at bounding box center [247, 217] width 4 height 6
click at [237, 234] on link "Edit" at bounding box center [216, 234] width 73 height 20
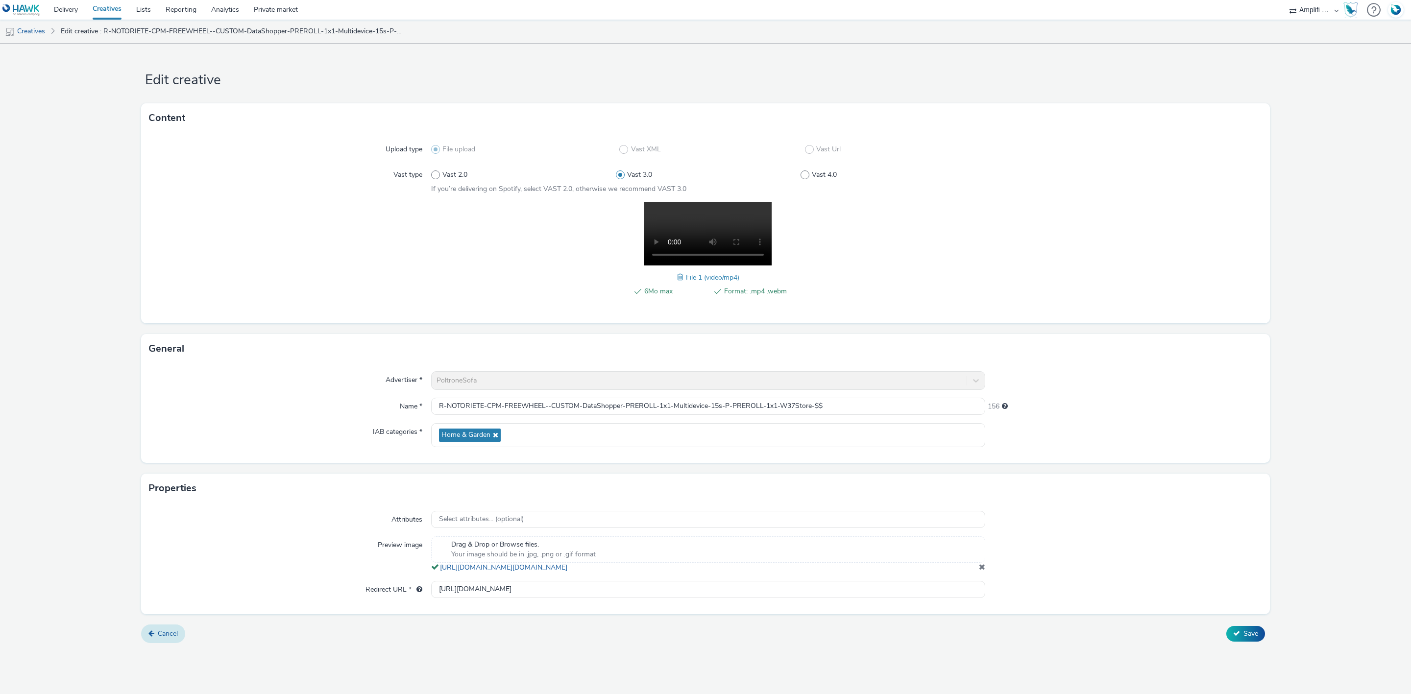
click at [159, 638] on span "Cancel" at bounding box center [168, 633] width 20 height 9
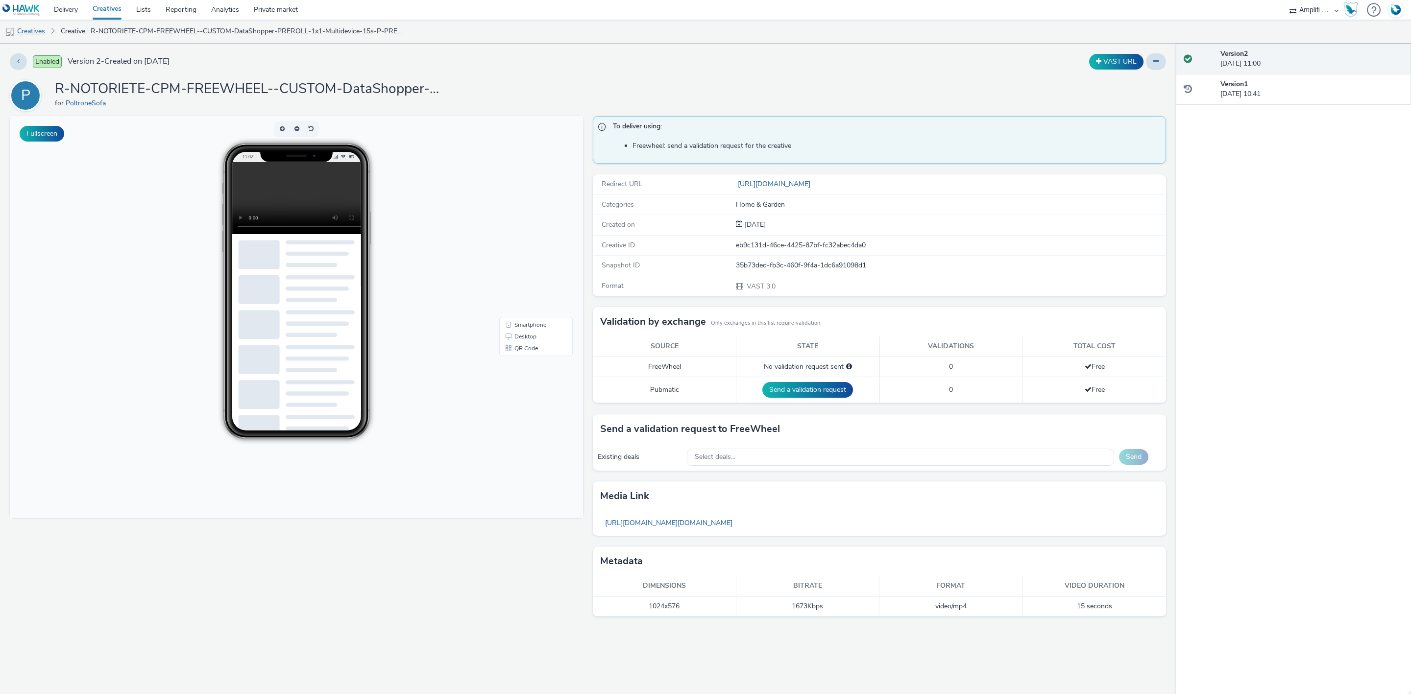
click at [34, 34] on link "Creatives" at bounding box center [25, 32] width 50 height 24
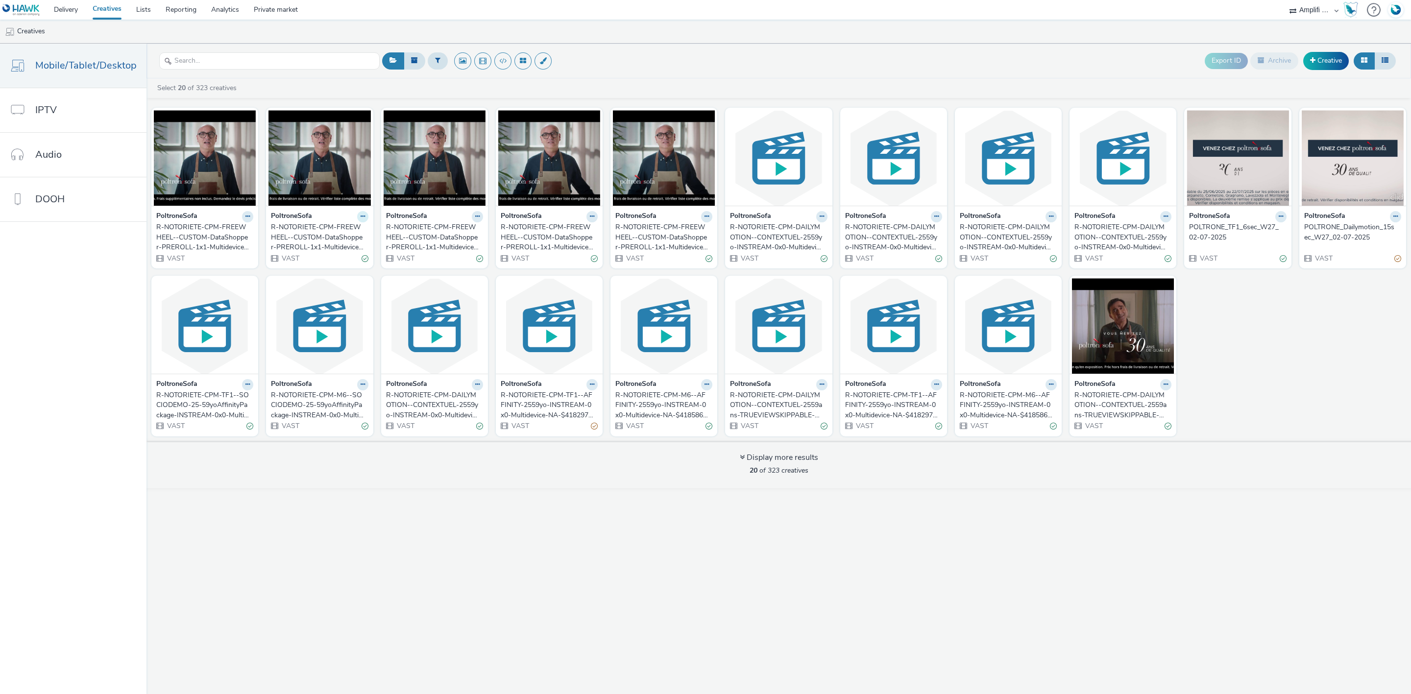
click at [361, 220] on icon at bounding box center [363, 217] width 4 height 6
click at [349, 231] on link "Edit" at bounding box center [331, 234] width 73 height 20
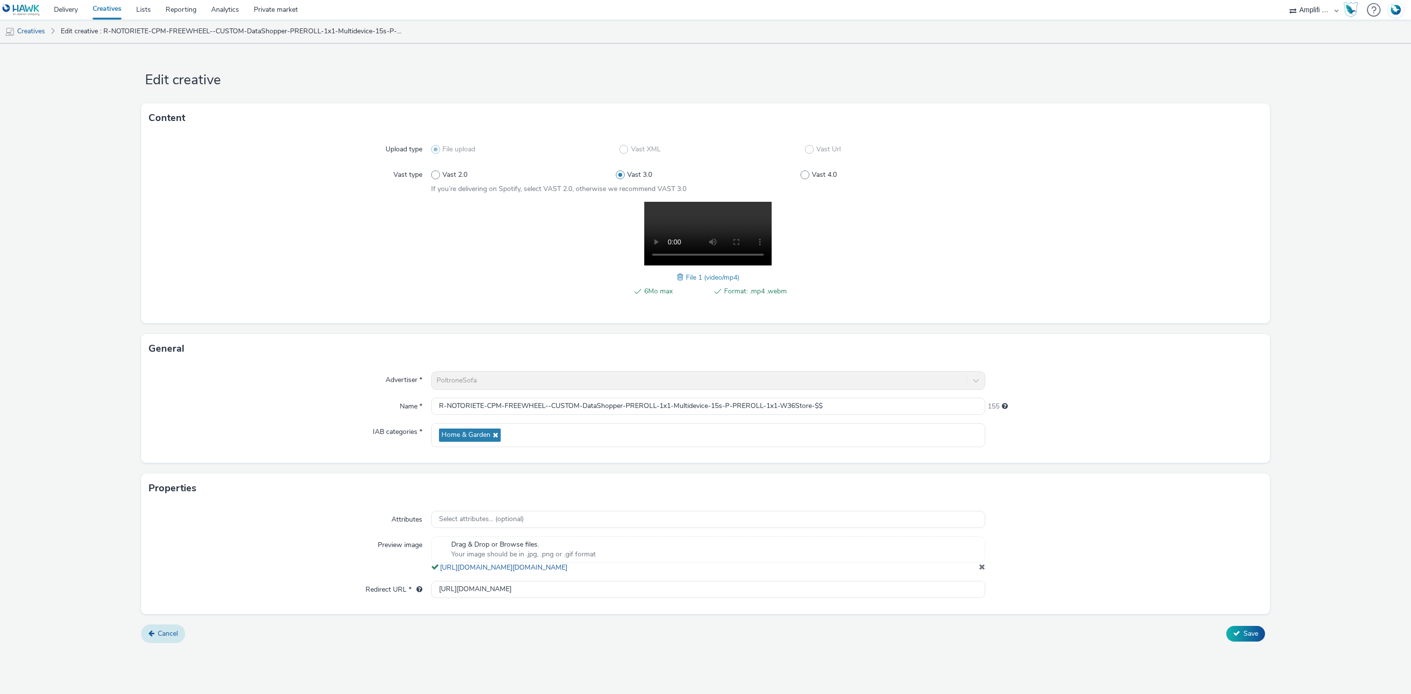
click at [173, 638] on span "Cancel" at bounding box center [168, 633] width 20 height 9
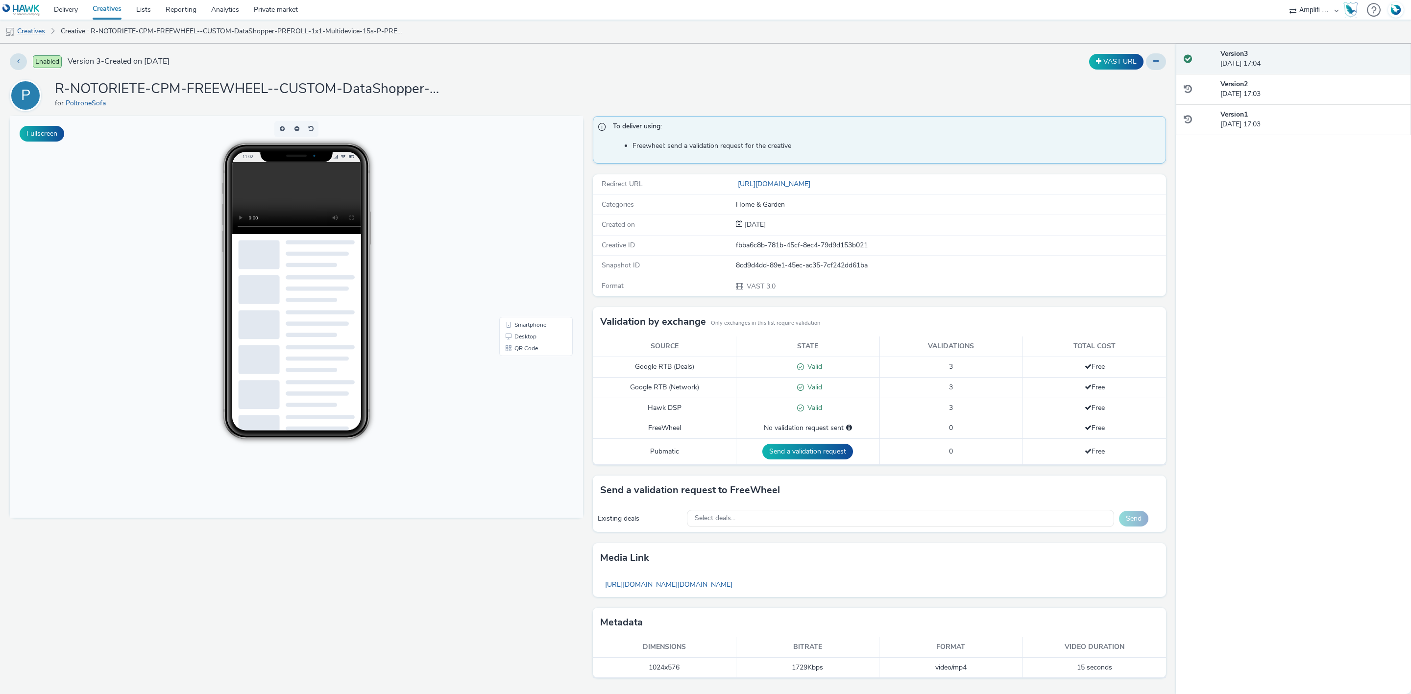
click at [34, 34] on link "Creatives" at bounding box center [25, 32] width 50 height 24
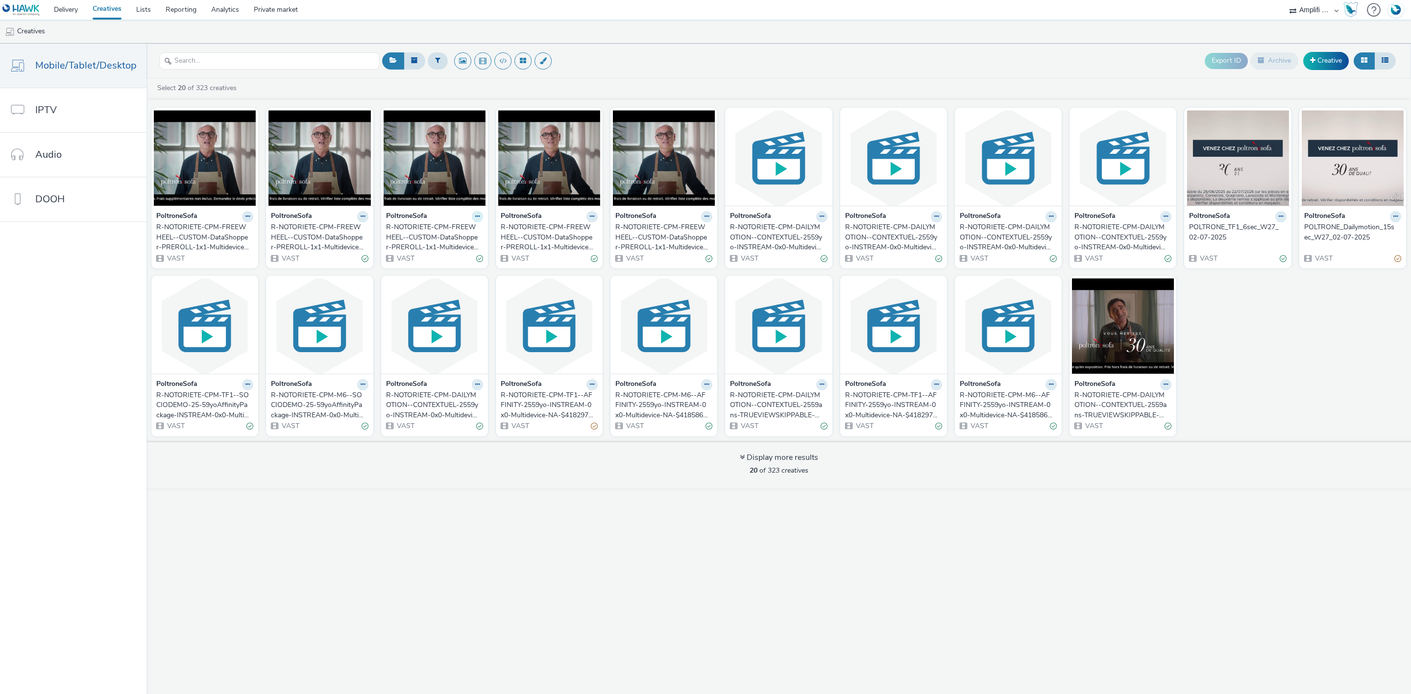
click at [472, 219] on button at bounding box center [477, 216] width 11 height 11
click at [456, 231] on link "Edit" at bounding box center [446, 234] width 73 height 20
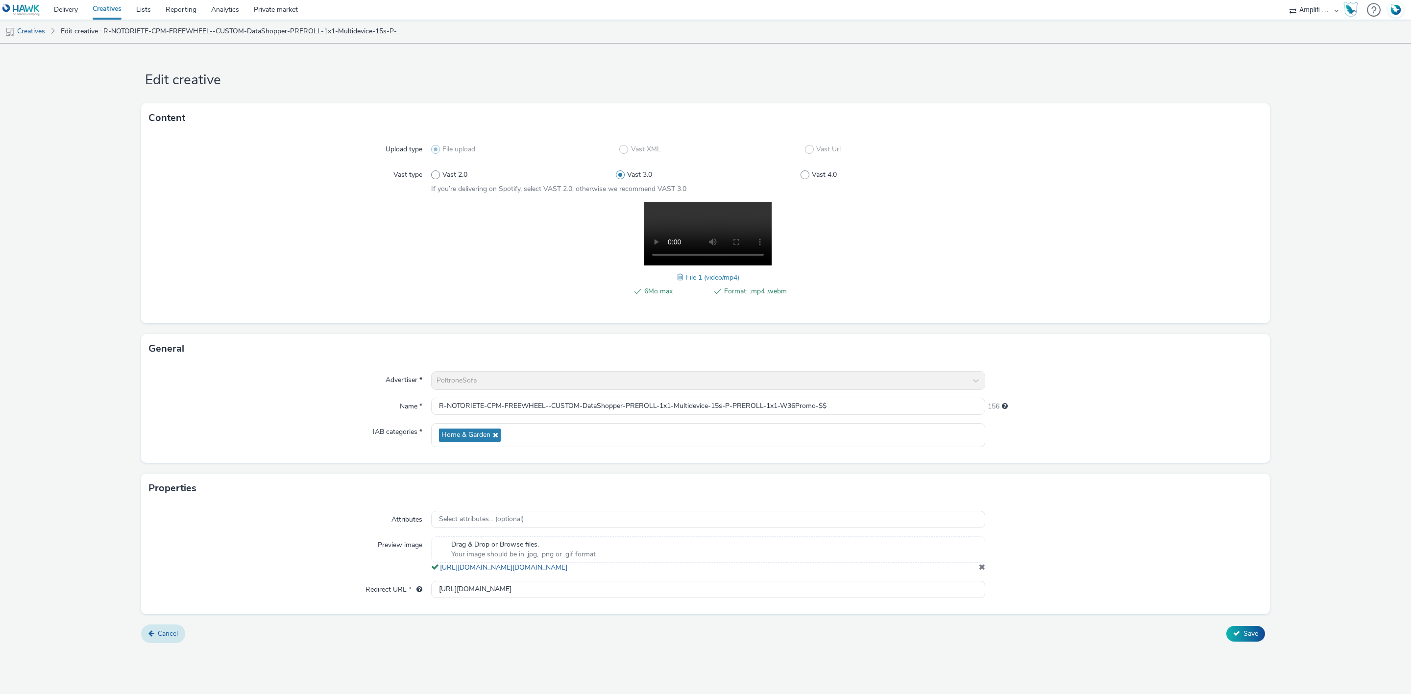
click at [161, 638] on span "Cancel" at bounding box center [168, 633] width 20 height 9
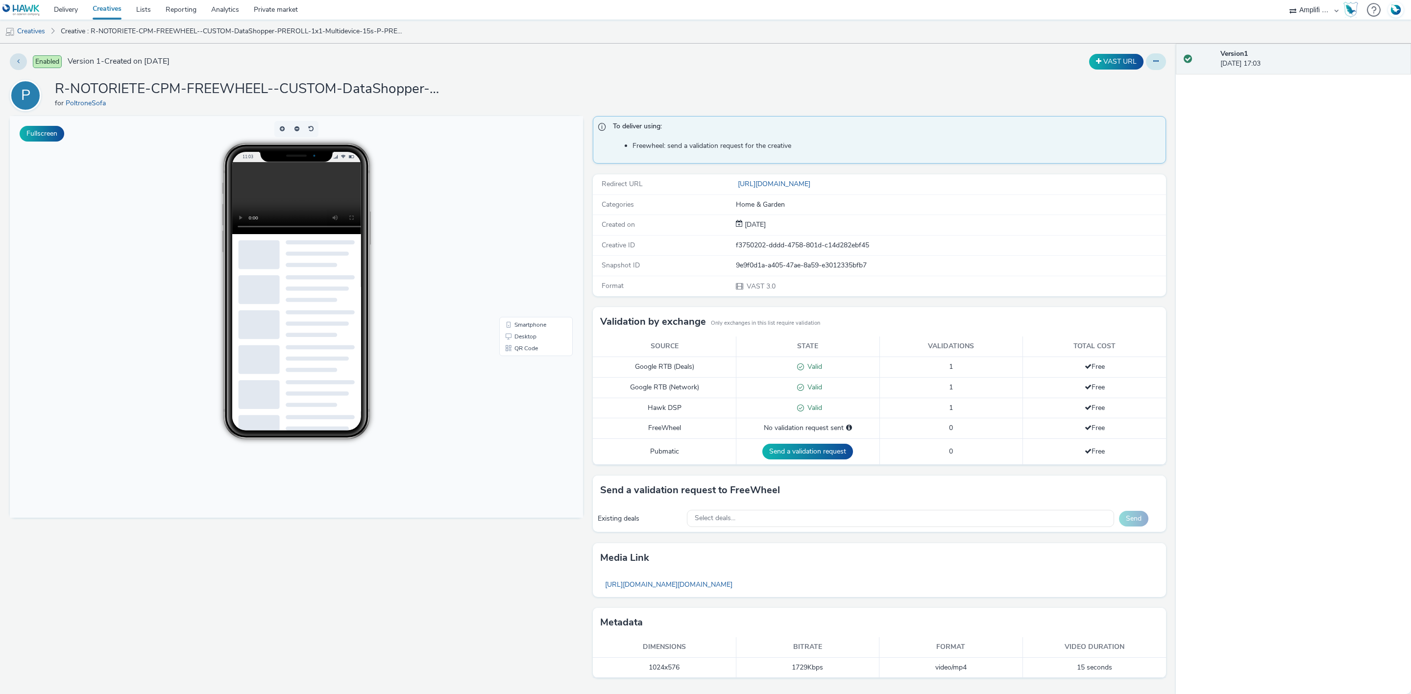
click at [1150, 62] on button at bounding box center [1156, 61] width 20 height 17
click at [1139, 103] on link "Duplicate" at bounding box center [1129, 101] width 73 height 20
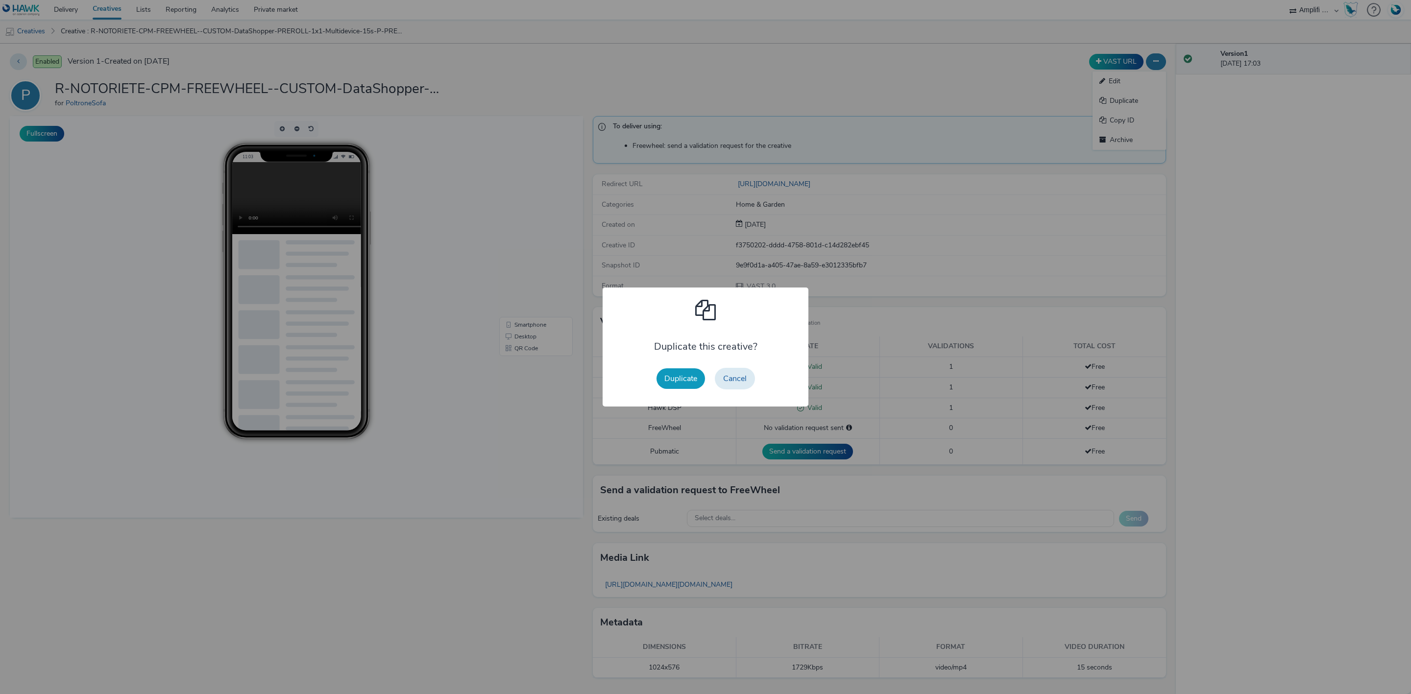
click at [676, 378] on button "Duplicate" at bounding box center [681, 378] width 49 height 21
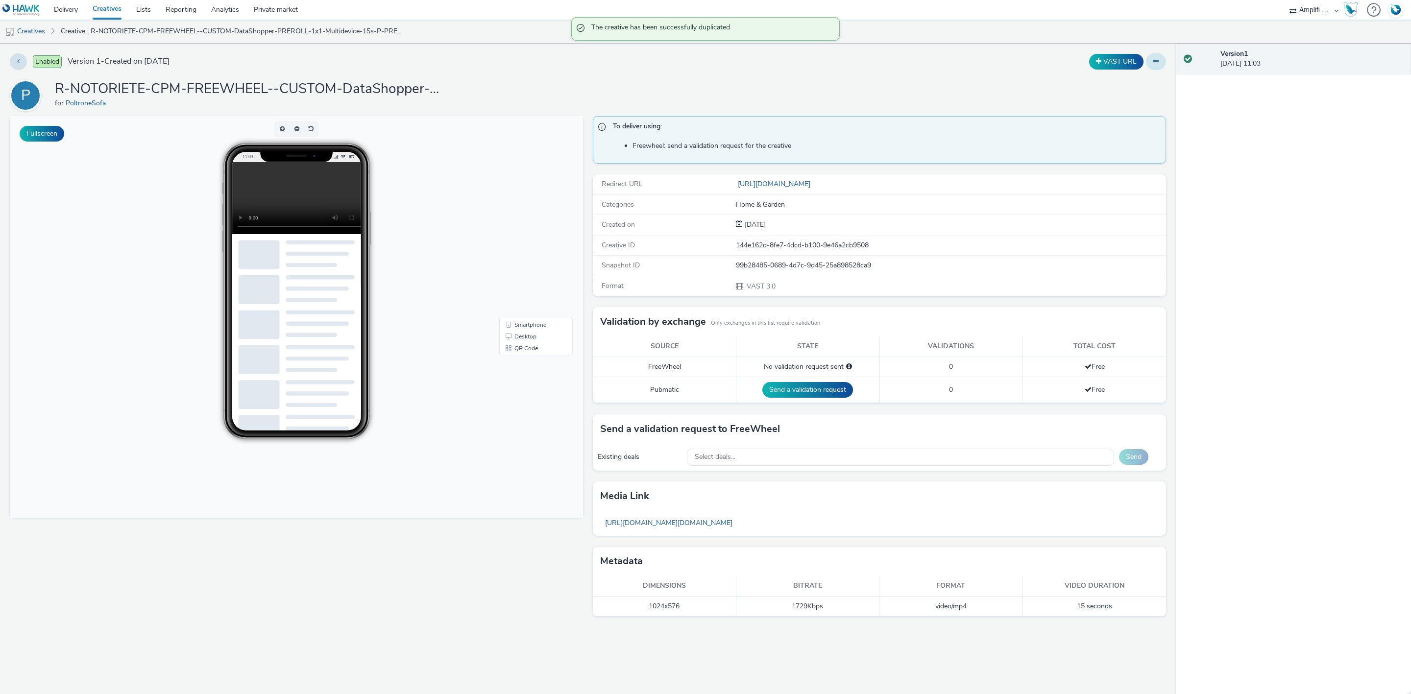
click at [1151, 57] on button at bounding box center [1156, 61] width 20 height 17
click at [1137, 73] on link "Edit" at bounding box center [1129, 82] width 73 height 20
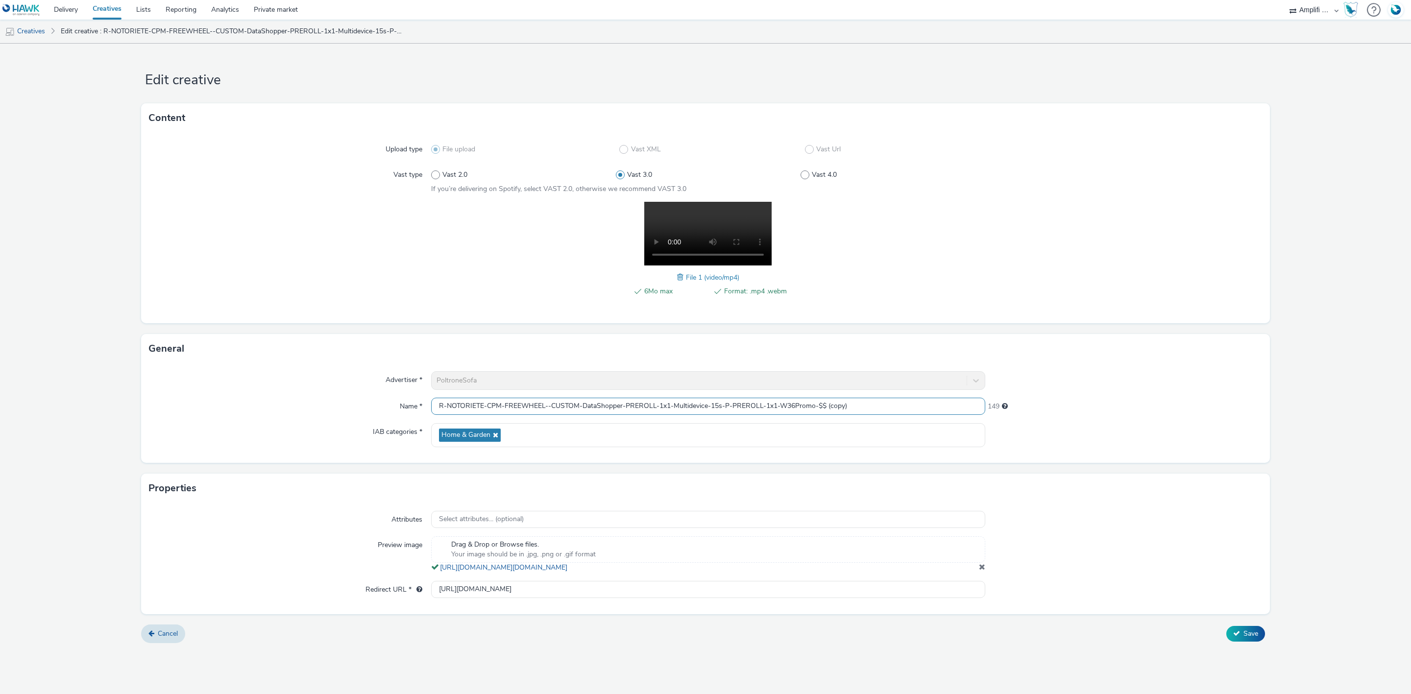
drag, startPoint x: 874, startPoint y: 403, endPoint x: 827, endPoint y: 410, distance: 47.5
click at [827, 410] on input "R-NOTORIETE-CPM-FREEWHEEL--CUSTOM-DataShopper-PREROLL-1x1-Multidevice-15s-P-PRE…" at bounding box center [708, 406] width 554 height 17
click at [795, 404] on input "R-NOTORIETE-CPM-FREEWHEEL--CUSTOM-DataShopper-PREROLL-1x1-Multidevice-15s-P-PRE…" at bounding box center [708, 406] width 554 height 17
type input "R-NOTORIETE-CPM-FREEWHEEL--CUSTOM-DataShopper-PREROLL-1x1-Multidevice-15s-P-PRE…"
click at [679, 275] on span at bounding box center [681, 277] width 9 height 11
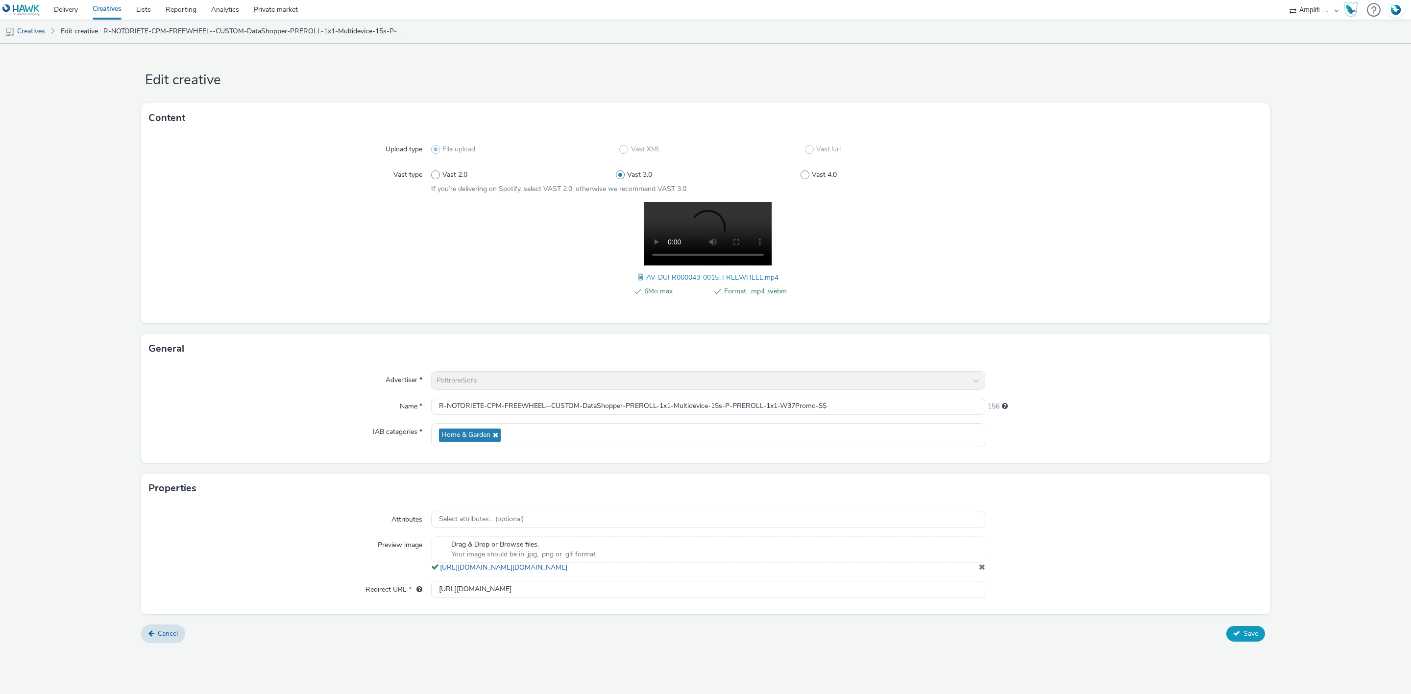
click at [1244, 638] on span "Save" at bounding box center [1251, 633] width 15 height 9
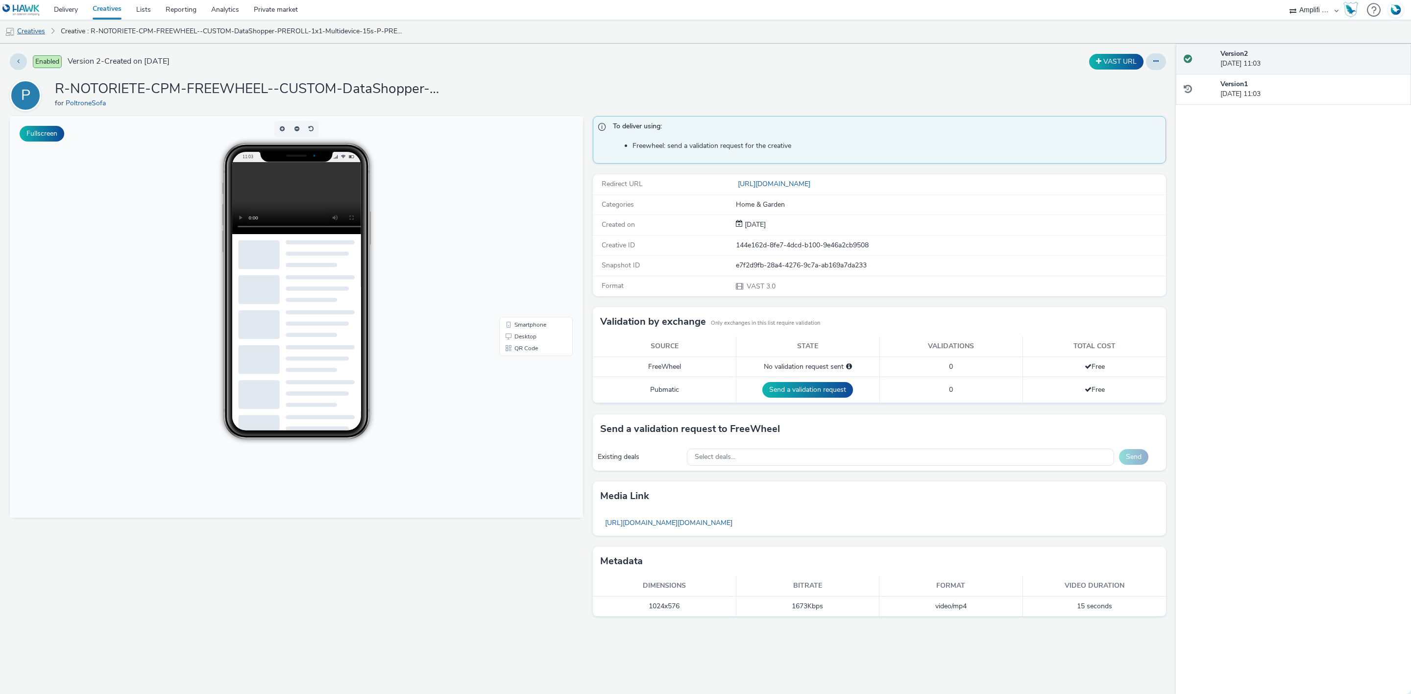
click at [42, 35] on link "Creatives" at bounding box center [25, 32] width 50 height 24
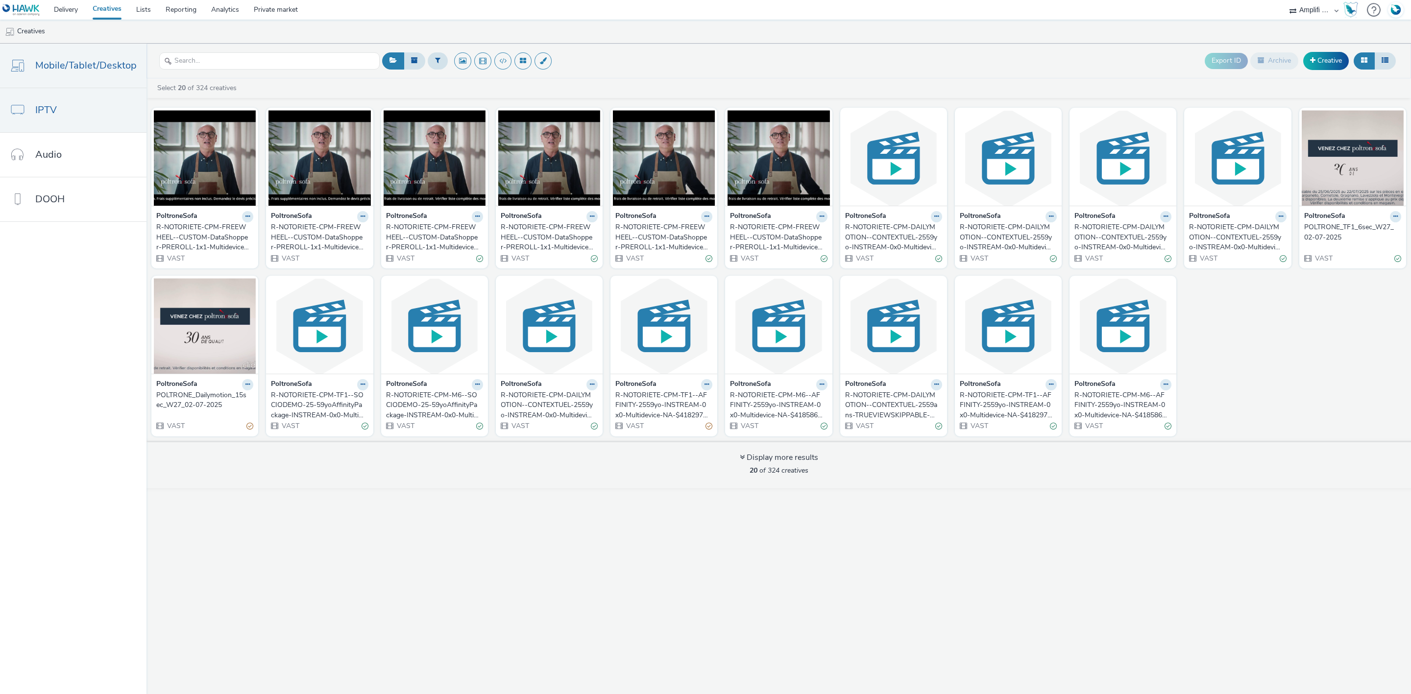
click at [103, 118] on link "IPTV" at bounding box center [73, 110] width 147 height 44
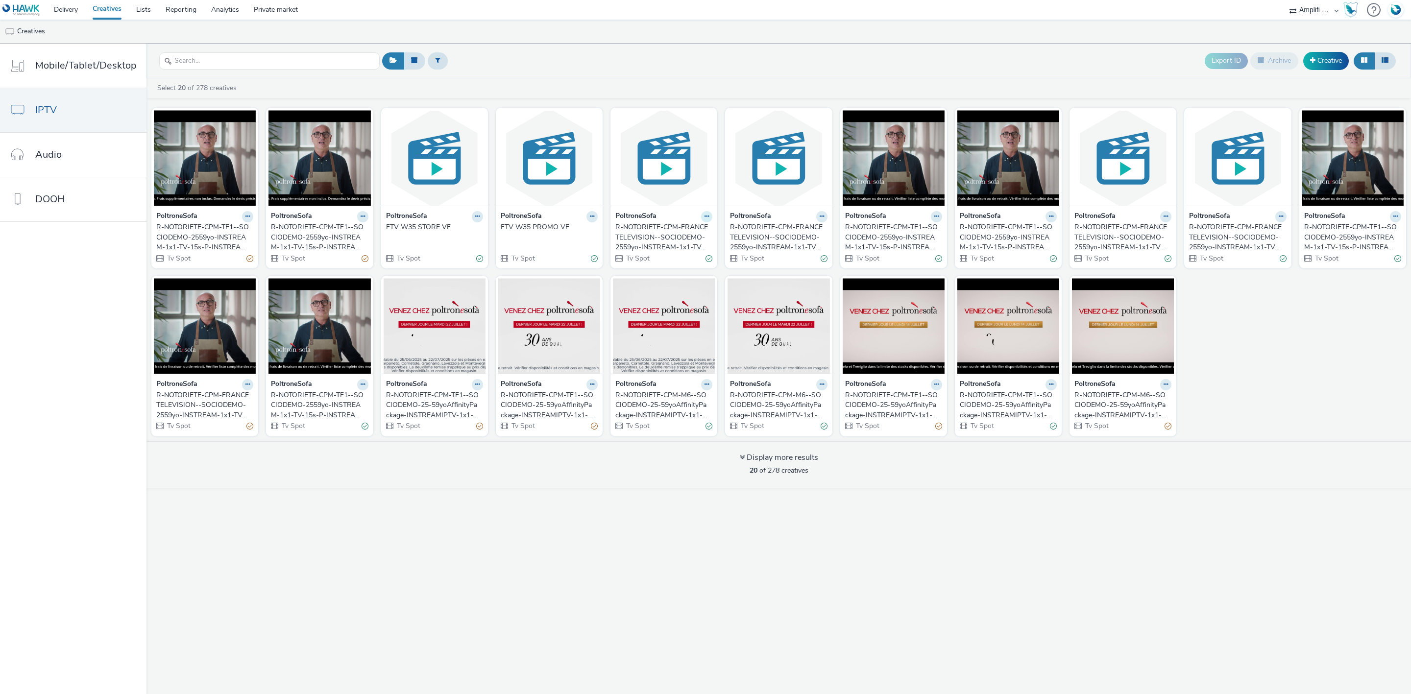
click at [702, 217] on button at bounding box center [706, 216] width 11 height 11
click at [675, 254] on link "Duplicate" at bounding box center [675, 254] width 73 height 20
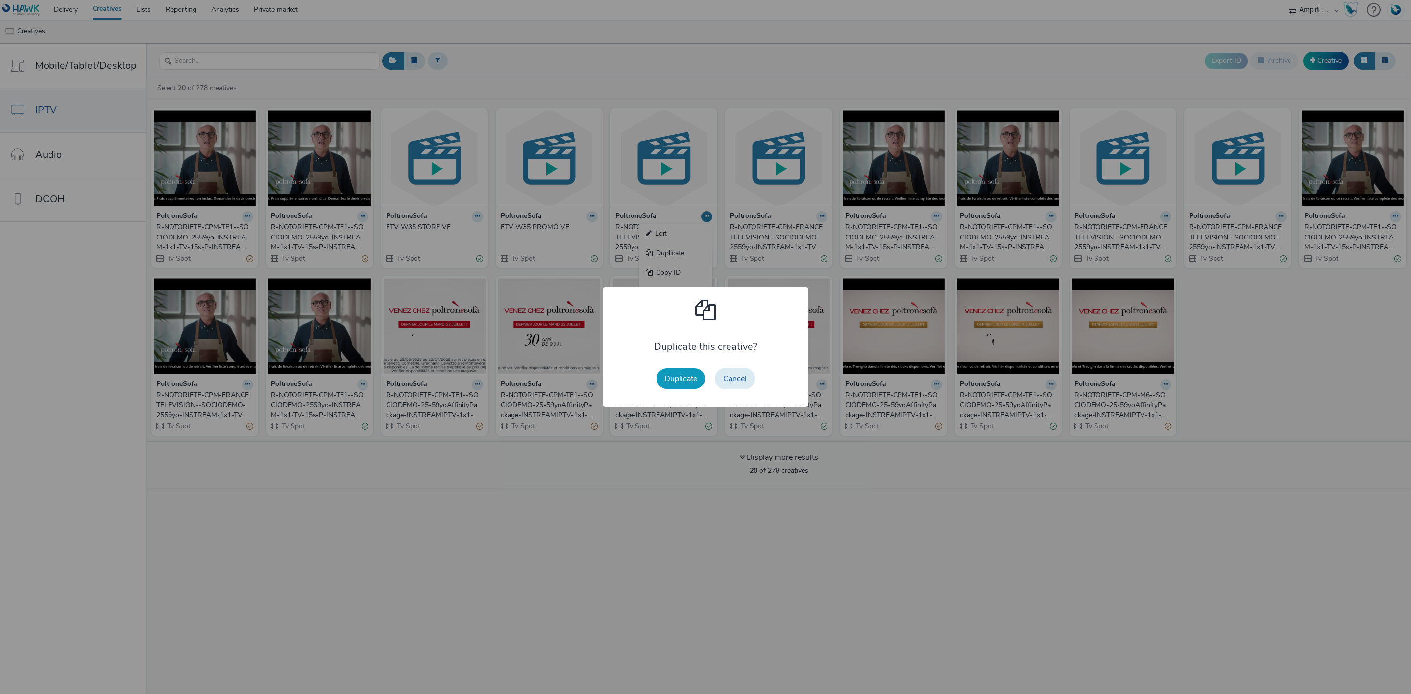
click at [675, 368] on button "Duplicate" at bounding box center [681, 378] width 49 height 21
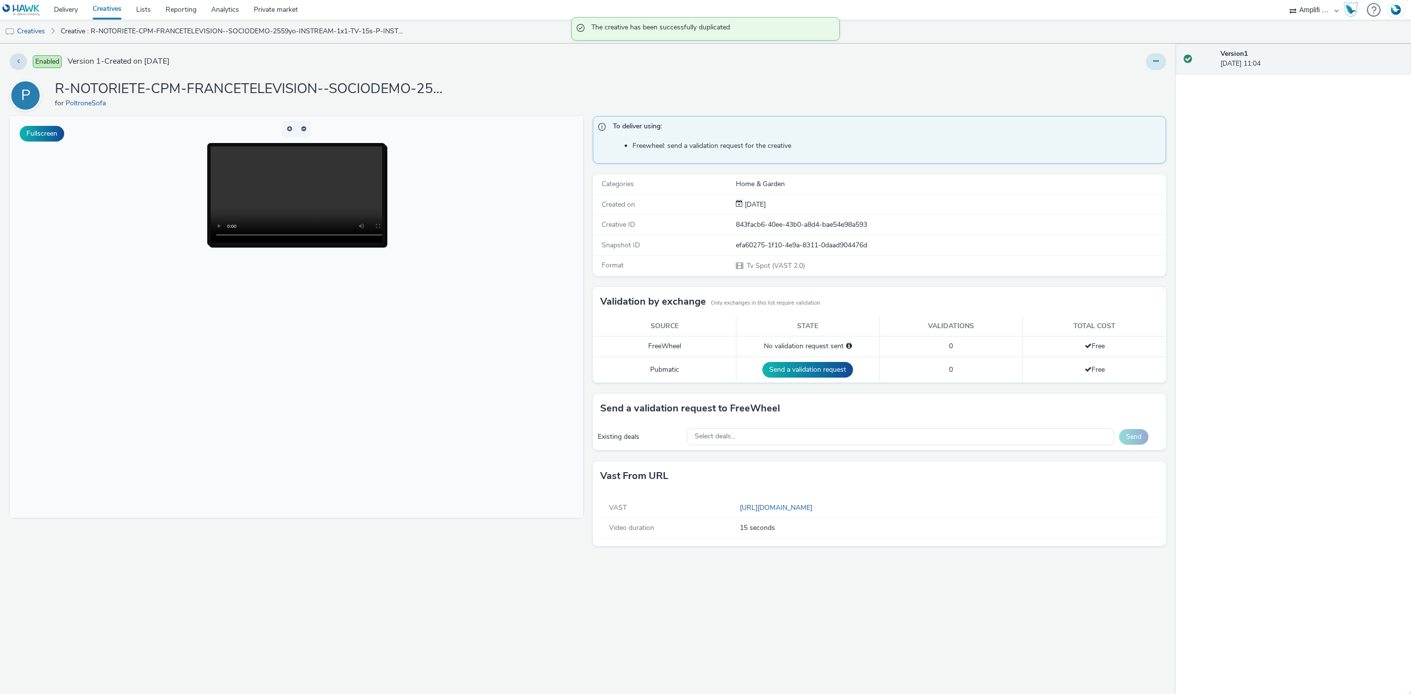
click at [1156, 62] on icon at bounding box center [1155, 61] width 5 height 7
click at [1122, 81] on link "Edit" at bounding box center [1129, 82] width 73 height 20
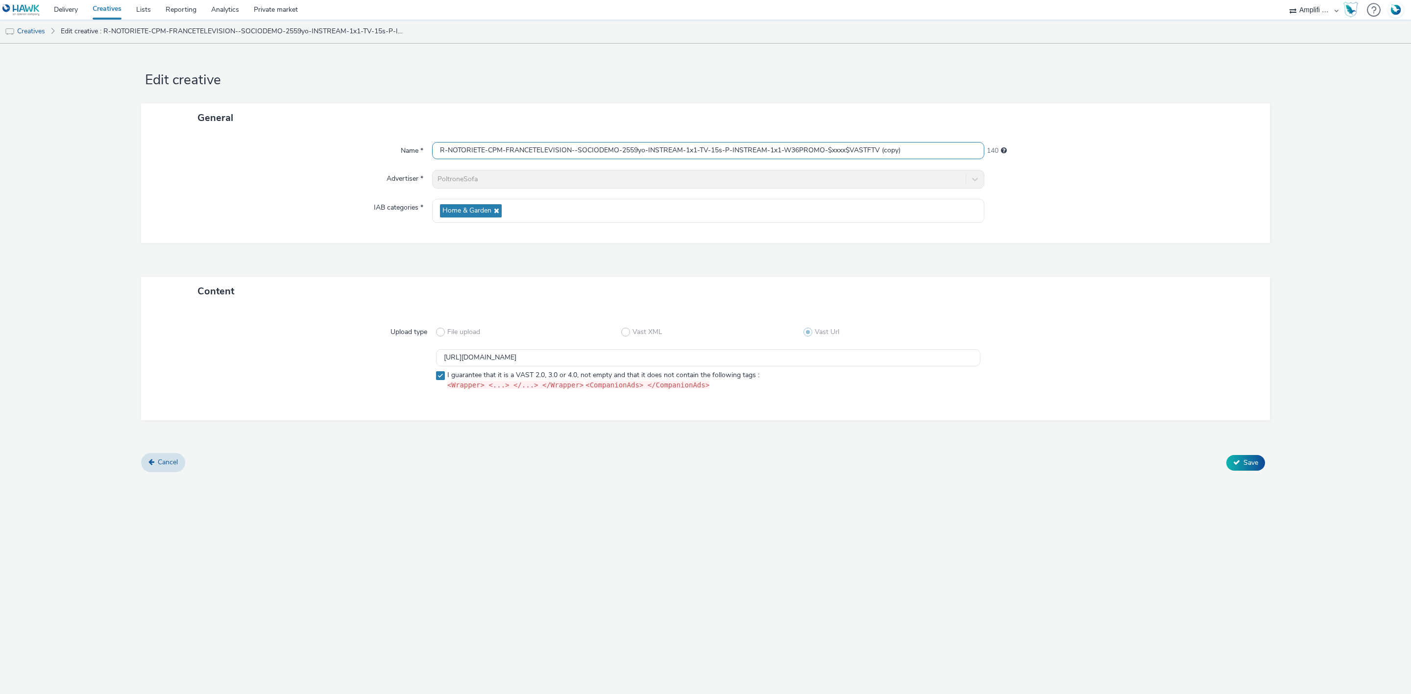
drag, startPoint x: 913, startPoint y: 147, endPoint x: 882, endPoint y: 156, distance: 32.7
click at [882, 156] on input "R-NOTORIETE-CPM-FRANCETELEVISION--SOCIODEMO-2559yo-INSTREAM-1x1-TV-15s-P-INSTRE…" at bounding box center [708, 150] width 552 height 17
click at [800, 152] on input "R-NOTORIETE-CPM-FRANCETELEVISION--SOCIODEMO-2559yo-INSTREAM-1x1-TV-15s-P-INSTRE…" at bounding box center [708, 150] width 552 height 17
type input "R-NOTORIETE-CPM-FRANCETELEVISION--SOCIODEMO-2559yo-INSTREAM-1x1-TV-15s-P-INSTRE…"
drag, startPoint x: 797, startPoint y: 359, endPoint x: 366, endPoint y: 341, distance: 431.0
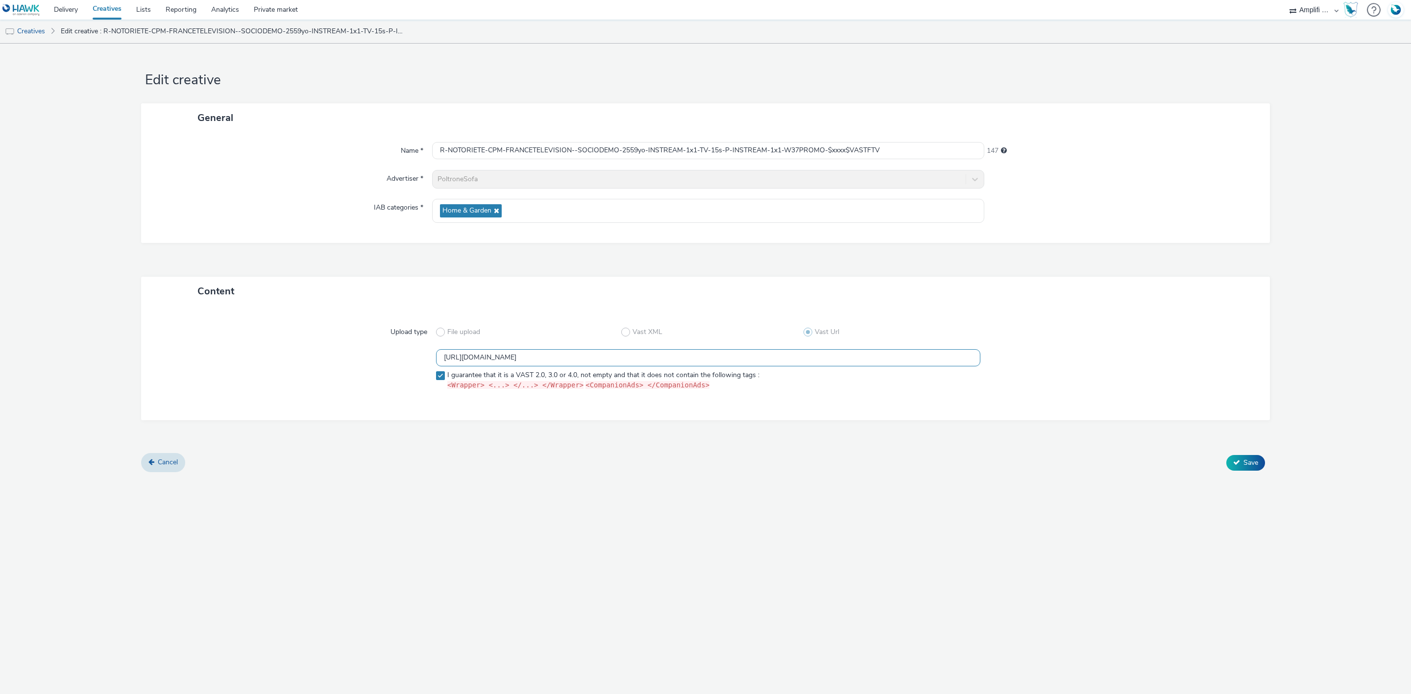
click at [366, 341] on div "Upload type File upload Vast XML Vast Url https://videos-pub.ftv-publicite.fr/m…" at bounding box center [705, 363] width 1109 height 95
paste input "949/dan_poltrone_w37-url-1-15s-sep"
type input "https://videos-pub.ftv-publicite.fr/media/creations/69900/50949/dan_poltrone_w3…"
click at [1254, 464] on span "Save" at bounding box center [1251, 462] width 15 height 9
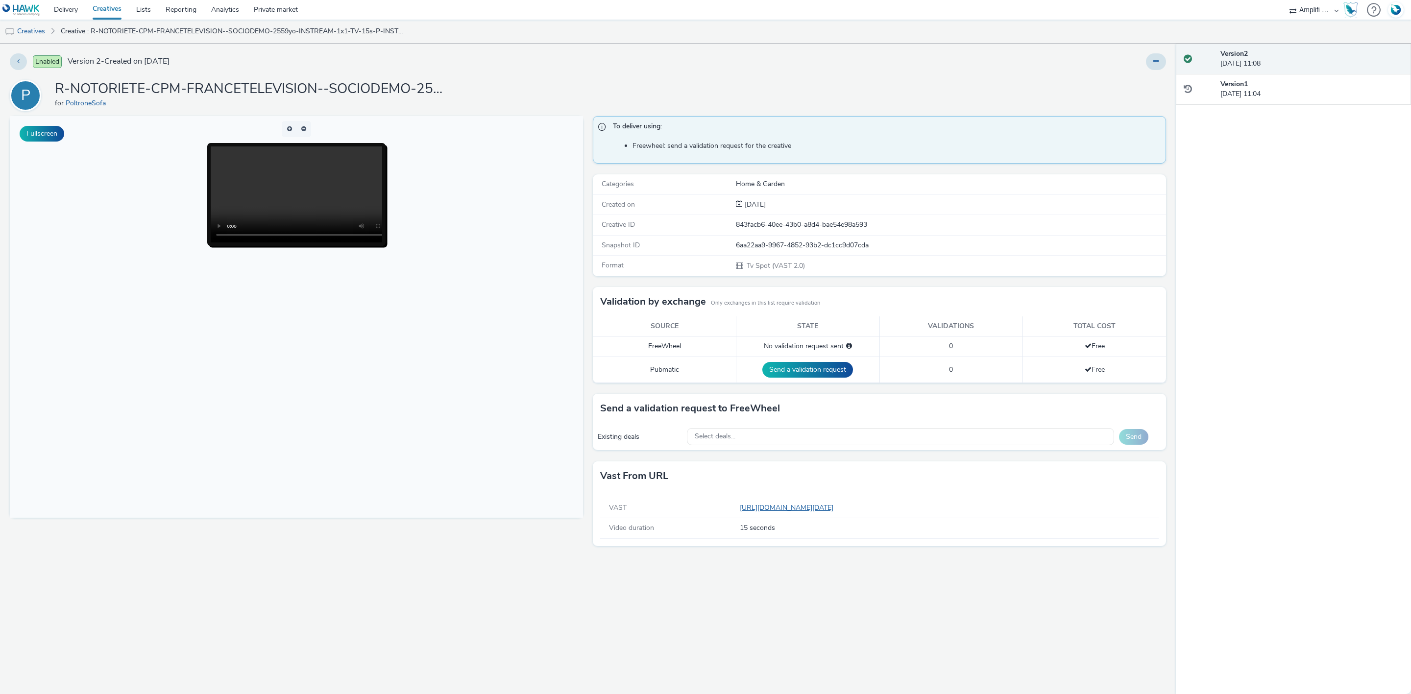
click at [823, 507] on link "https://videos-pub.ftv-publicite.fr/media/creations/69900/50949/dan_poltrone_w3…" at bounding box center [789, 507] width 98 height 9
click at [728, 441] on span "Select deals..." at bounding box center [715, 437] width 41 height 8
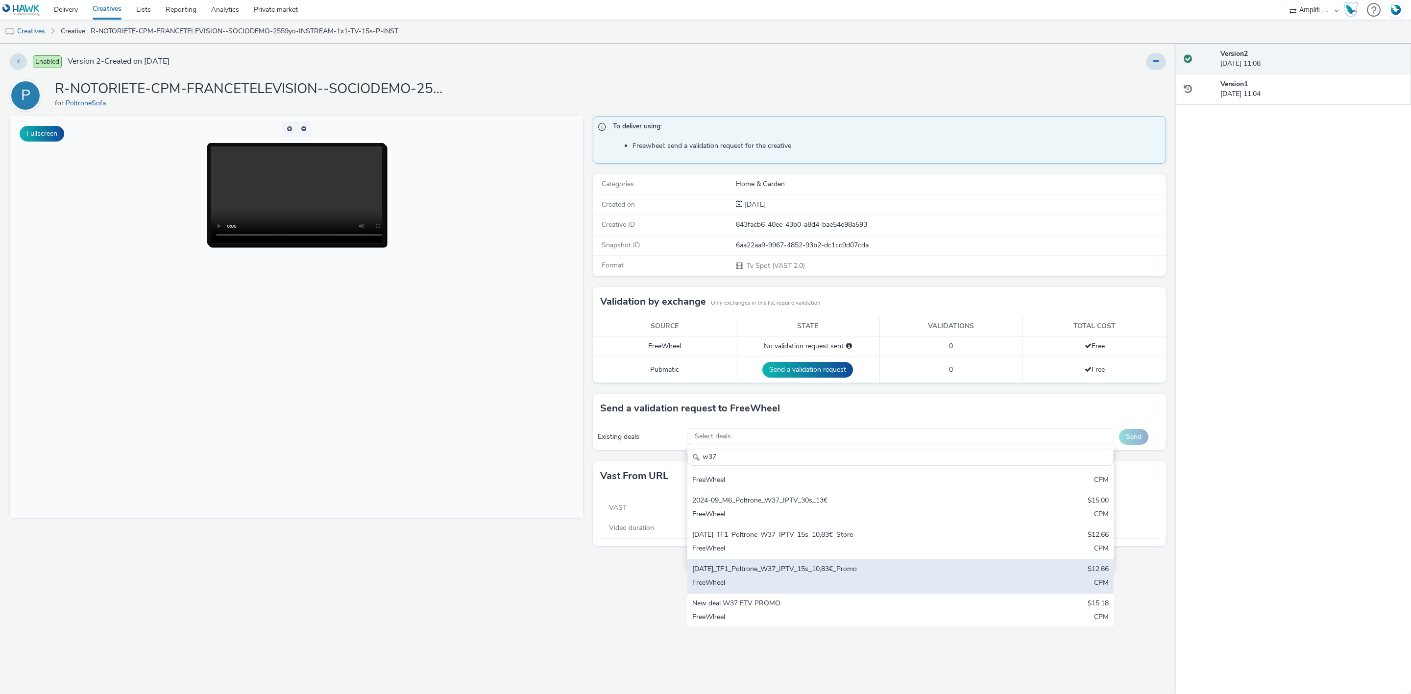
scroll to position [83, 0]
type input "w37"
click at [508, 472] on body at bounding box center [296, 317] width 573 height 402
click at [538, 586] on div "Fullscreen" at bounding box center [299, 405] width 578 height 578
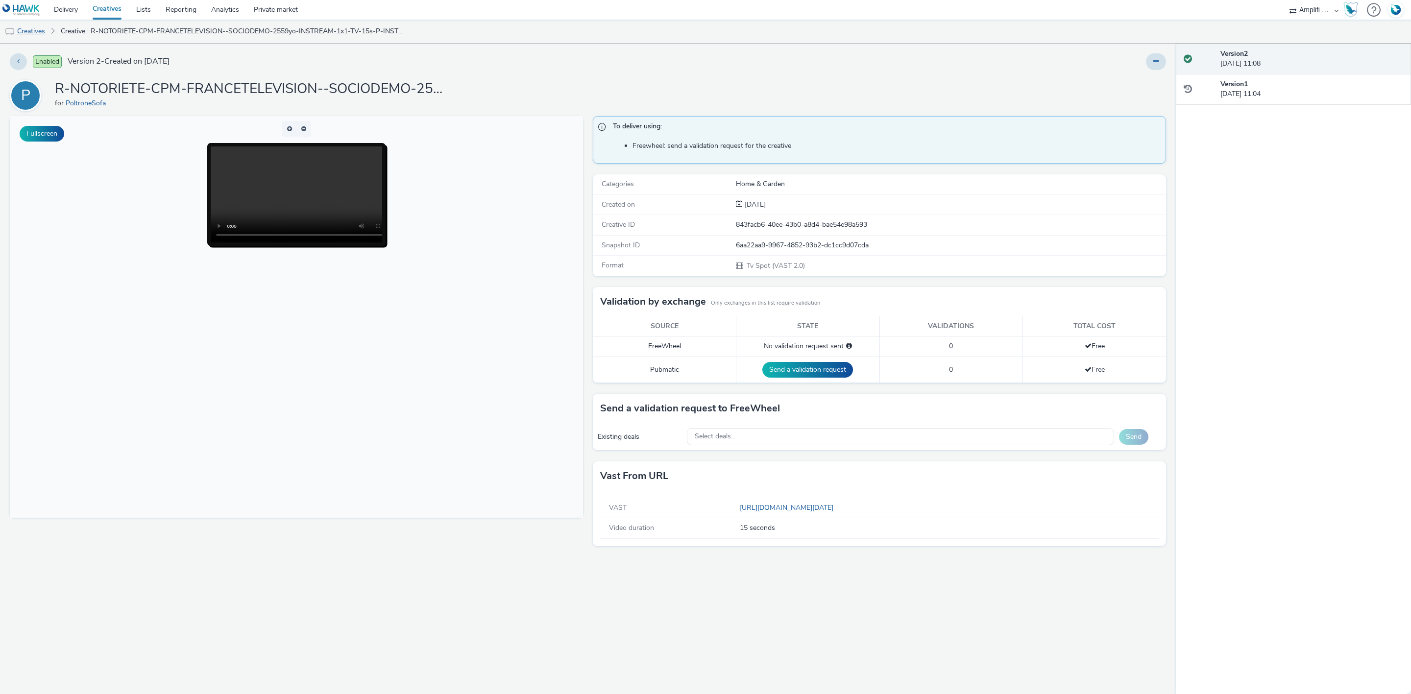
click at [42, 39] on link "Creatives" at bounding box center [25, 32] width 50 height 24
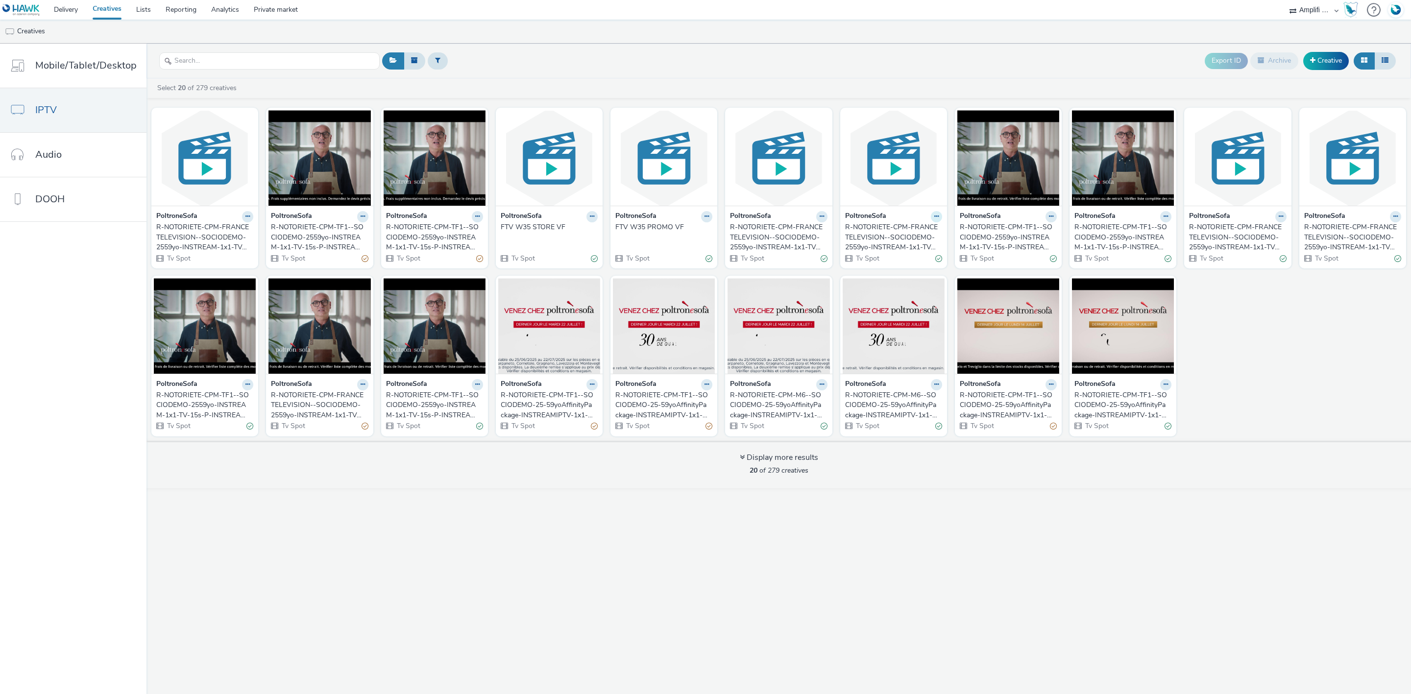
click at [934, 216] on icon at bounding box center [936, 217] width 4 height 6
click at [913, 259] on link "Duplicate" at bounding box center [905, 254] width 73 height 20
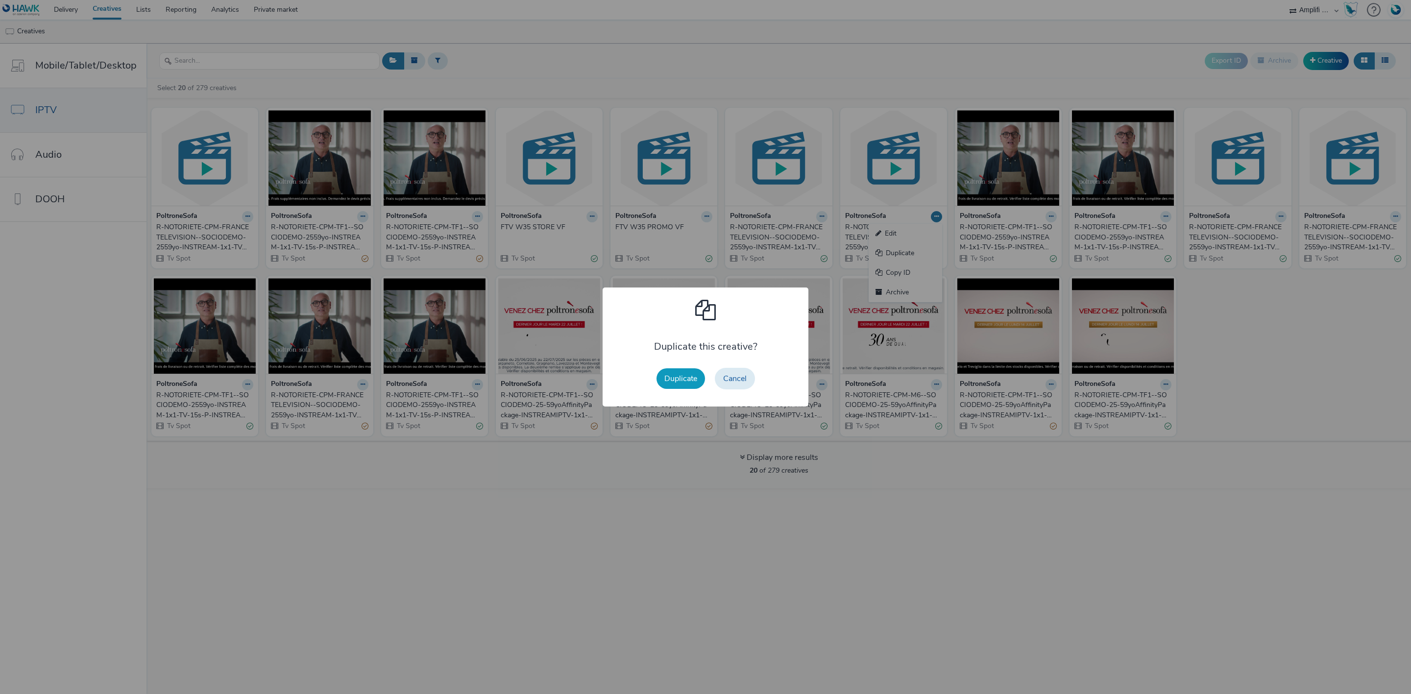
click at [684, 382] on button "Duplicate" at bounding box center [681, 378] width 49 height 21
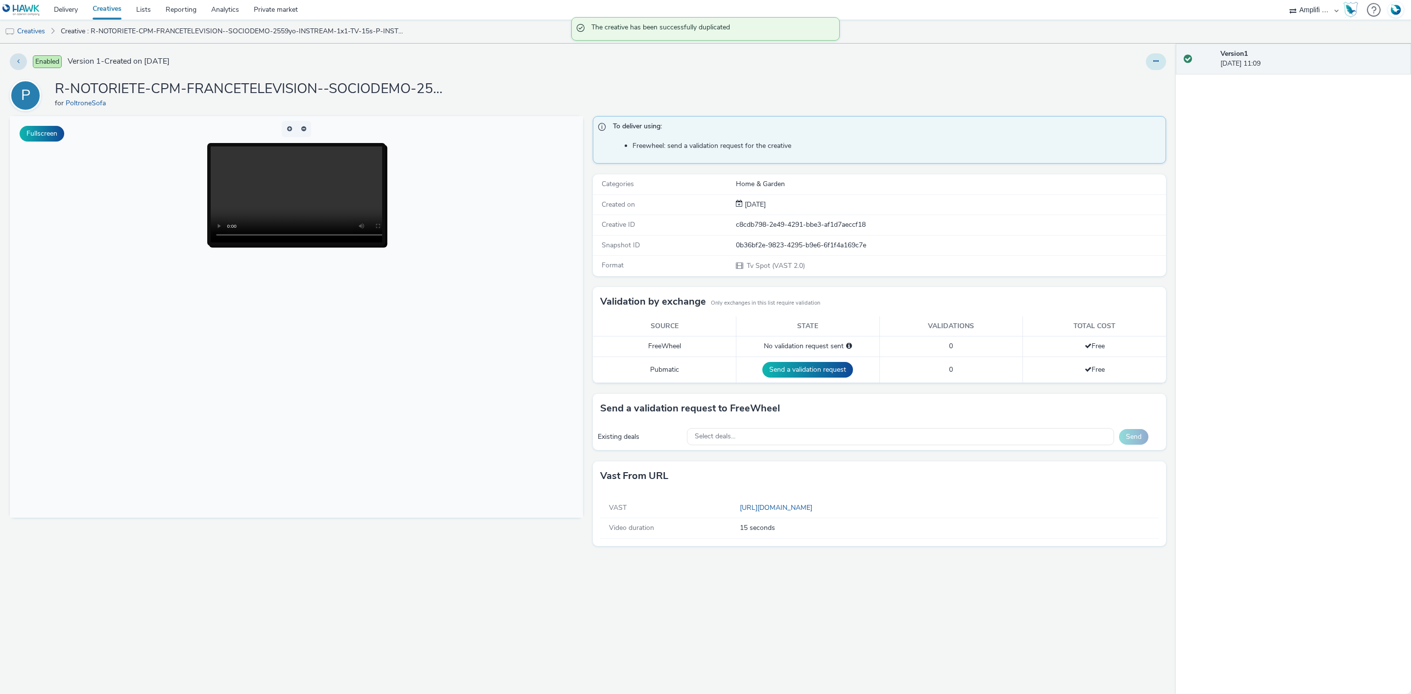
click at [1161, 60] on button at bounding box center [1156, 61] width 20 height 17
click at [1138, 72] on link "Edit" at bounding box center [1129, 82] width 73 height 20
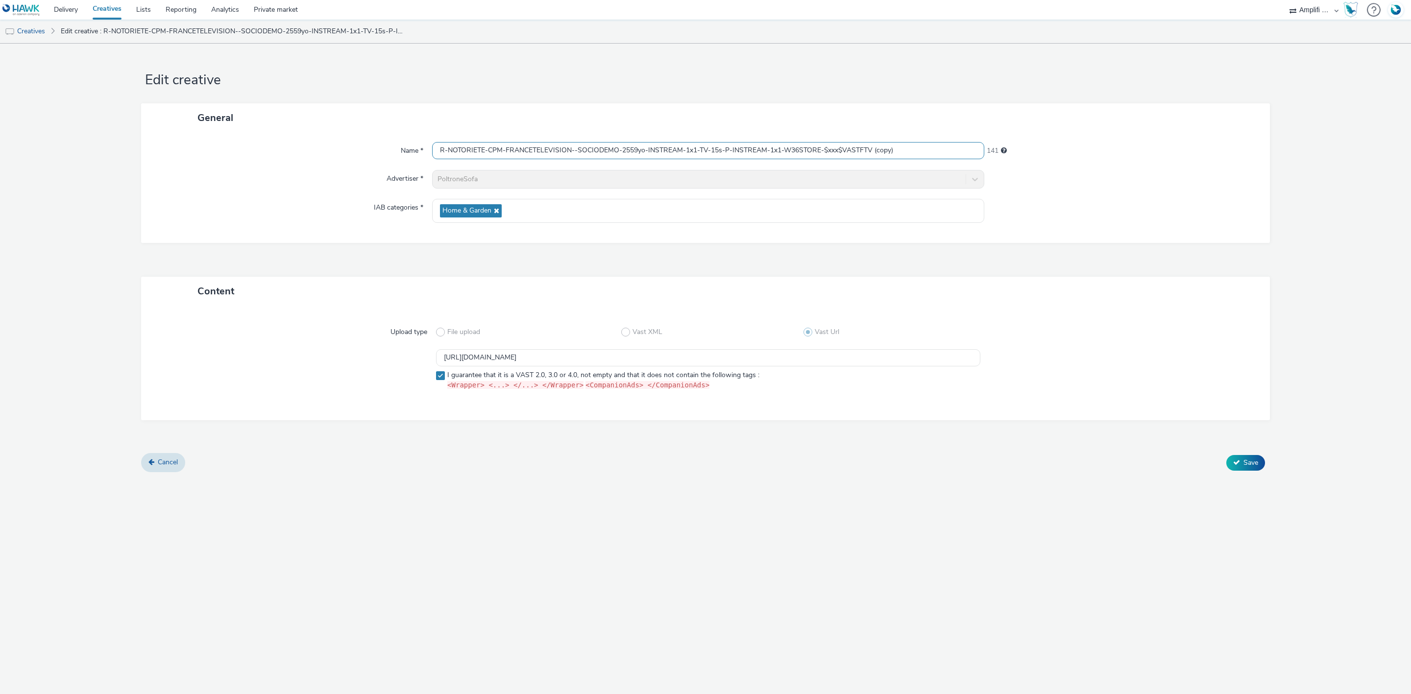
drag, startPoint x: 922, startPoint y: 156, endPoint x: 875, endPoint y: 156, distance: 47.5
click at [875, 156] on input "R-NOTORIETE-CPM-FRANCETELEVISION--SOCIODEMO-2559yo-INSTREAM-1x1-TV-15s-P-INSTRE…" at bounding box center [708, 150] width 552 height 17
click at [797, 150] on input "R-NOTORIETE-CPM-FRANCETELEVISION--SOCIODEMO-2559yo-INSTREAM-1x1-TV-15s-P-INSTRE…" at bounding box center [708, 150] width 552 height 17
type input "R-NOTORIETE-CPM-FRANCETELEVISION--SOCIODEMO-2559yo-INSTREAM-1x1-TV-15s-P-INSTRE…"
click at [1110, 208] on div at bounding box center [1122, 211] width 276 height 24
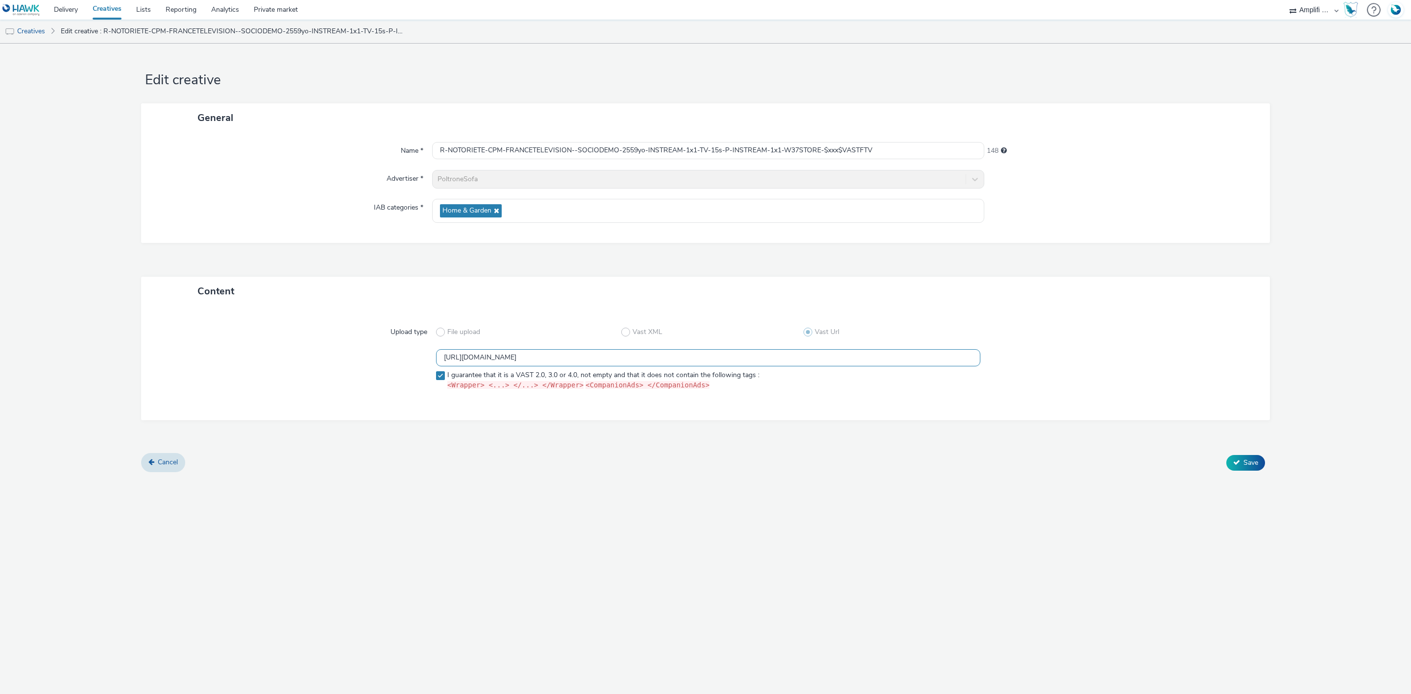
drag, startPoint x: 852, startPoint y: 358, endPoint x: 357, endPoint y: 344, distance: 494.6
click at [357, 344] on div "Upload type File upload Vast XML Vast Url https://videos-pub.ftv-publicite.fr/m…" at bounding box center [705, 363] width 1109 height 95
paste input "951/dan_poltrone_w37-url-2-15s-sep"
type input "https://videos-pub.ftv-publicite.fr/media/creations/69900/50951/dan_poltrone_w3…"
click at [1236, 461] on icon at bounding box center [1236, 462] width 7 height 7
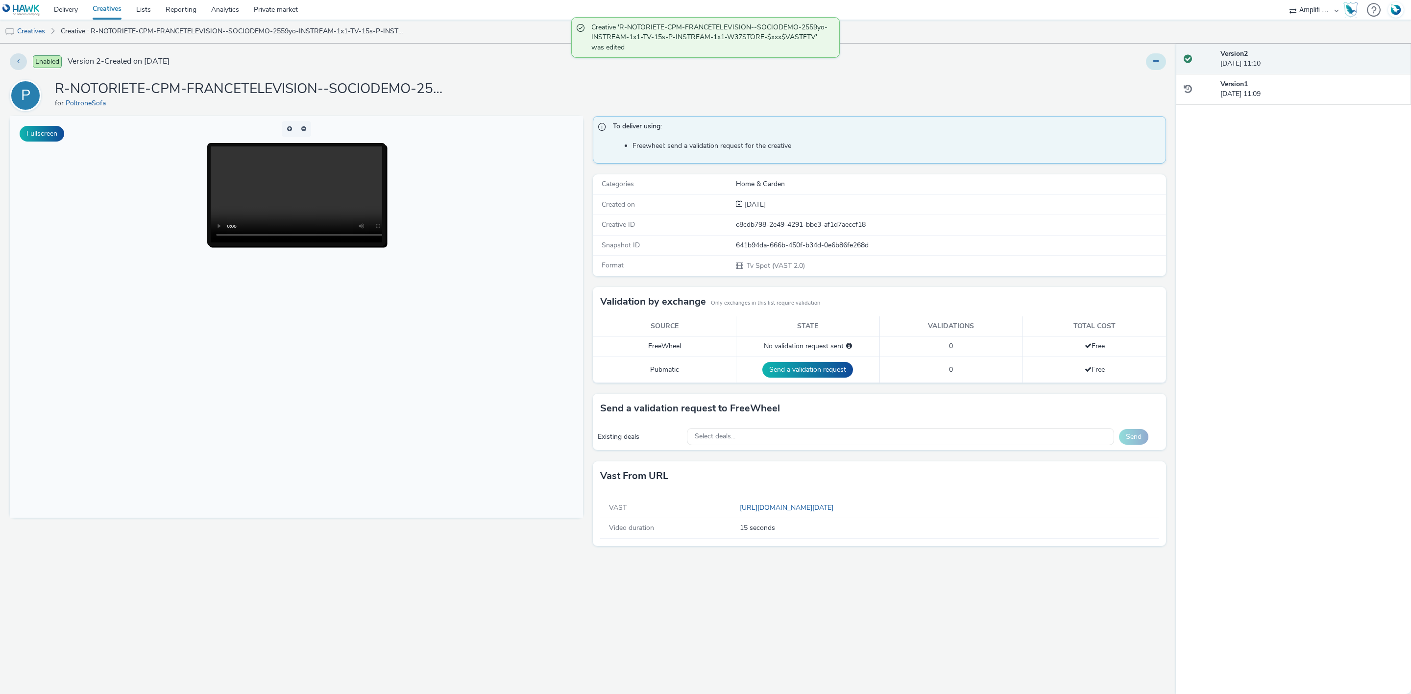
click at [1150, 56] on button at bounding box center [1156, 61] width 20 height 17
click at [1136, 80] on link "Edit" at bounding box center [1129, 82] width 73 height 20
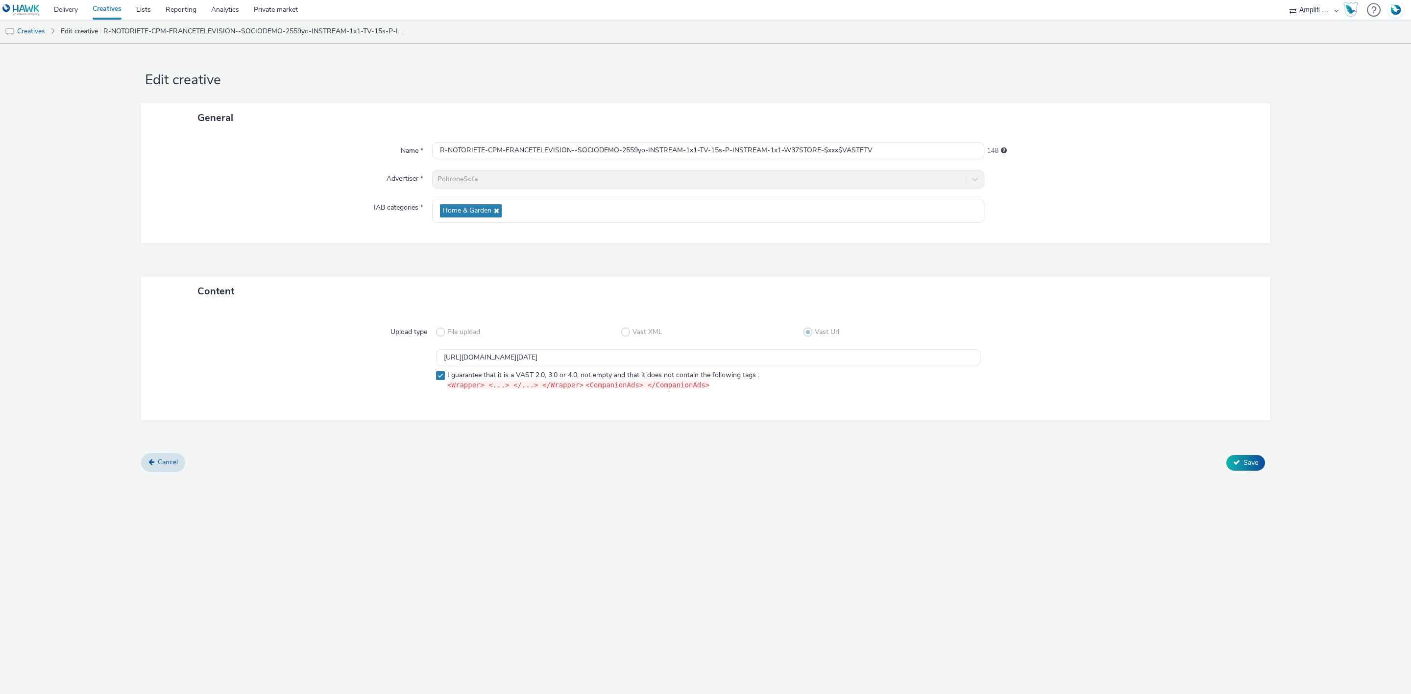
click at [35, 19] on link at bounding box center [23, 10] width 47 height 20
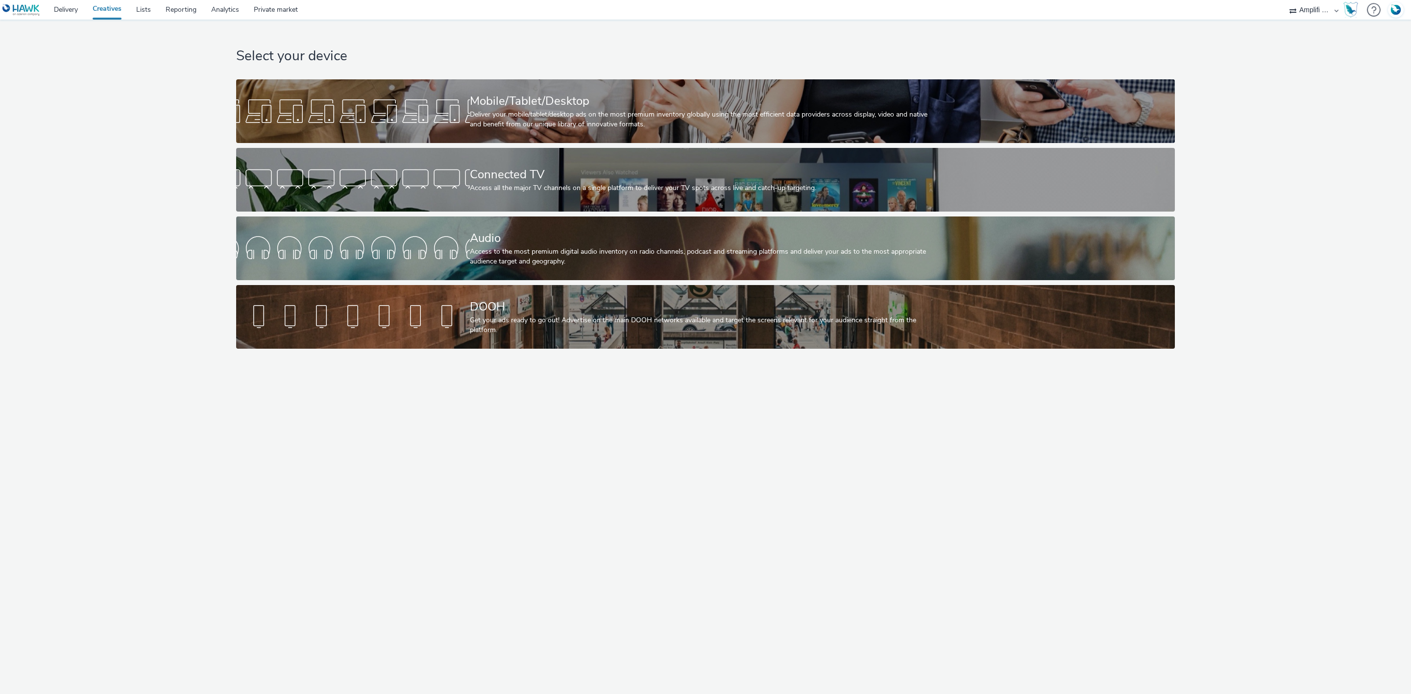
select select "d57a0b46-ef33-4938-977b-e6d07593e41f"
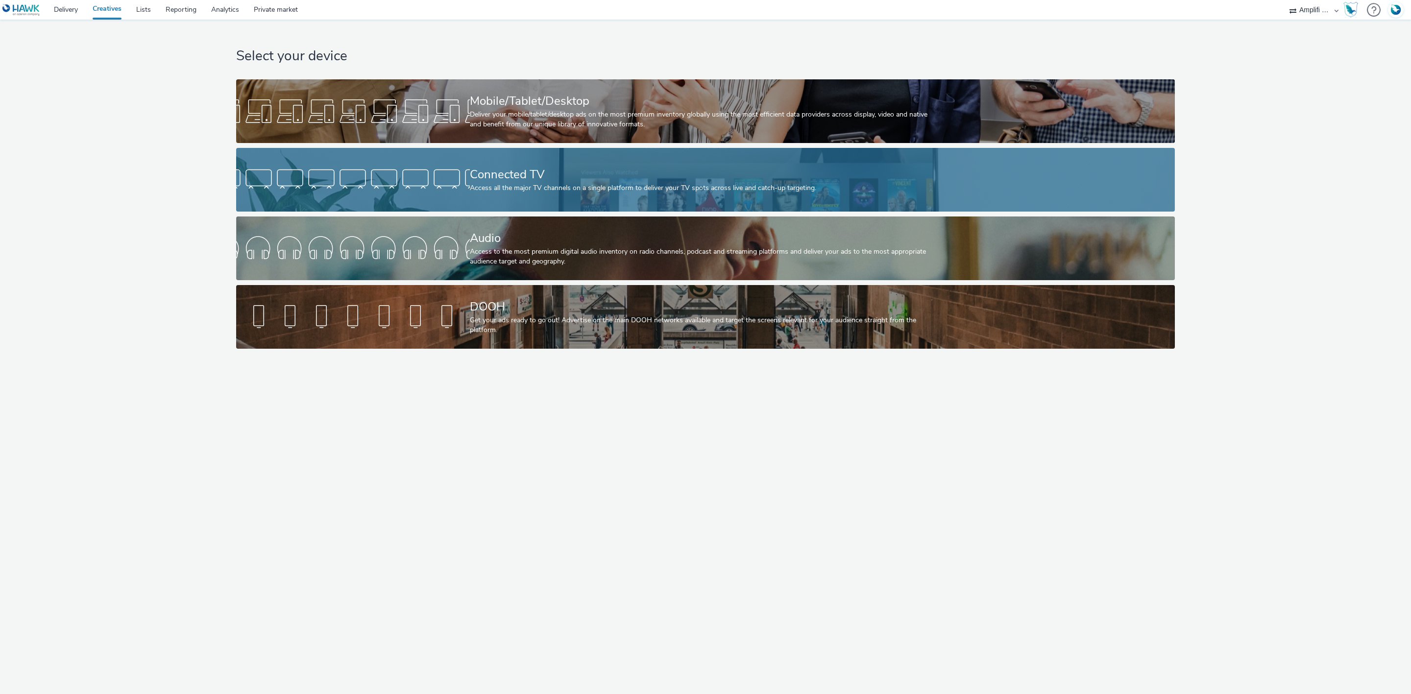
click at [525, 164] on div "Connected TV Access all the major TV channels on a single platform to deliver y…" at bounding box center [703, 180] width 467 height 64
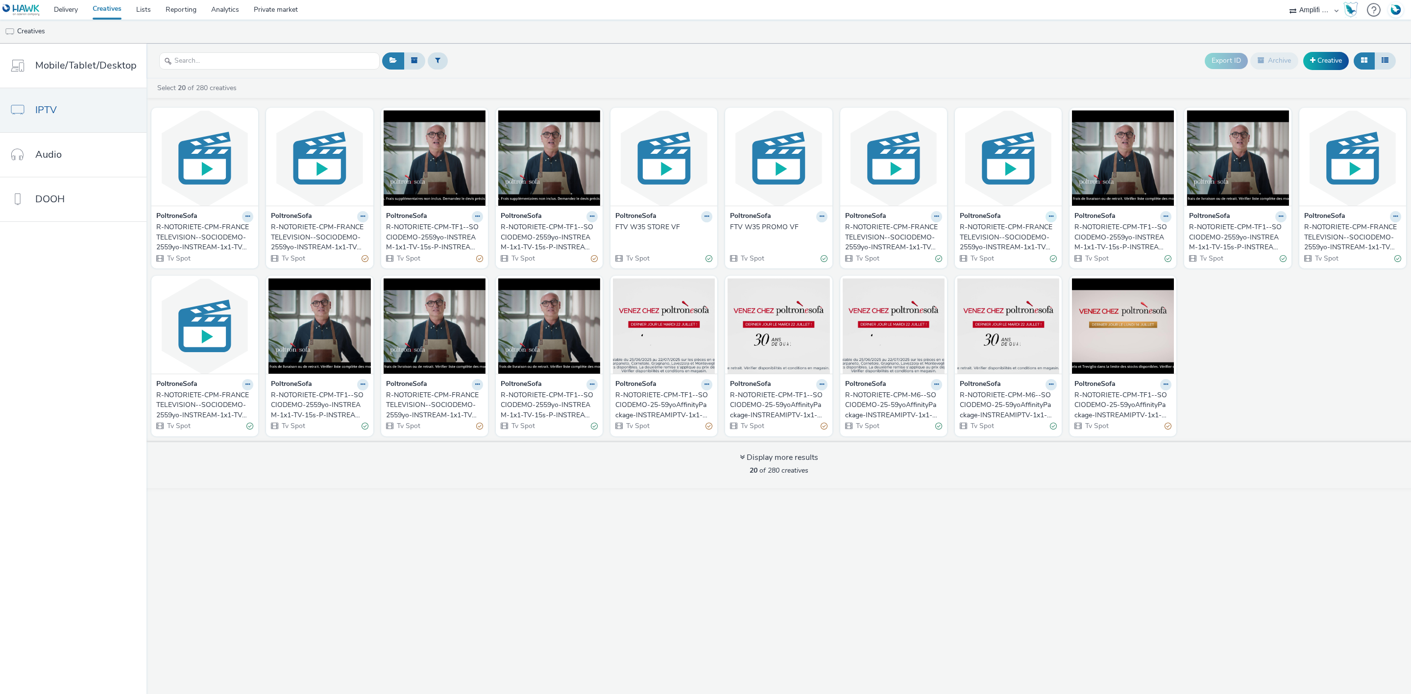
click at [1047, 218] on button at bounding box center [1051, 216] width 11 height 11
click at [1035, 233] on link "Edit" at bounding box center [1019, 234] width 73 height 20
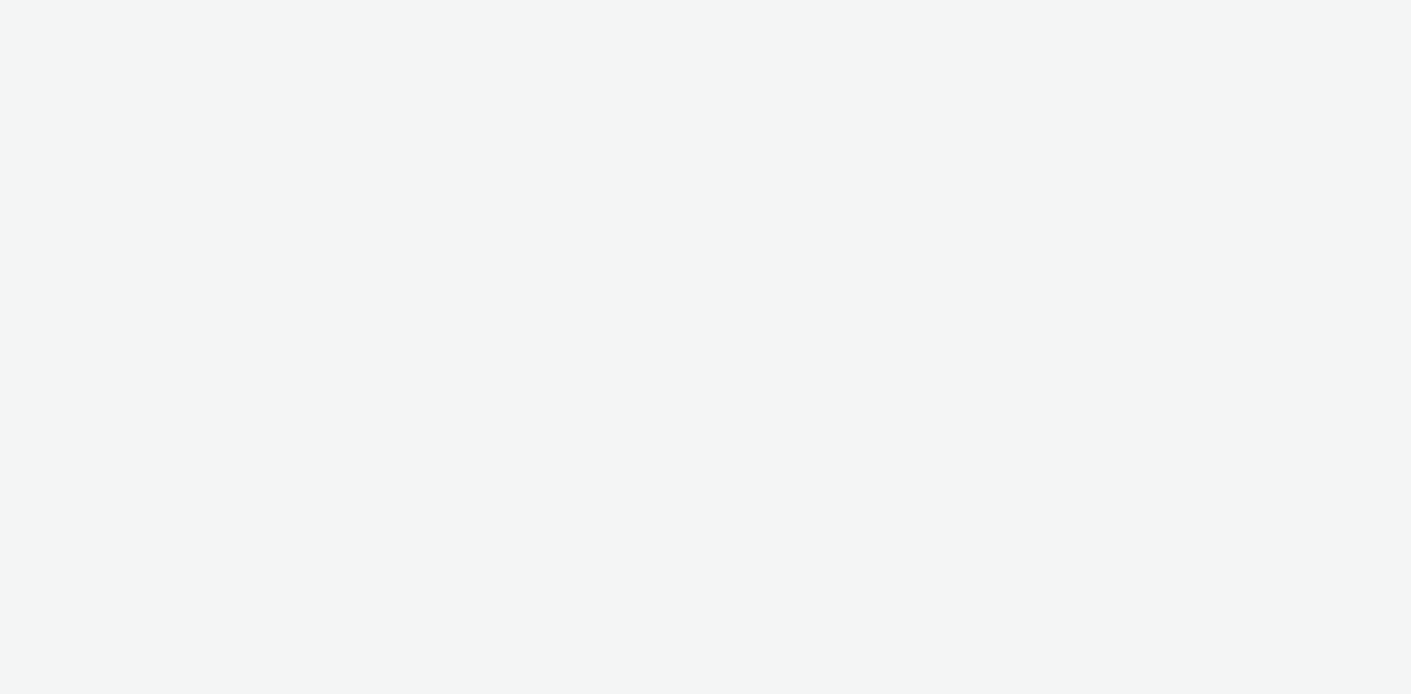
select select "d57a0b46-ef33-4938-977b-e6d07593e41f"
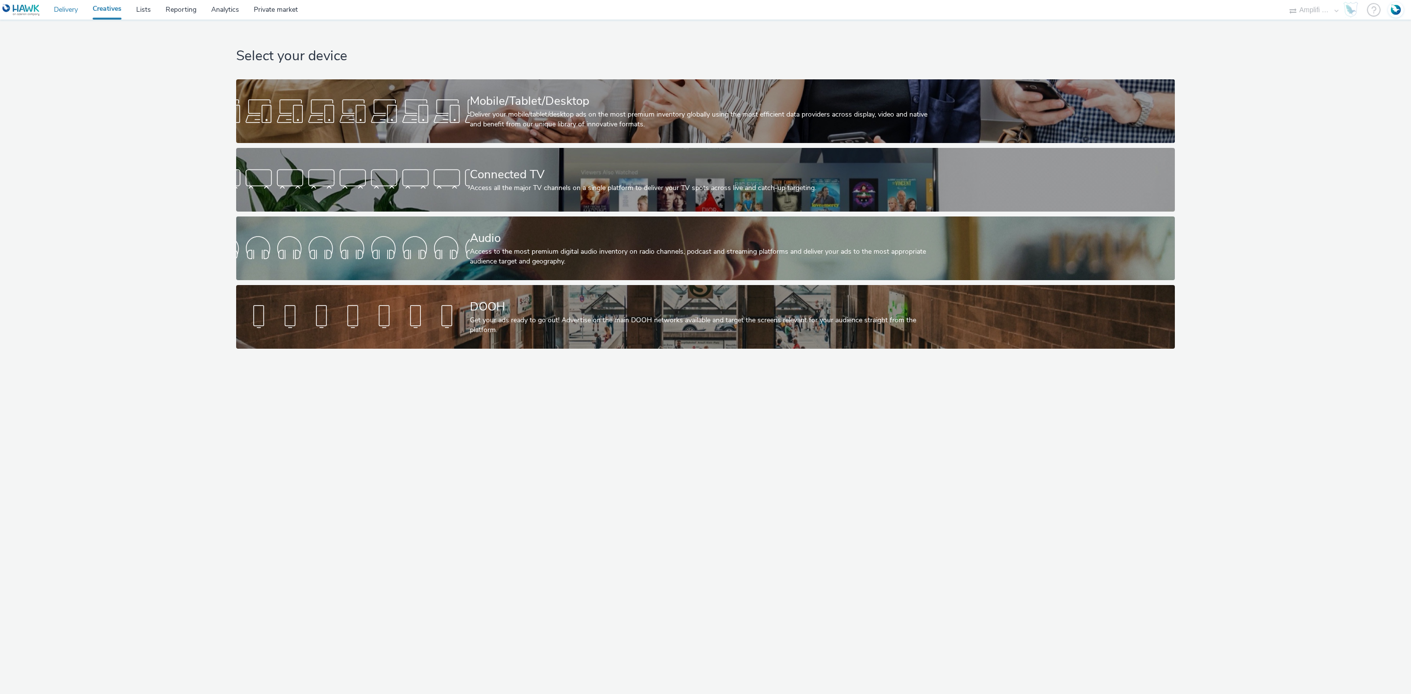
click at [74, 4] on link "Delivery" at bounding box center [66, 10] width 39 height 20
select select "d57a0b46-ef33-4938-977b-e6d07593e41f"
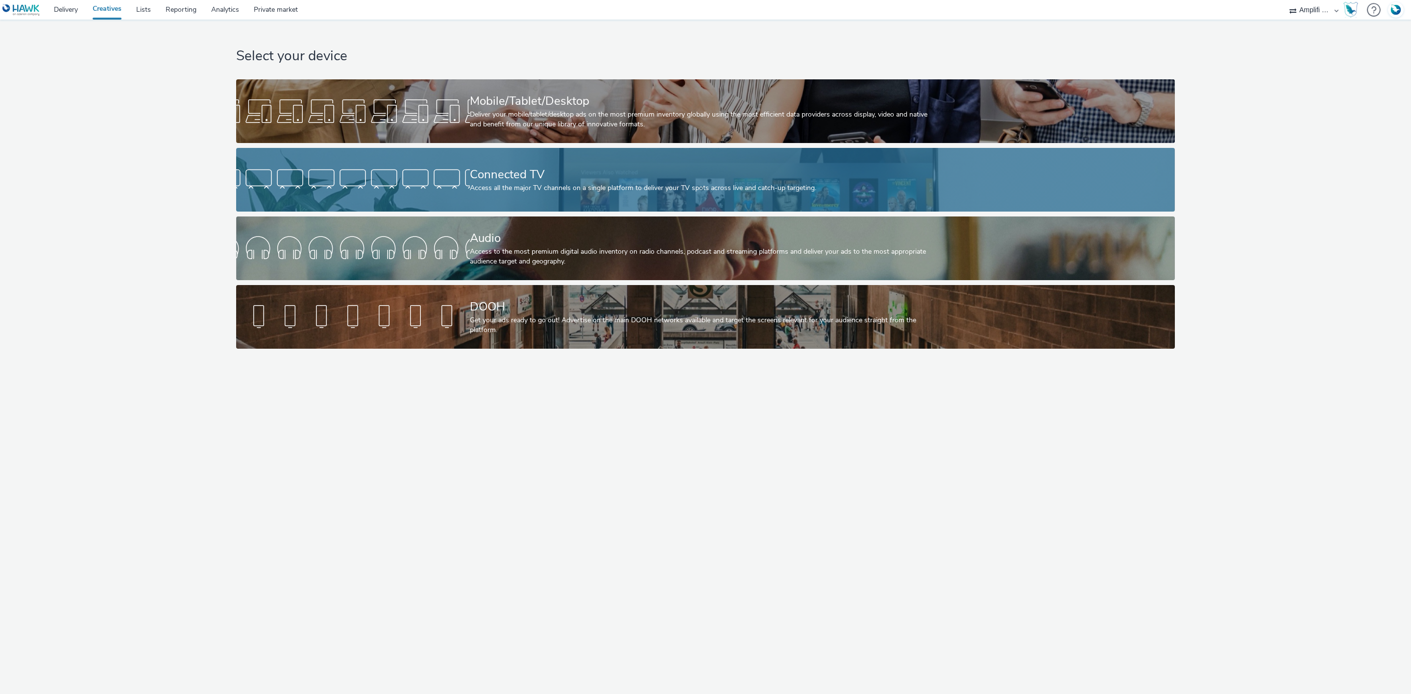
click at [516, 198] on div "Connected TV Access all the major TV channels on a single platform to deliver y…" at bounding box center [703, 180] width 467 height 64
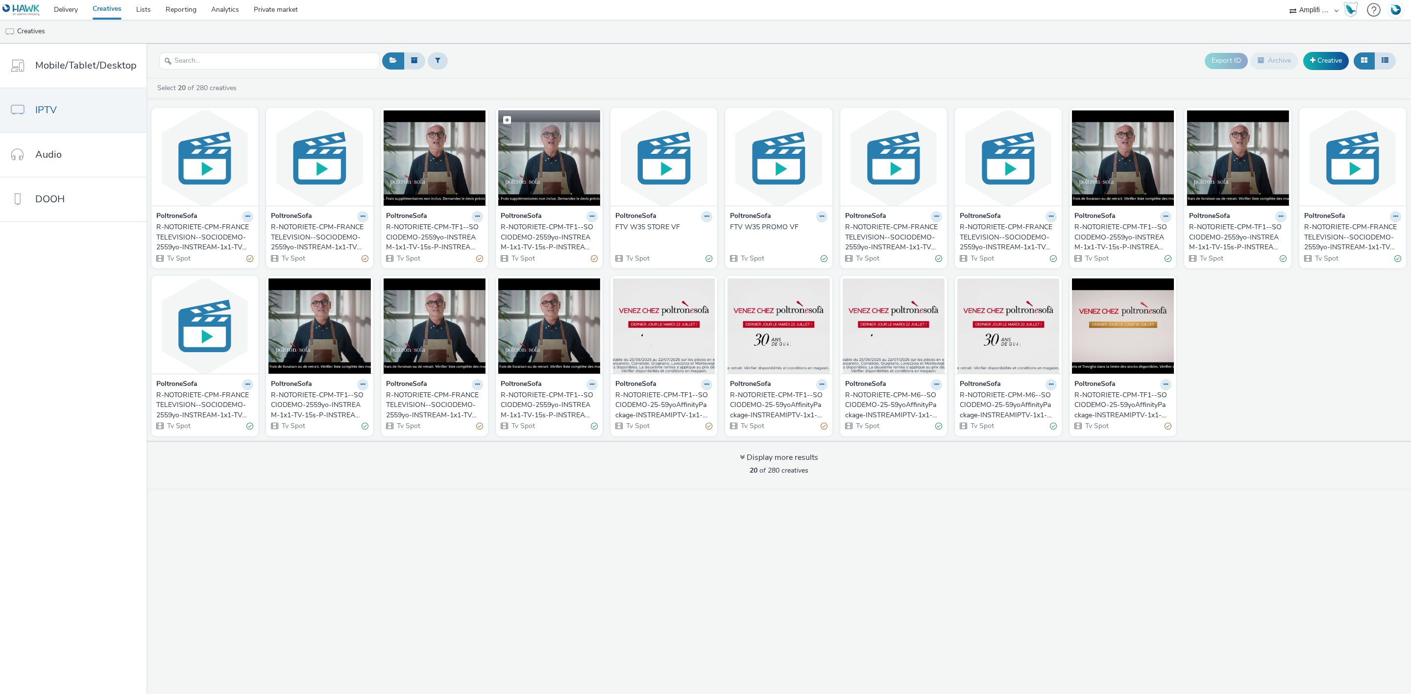
click at [534, 148] on img at bounding box center [549, 158] width 102 height 96
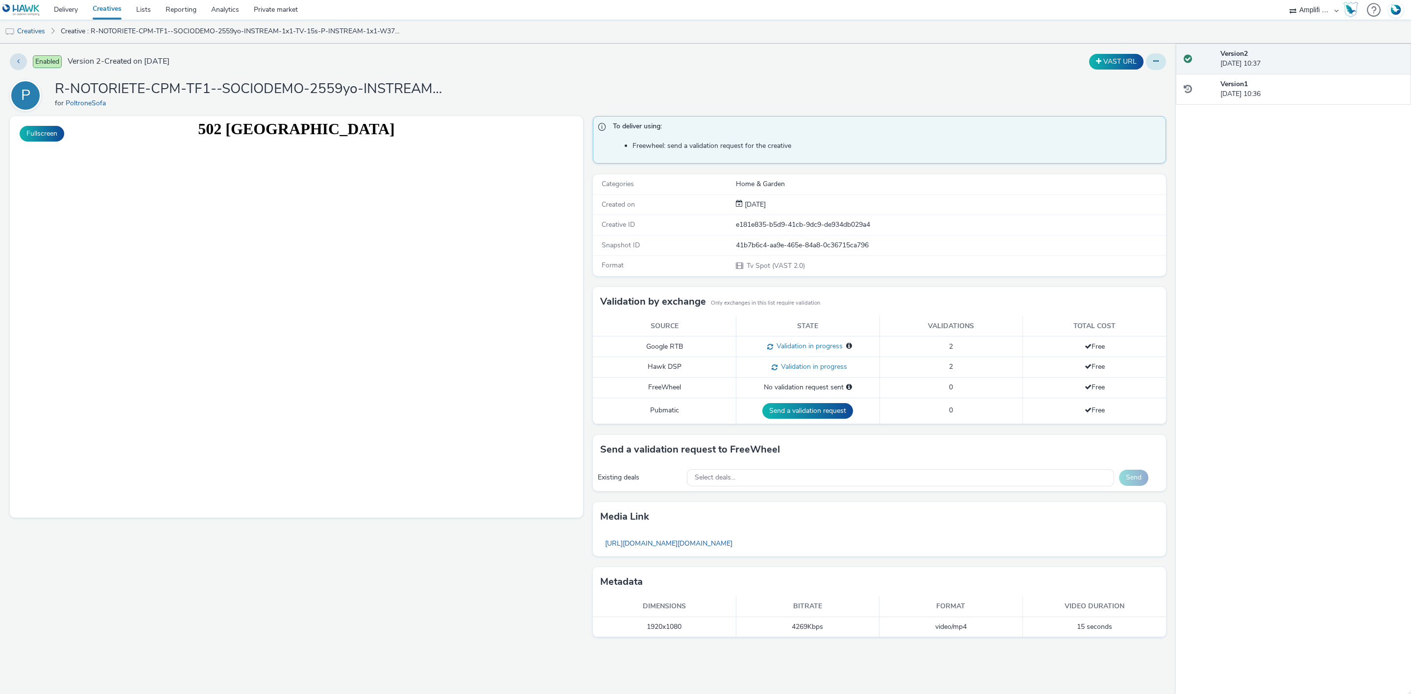
click at [1150, 59] on button at bounding box center [1156, 61] width 20 height 17
click at [1131, 80] on link "Edit" at bounding box center [1129, 82] width 73 height 20
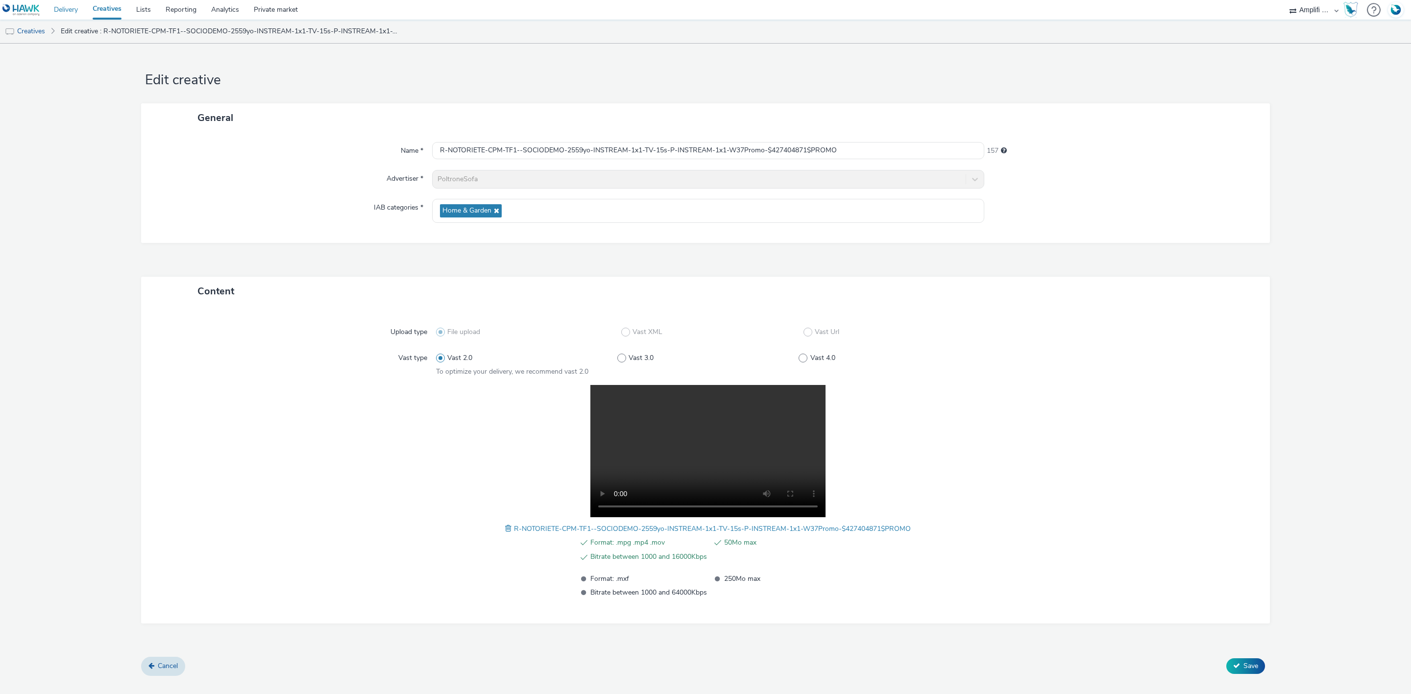
click at [64, 12] on link "Delivery" at bounding box center [66, 10] width 39 height 20
